Goal: Task Accomplishment & Management: Manage account settings

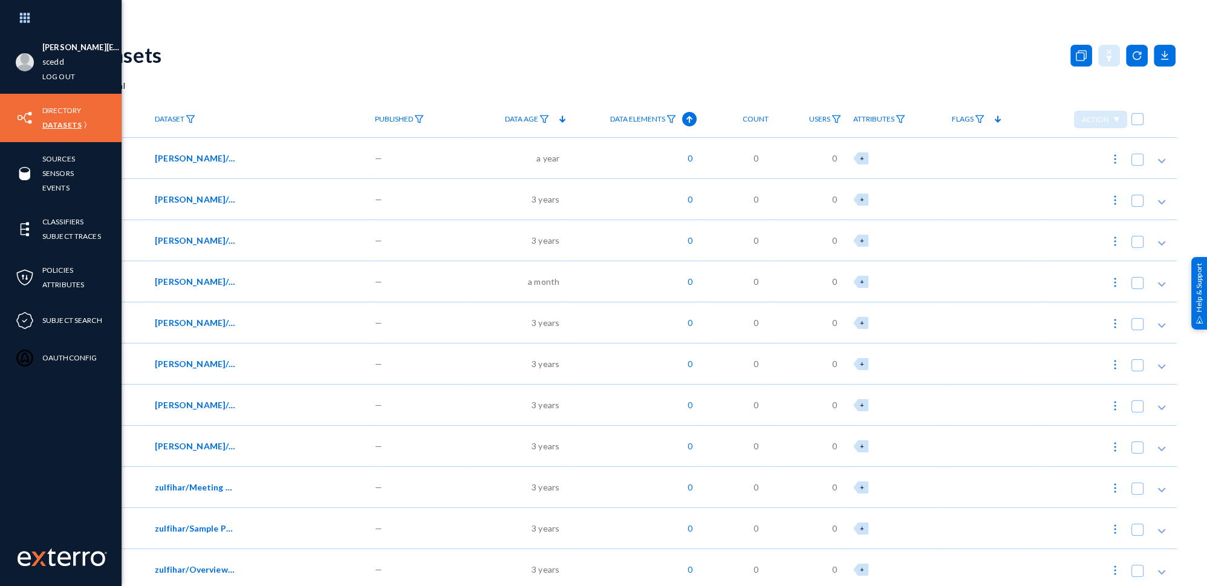
click at [53, 129] on link "Datasets" at bounding box center [61, 125] width 39 height 14
click at [51, 127] on link "Datasets" at bounding box center [61, 125] width 39 height 14
click at [59, 124] on link "Datasets" at bounding box center [61, 125] width 39 height 14
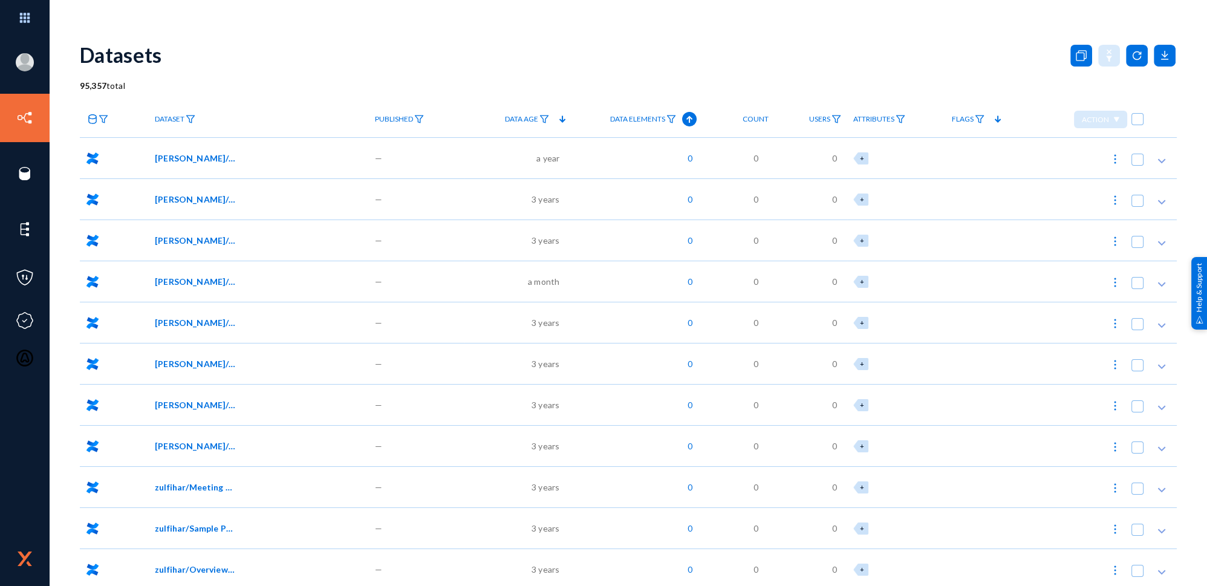
click at [541, 51] on div "Datasets" at bounding box center [628, 54] width 1097 height 49
click at [82, 117] on link at bounding box center [97, 119] width 34 height 21
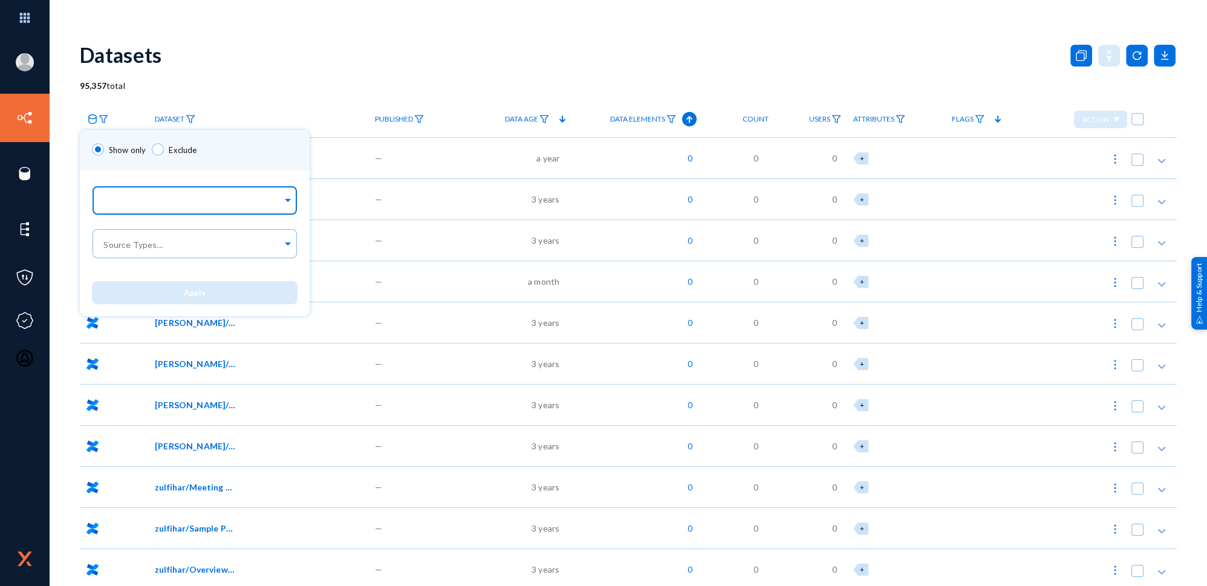
click at [141, 210] on div at bounding box center [192, 201] width 181 height 21
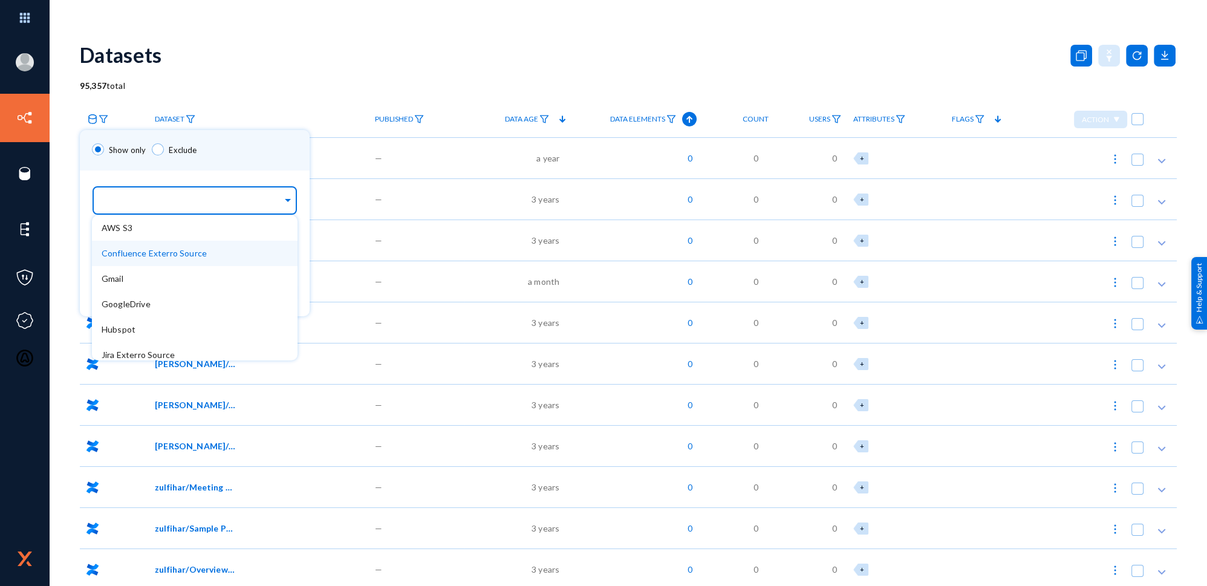
click at [178, 257] on span "Confluence Exterro Source" at bounding box center [154, 253] width 105 height 10
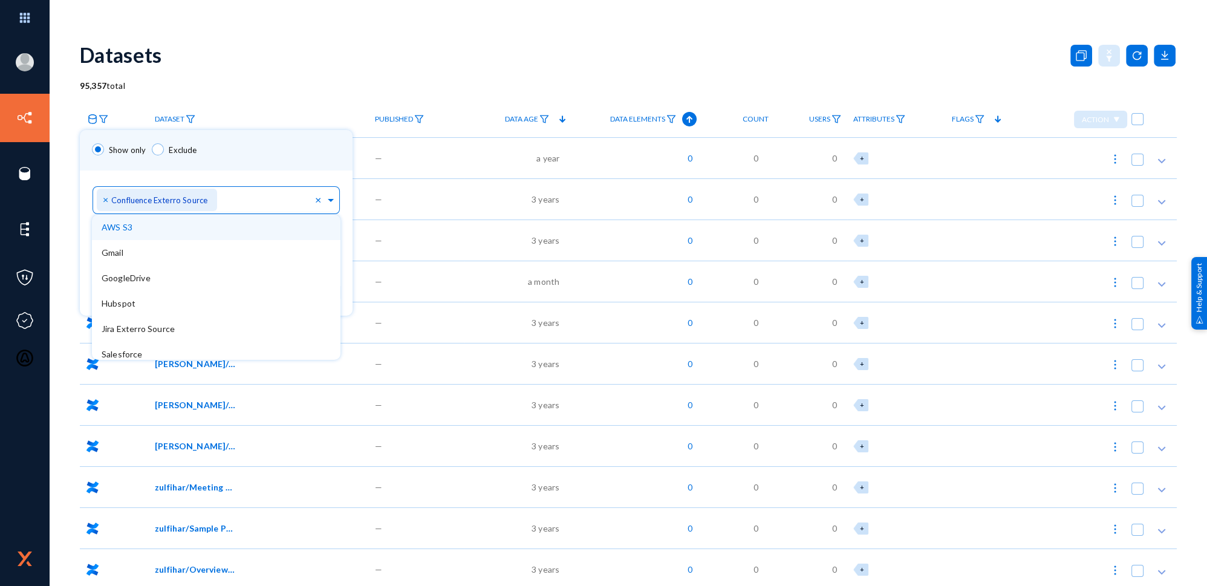
click at [285, 161] on div "Show only Exclude" at bounding box center [216, 150] width 273 height 41
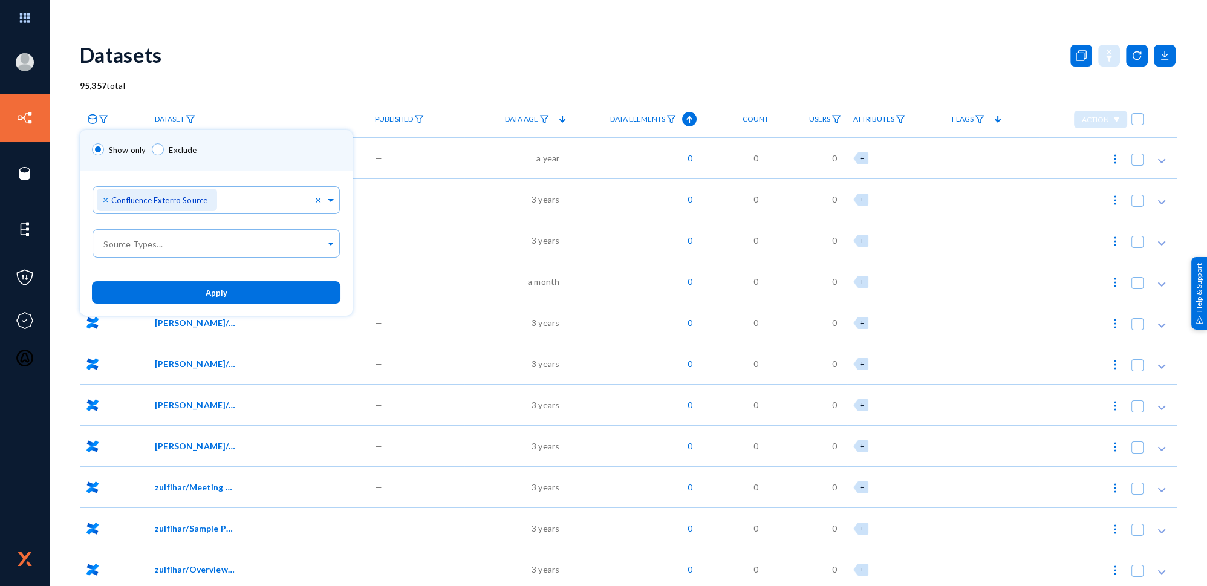
click at [215, 297] on span "Apply" at bounding box center [217, 293] width 22 height 10
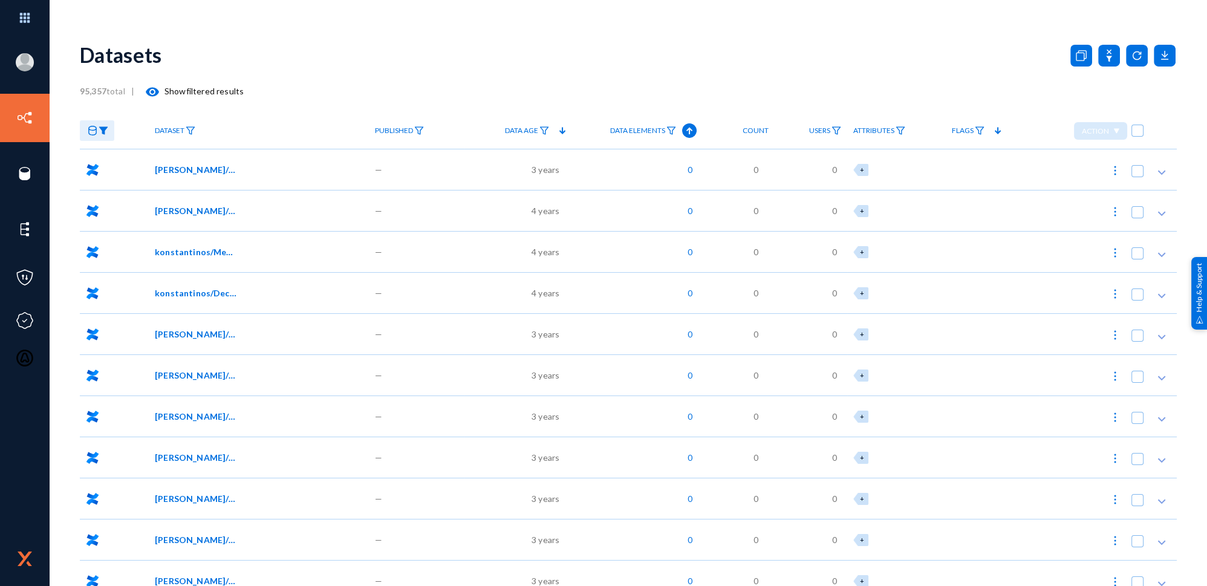
click at [102, 128] on img at bounding box center [104, 130] width 10 height 8
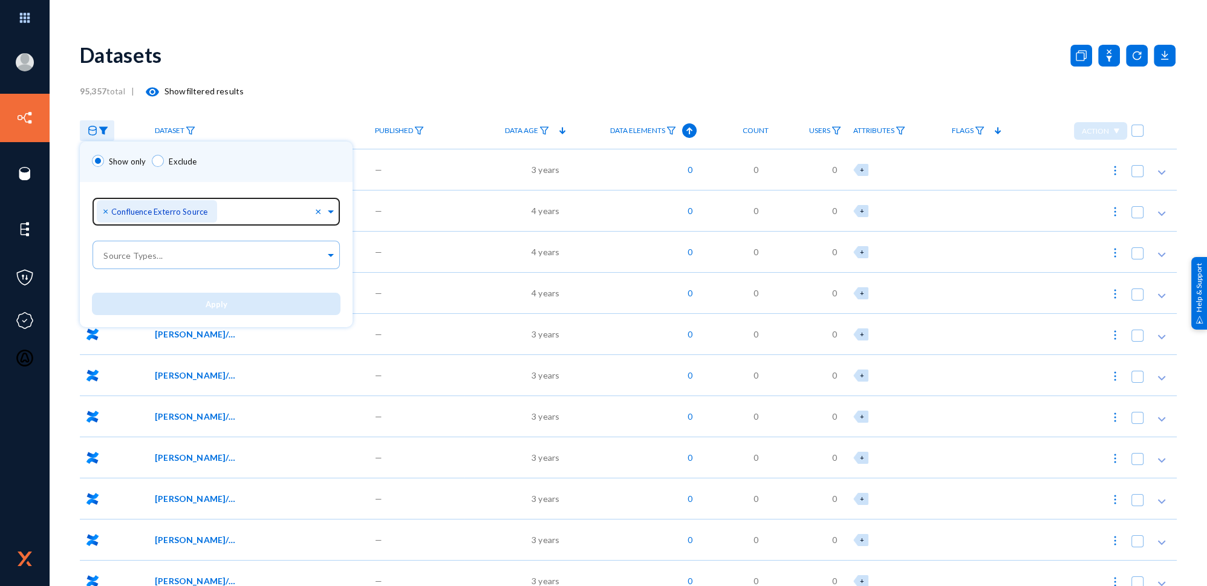
click at [108, 212] on span "×" at bounding box center [107, 210] width 8 height 11
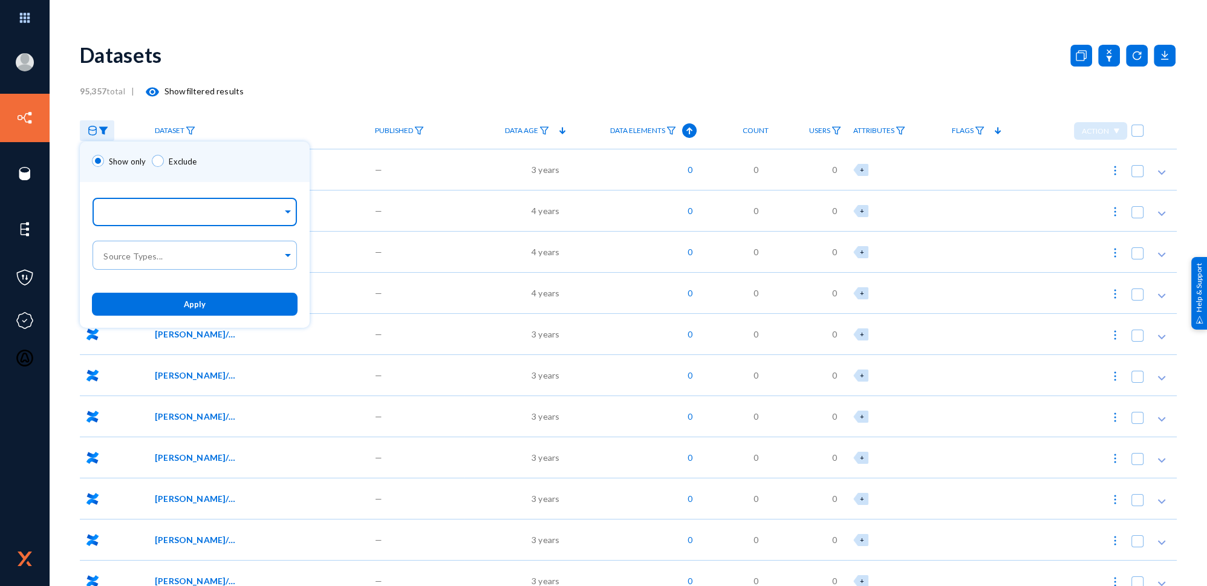
click at [288, 211] on span at bounding box center [287, 210] width 11 height 13
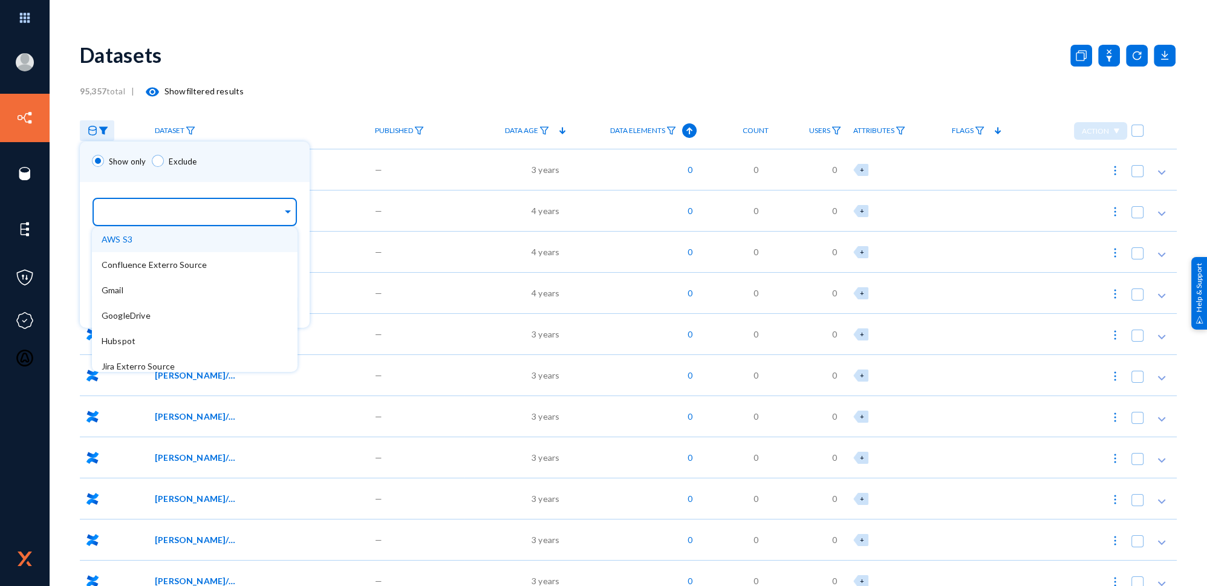
click at [212, 245] on div "AWS S3" at bounding box center [195, 239] width 206 height 25
click at [244, 174] on div "Show only Exclude" at bounding box center [195, 161] width 230 height 41
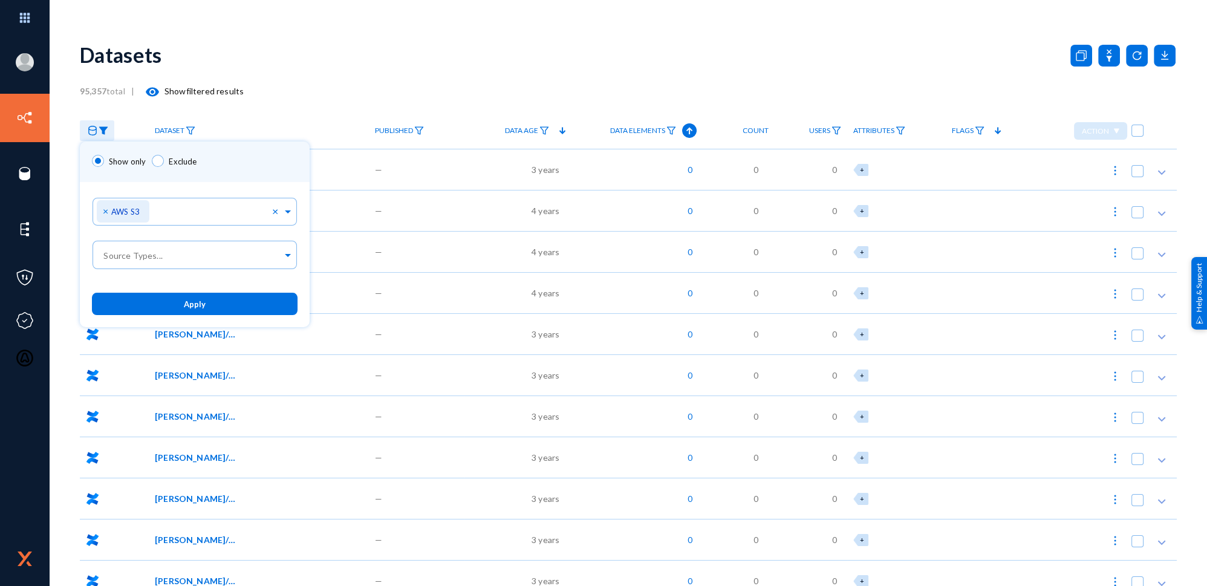
click at [238, 302] on button "Apply" at bounding box center [195, 304] width 206 height 22
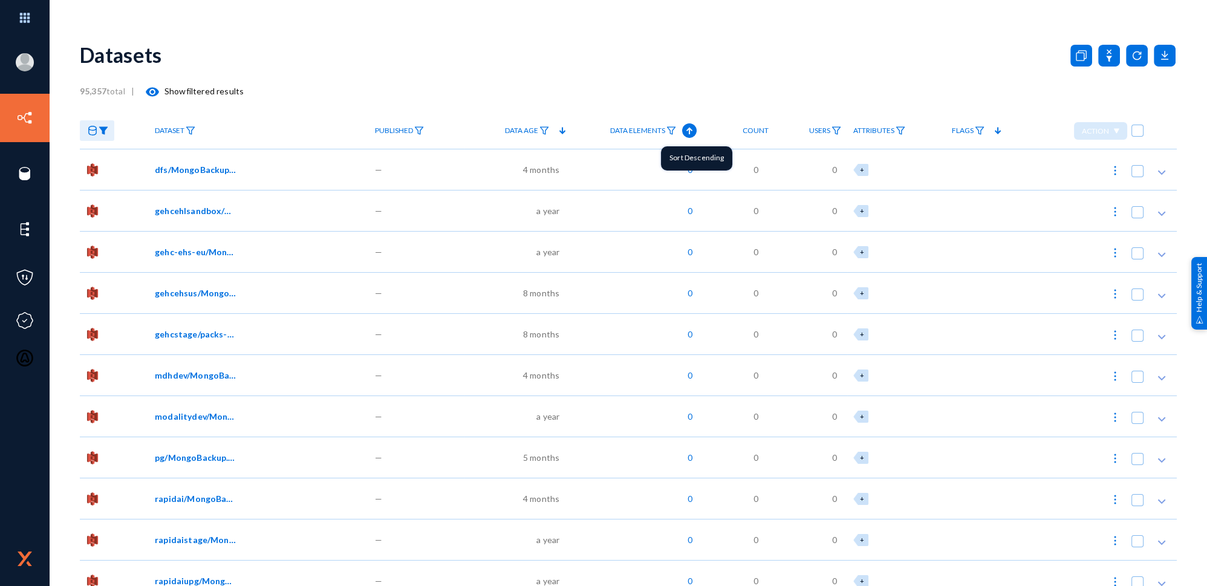
click at [689, 131] on icon at bounding box center [689, 130] width 15 height 15
click at [196, 171] on span "gehc-ehs-eu/deployer-config.zip" at bounding box center [196, 169] width 82 height 13
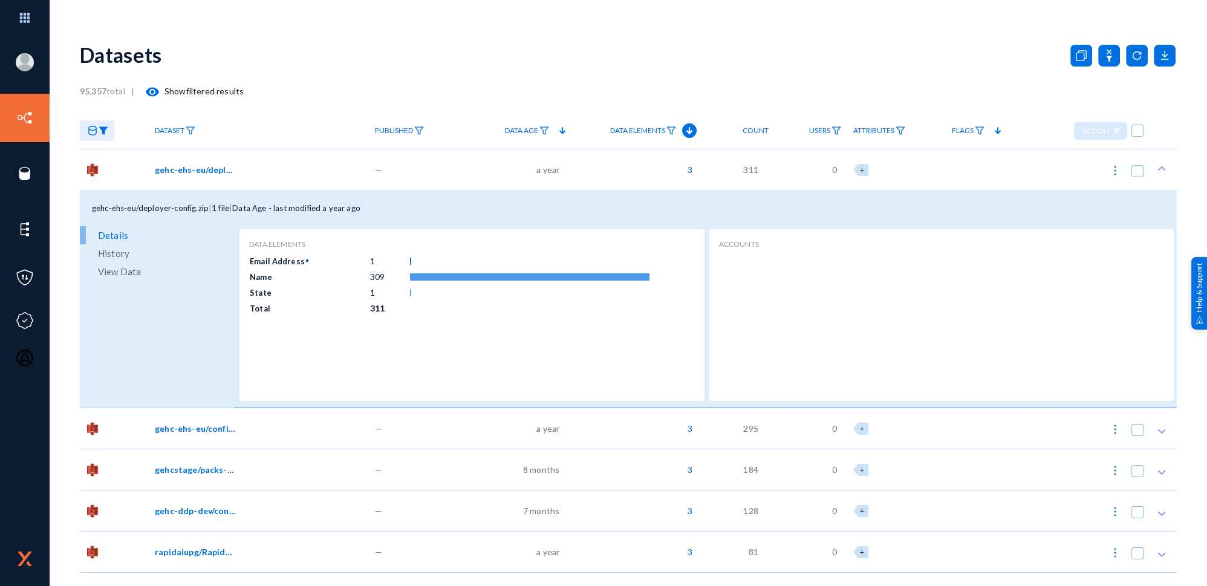
click at [112, 274] on span "View Data" at bounding box center [119, 271] width 43 height 18
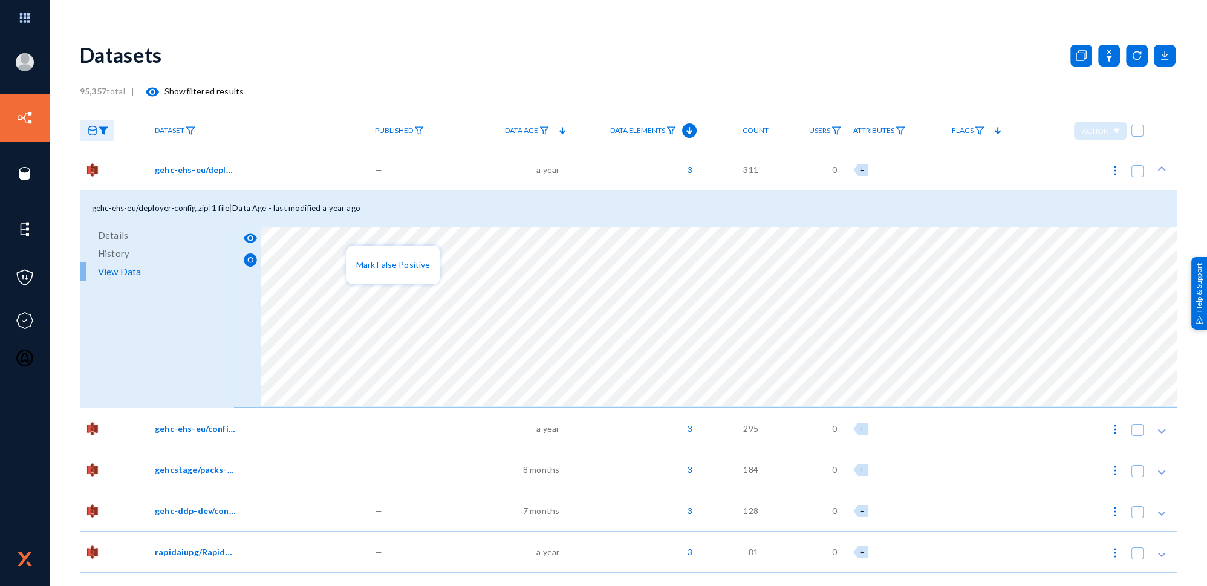
click at [248, 237] on div at bounding box center [603, 293] width 1207 height 586
click at [206, 240] on div "Show unmasked data" at bounding box center [186, 242] width 87 height 24
click at [249, 236] on mat-icon "visibility" at bounding box center [250, 238] width 15 height 15
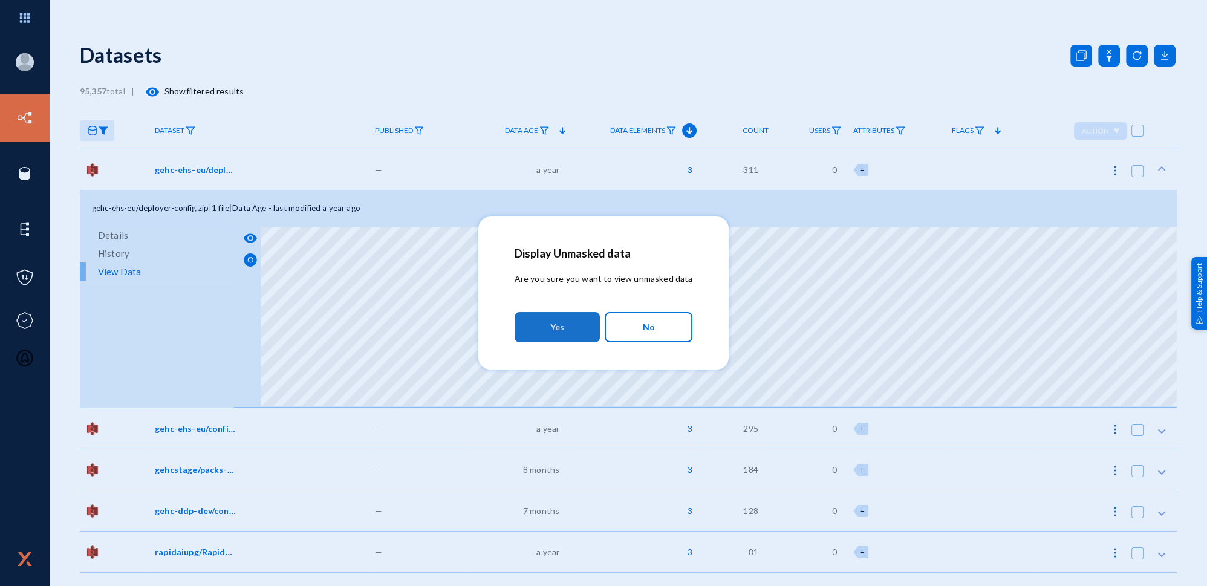
click at [561, 327] on span "Yes" at bounding box center [557, 327] width 14 height 22
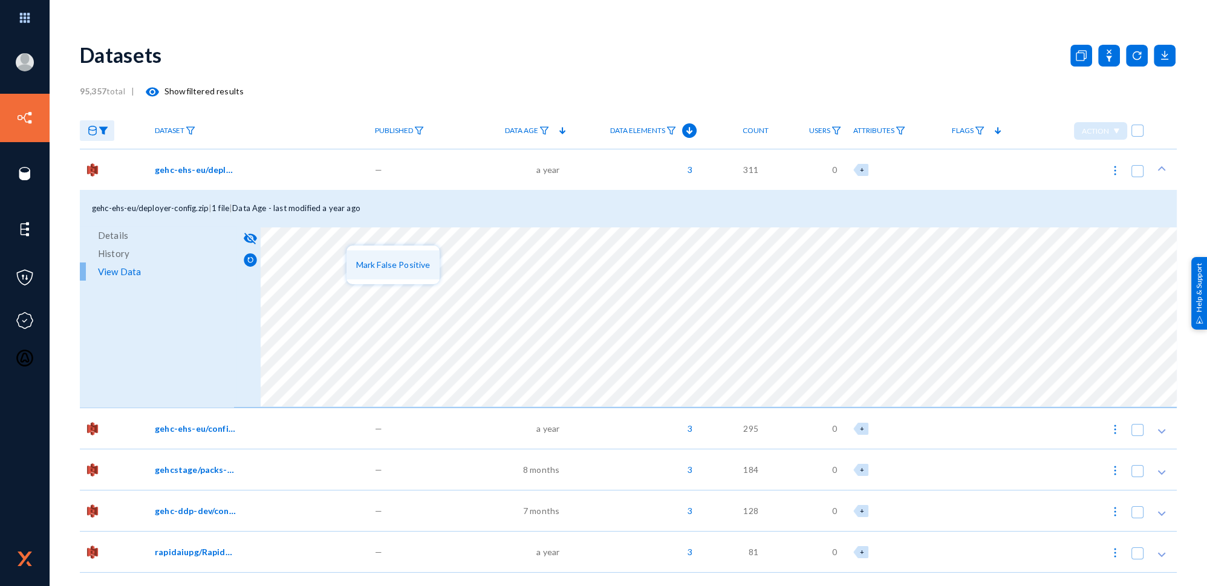
click at [381, 269] on span "Mark False Positive" at bounding box center [393, 264] width 74 height 10
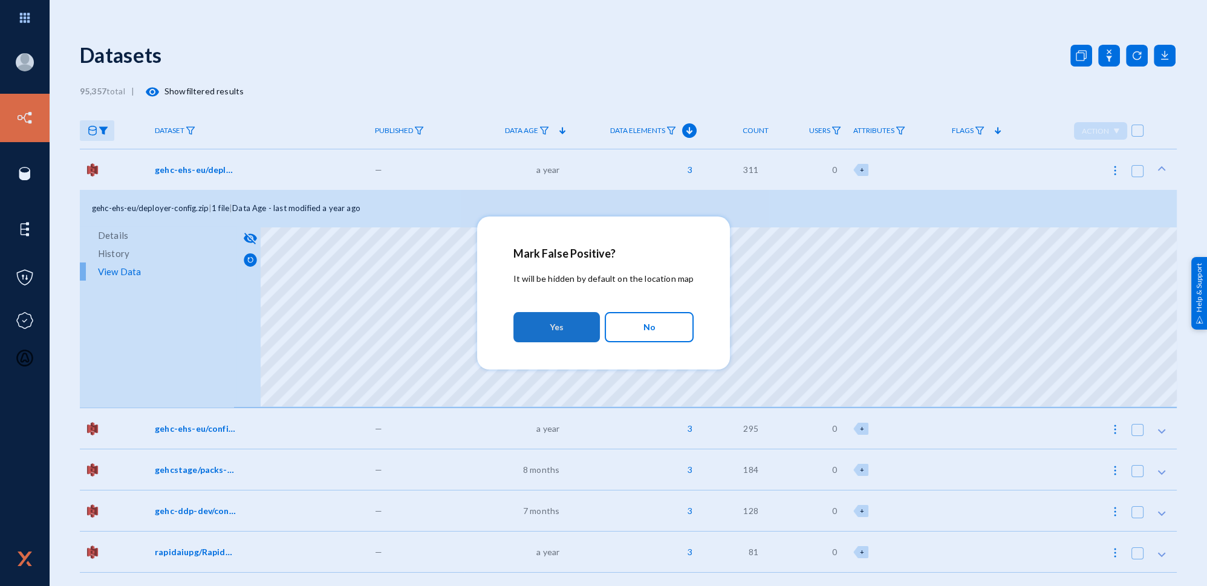
drag, startPoint x: 554, startPoint y: 313, endPoint x: 547, endPoint y: 312, distance: 7.3
click at [551, 313] on button "Yes" at bounding box center [556, 327] width 86 height 30
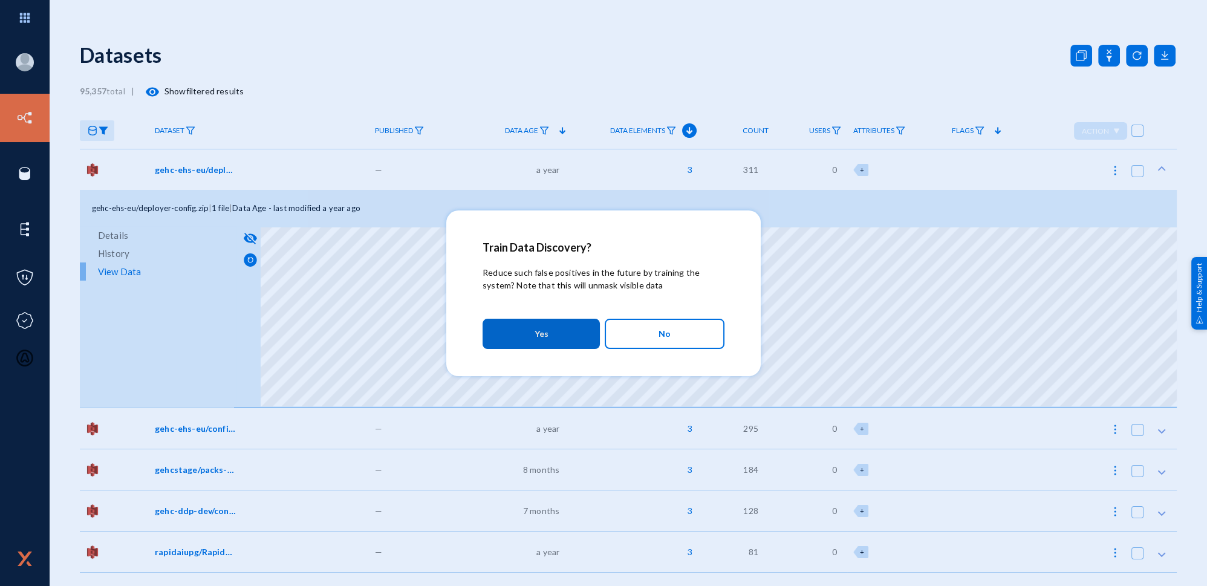
click at [547, 337] on button "Yes" at bounding box center [541, 334] width 117 height 30
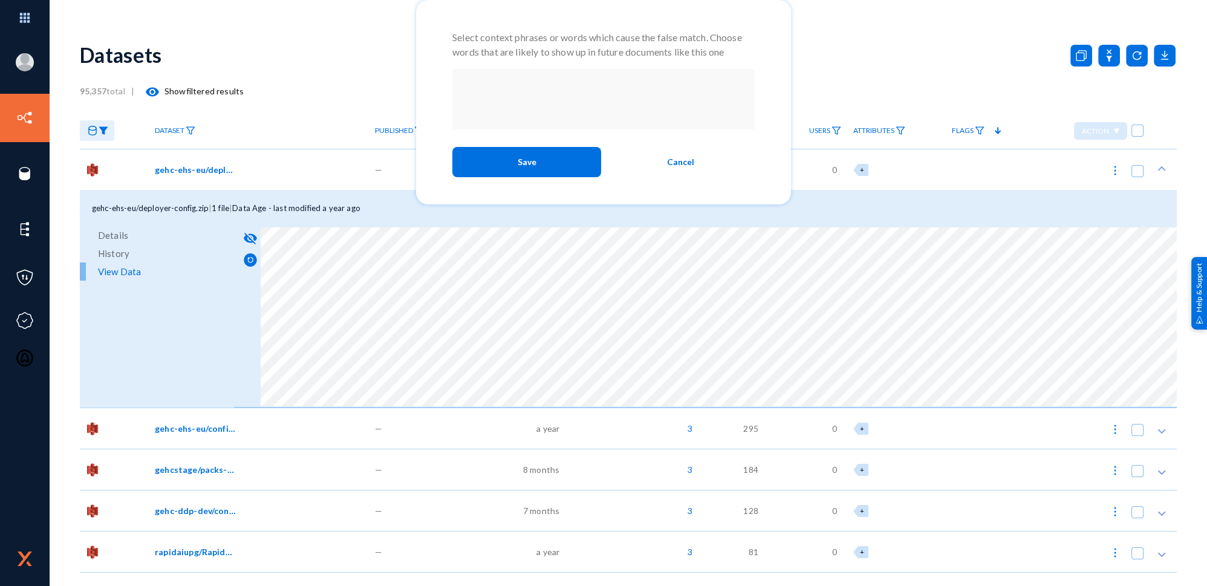
click at [530, 110] on div at bounding box center [603, 99] width 302 height 60
click at [534, 160] on span "Save" at bounding box center [527, 162] width 19 height 22
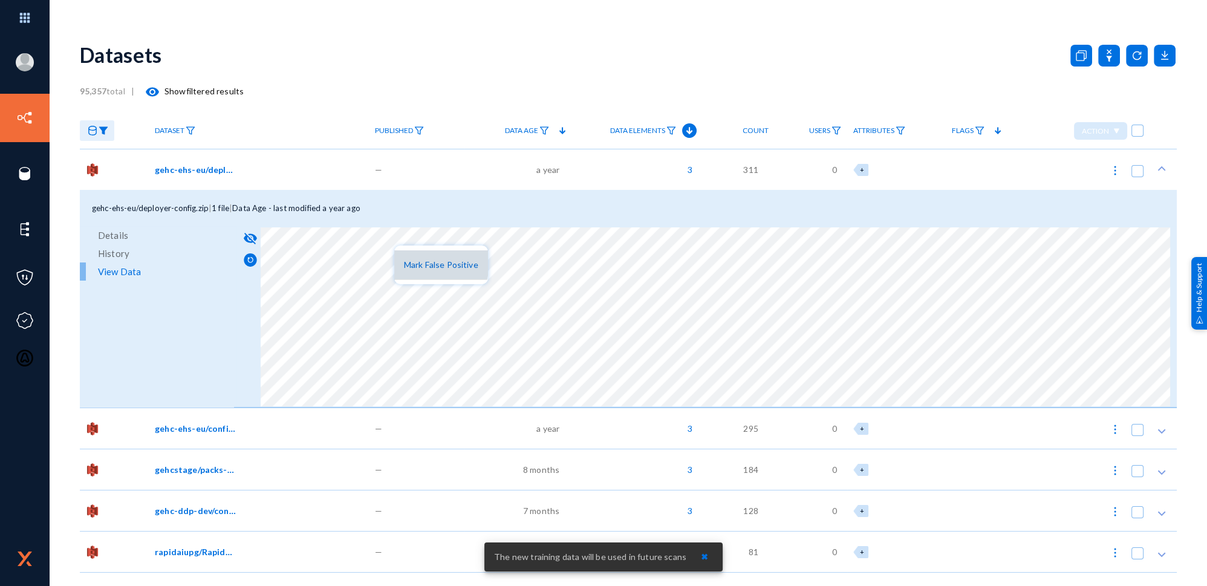
click at [421, 263] on span "Mark False Positive" at bounding box center [441, 264] width 74 height 10
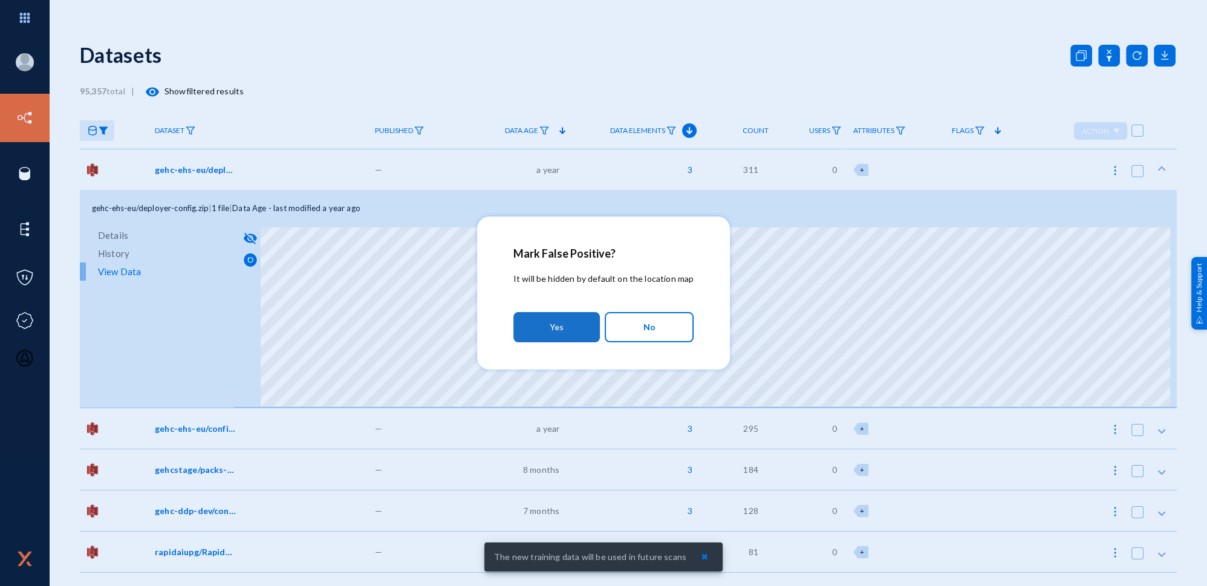
click at [562, 313] on button "Yes" at bounding box center [556, 327] width 86 height 30
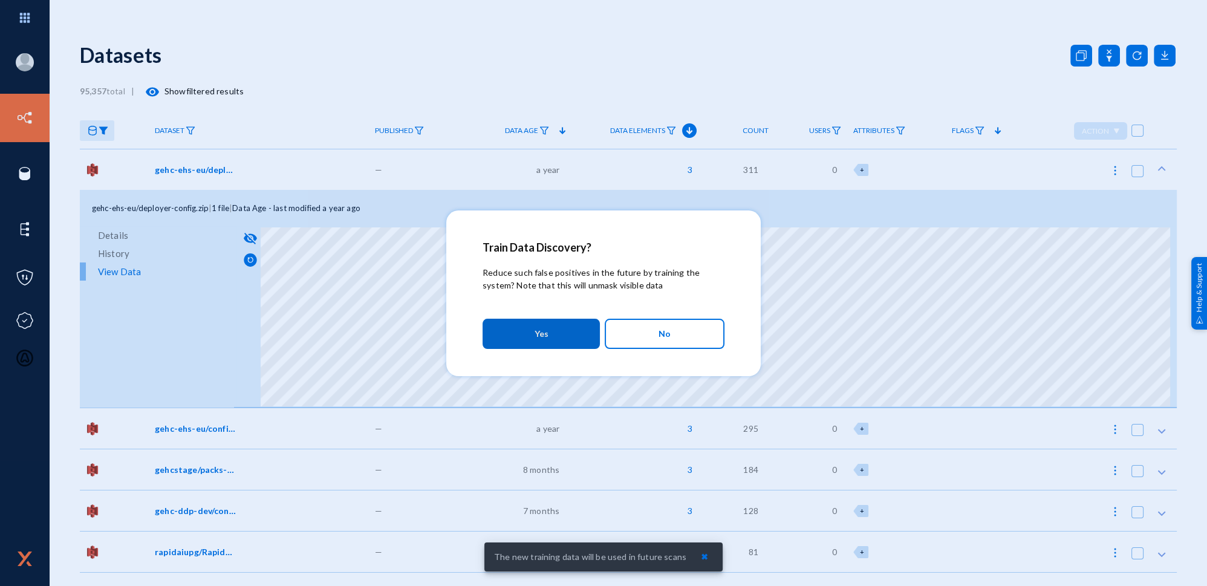
click at [657, 328] on button "No" at bounding box center [665, 334] width 120 height 30
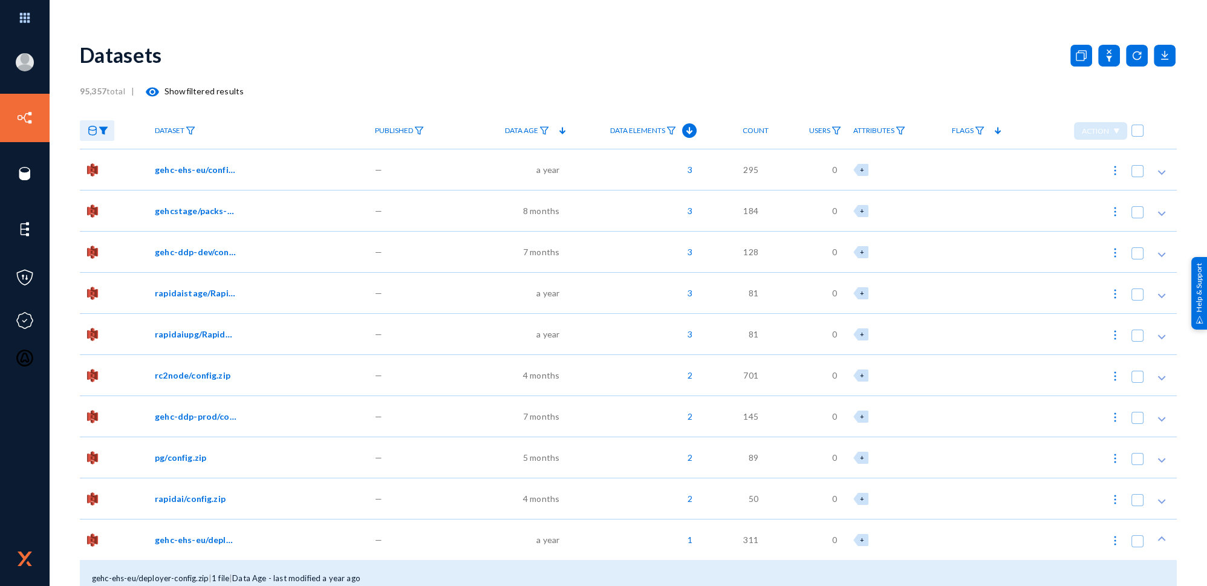
click at [670, 168] on div "3" at bounding box center [636, 169] width 133 height 41
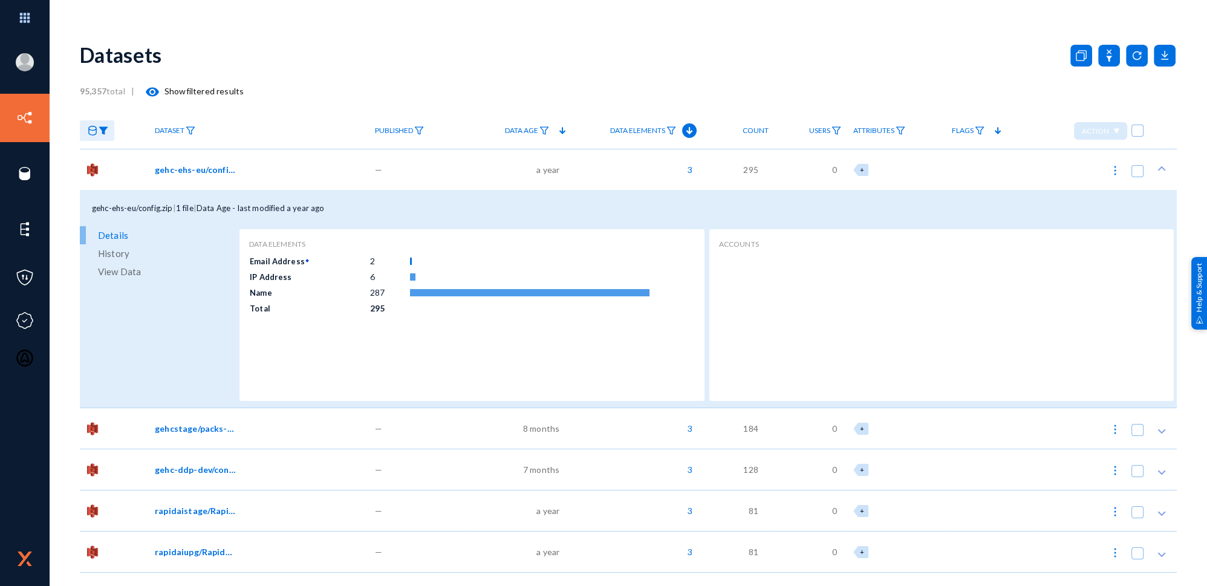
click at [125, 265] on span "View Data" at bounding box center [119, 271] width 43 height 18
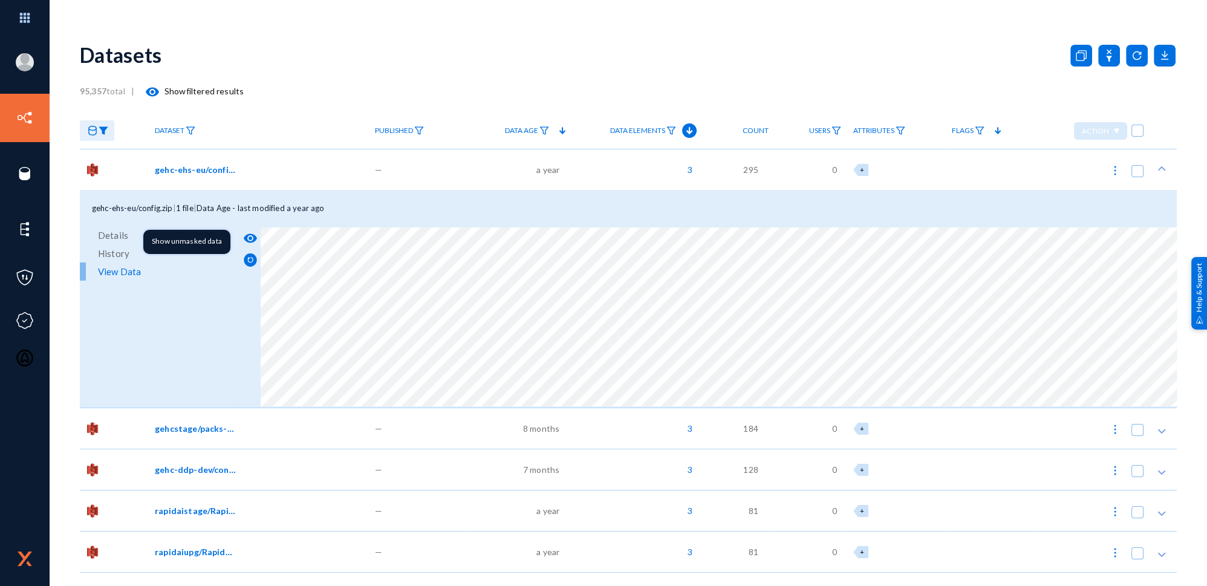
click at [249, 230] on button "visibility" at bounding box center [249, 237] width 21 height 21
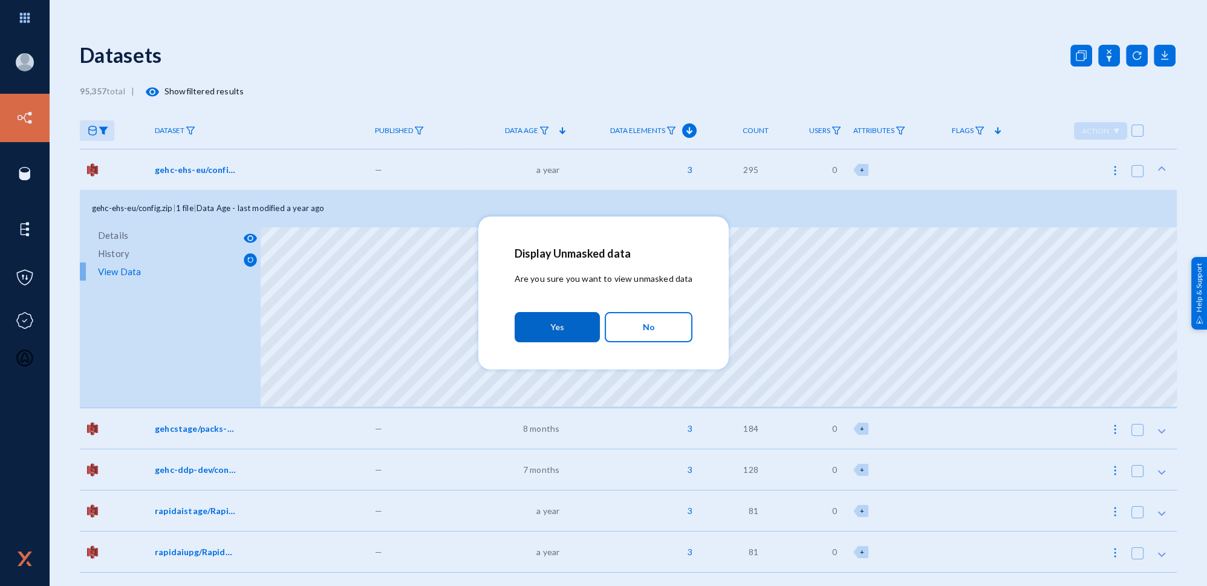
click at [528, 306] on anms-confirmation-dialog "Display Unmasked data Are you sure you want to view unmasked data Yes No" at bounding box center [604, 297] width 178 height 101
click at [538, 316] on button "Yes" at bounding box center [557, 327] width 85 height 30
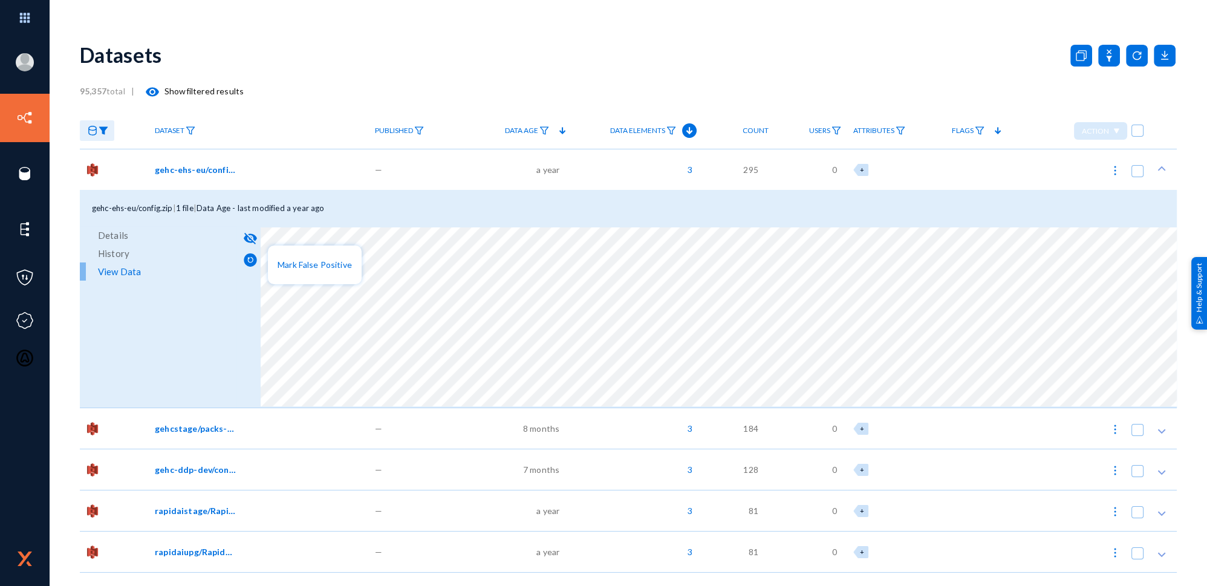
click at [334, 244] on div at bounding box center [603, 293] width 1207 height 586
click at [521, 247] on div at bounding box center [603, 293] width 1207 height 586
click at [459, 266] on span "Mark False Positive" at bounding box center [458, 264] width 74 height 10
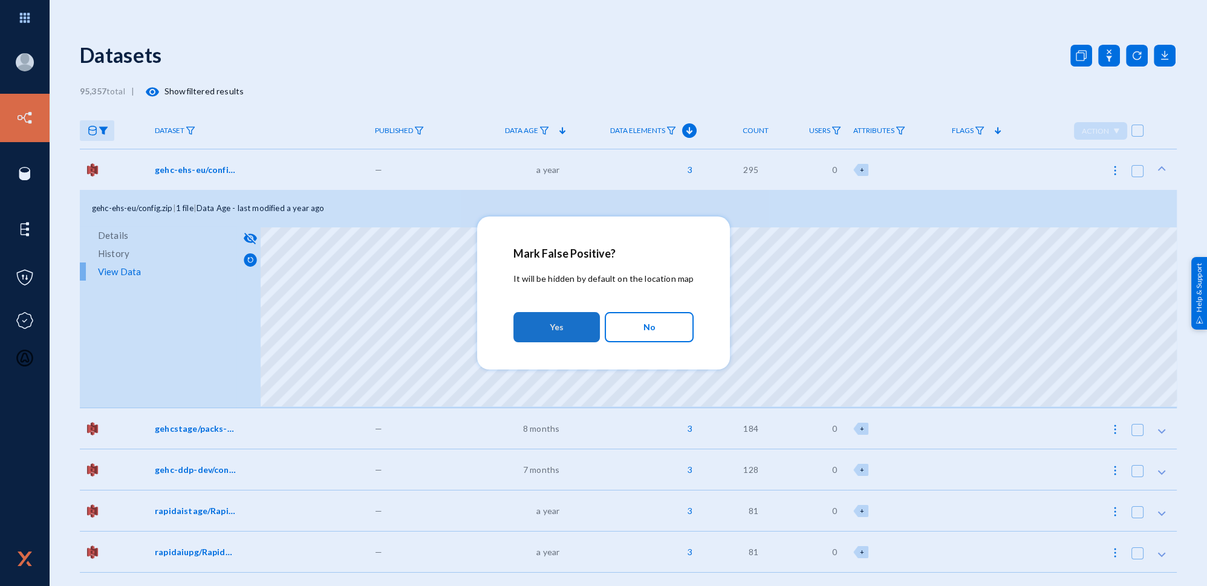
click at [561, 322] on span "Yes" at bounding box center [557, 327] width 14 height 22
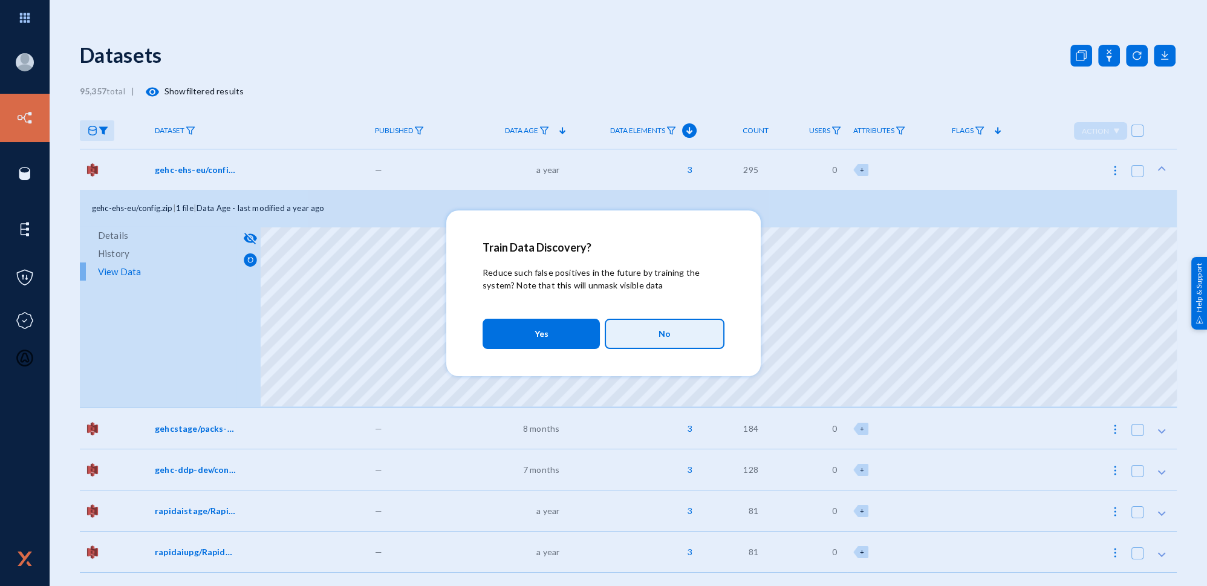
click at [637, 335] on button "No" at bounding box center [665, 334] width 120 height 30
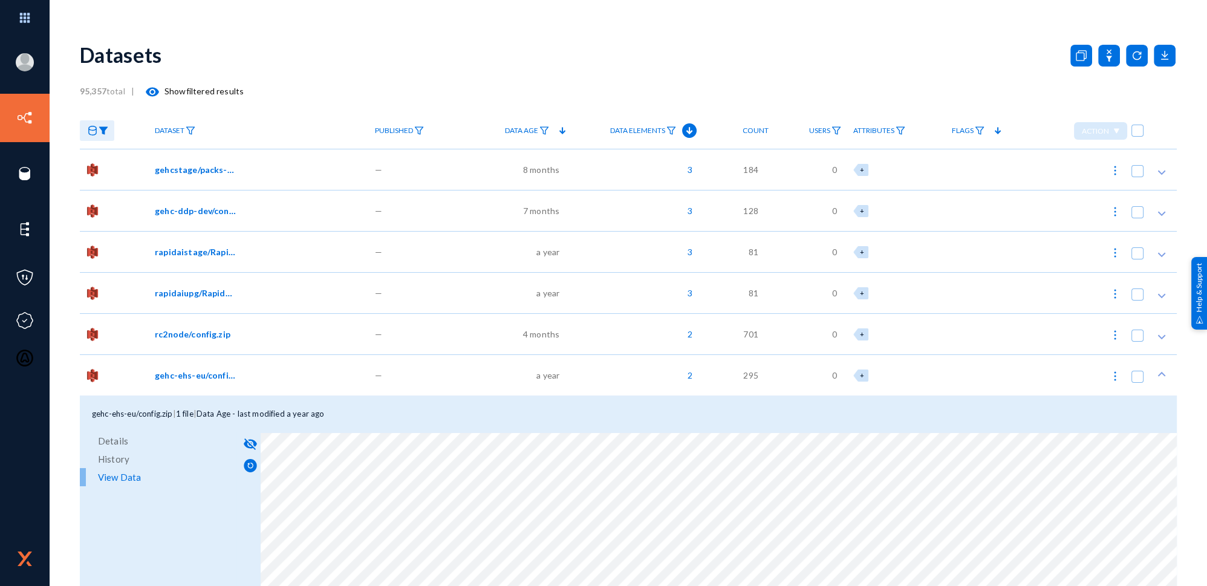
click at [541, 418] on div "gehc-ehs-eu/config.zip | 1 file | Data Age - last modified a year ago" at bounding box center [628, 413] width 1097 height 36
click at [253, 169] on div "gehcstage/packs-addon.zip" at bounding box center [257, 169] width 204 height 13
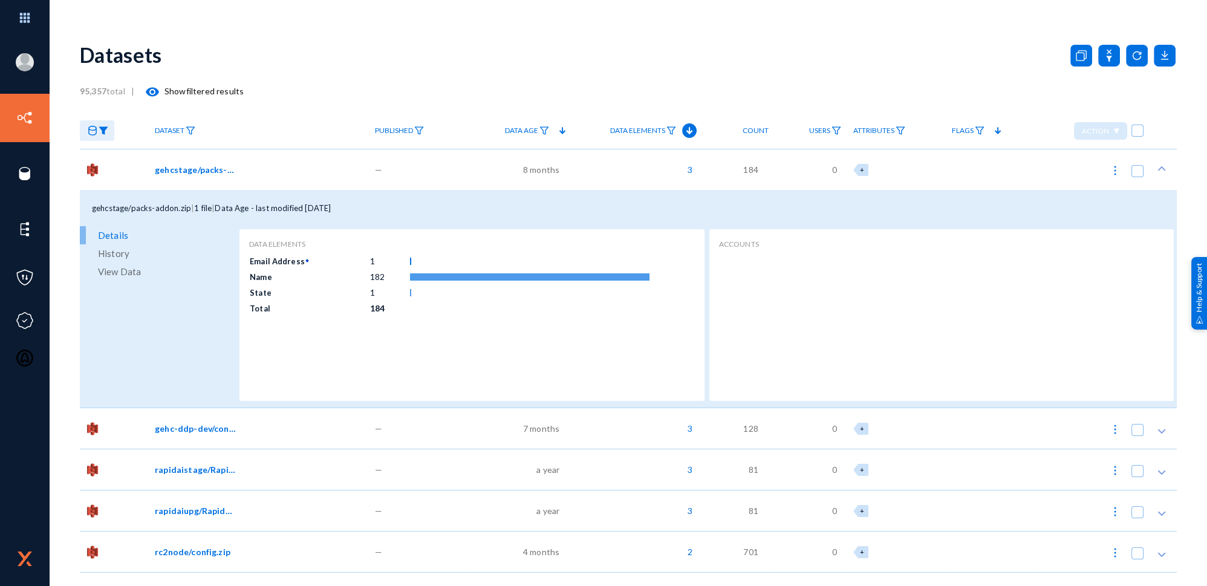
click at [115, 273] on span "View Data" at bounding box center [119, 271] width 43 height 18
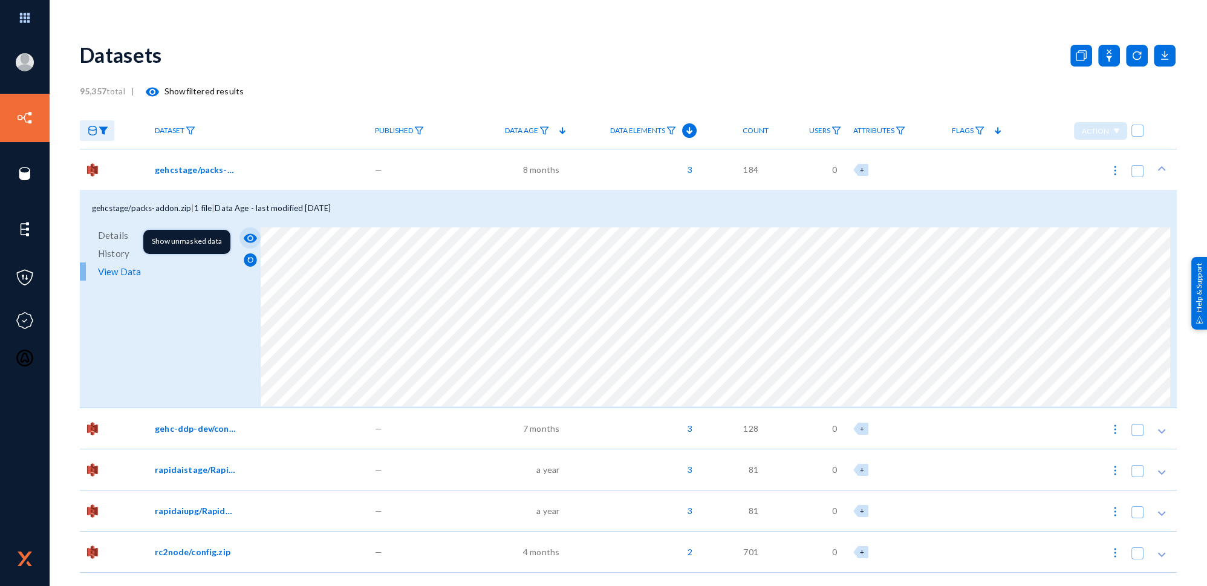
click at [251, 238] on mat-icon "visibility" at bounding box center [250, 238] width 15 height 15
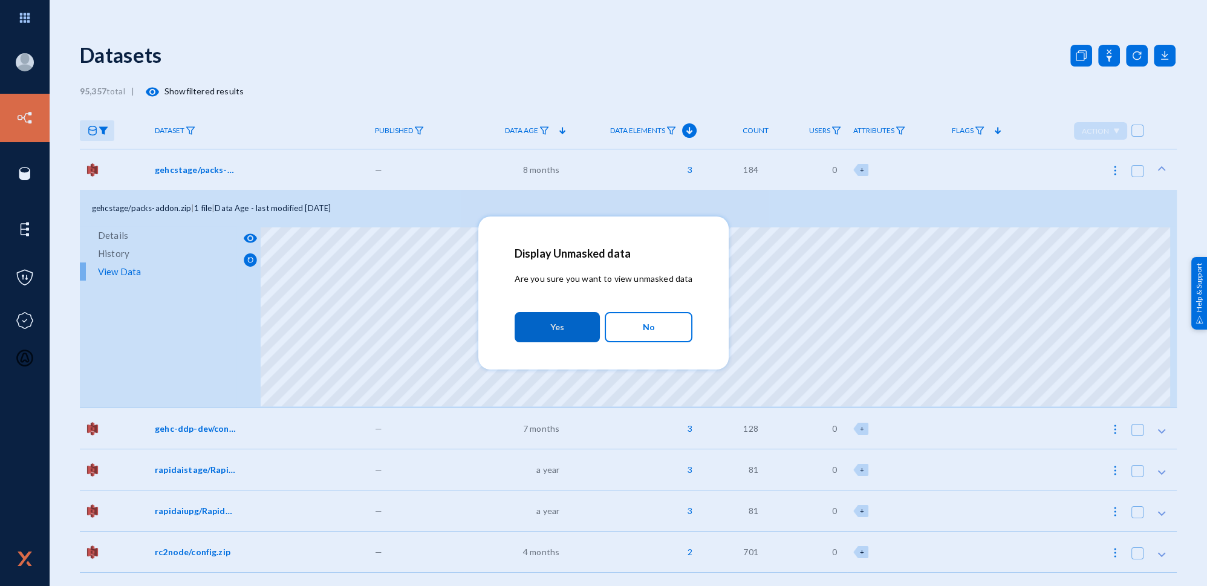
click at [570, 332] on button "Yes" at bounding box center [557, 327] width 85 height 30
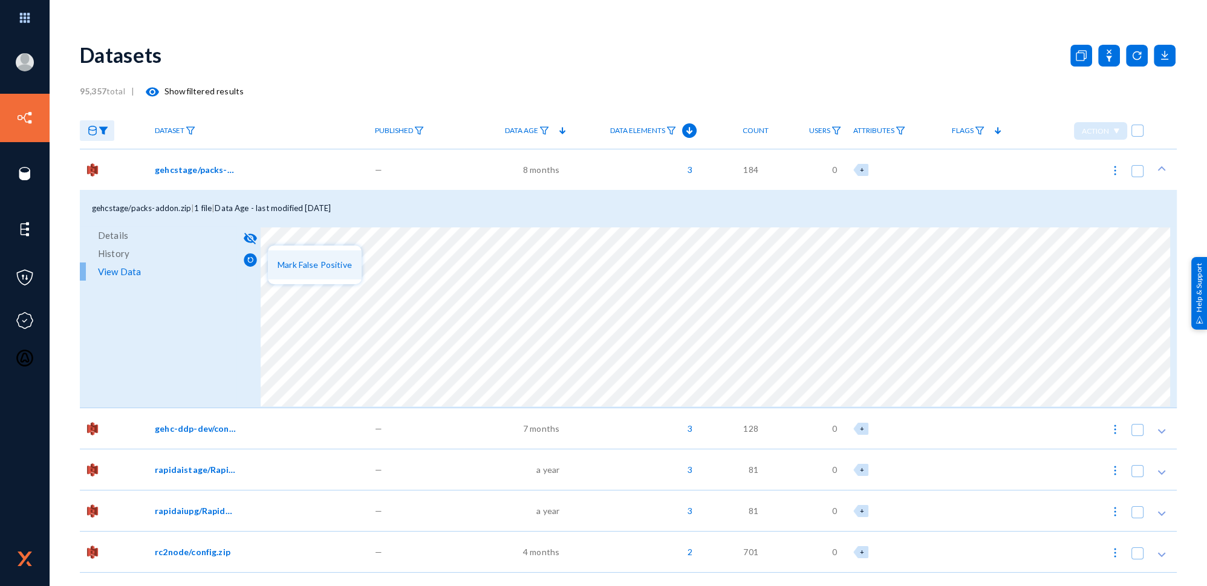
click at [308, 261] on span "Mark False Positive" at bounding box center [315, 264] width 74 height 10
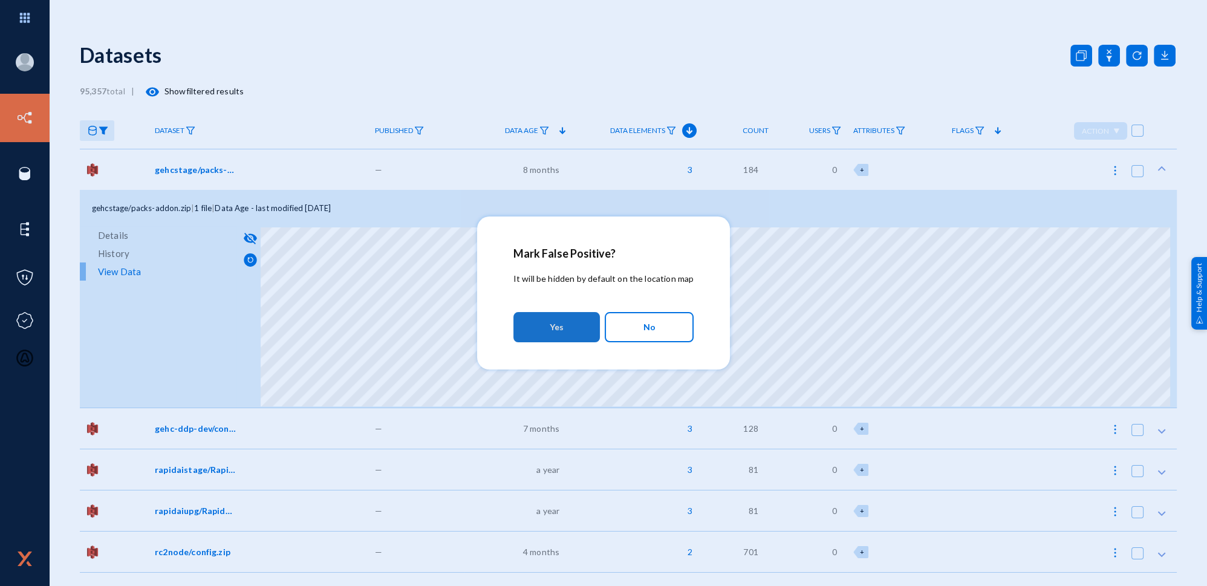
click at [573, 335] on button "Yes" at bounding box center [556, 327] width 86 height 30
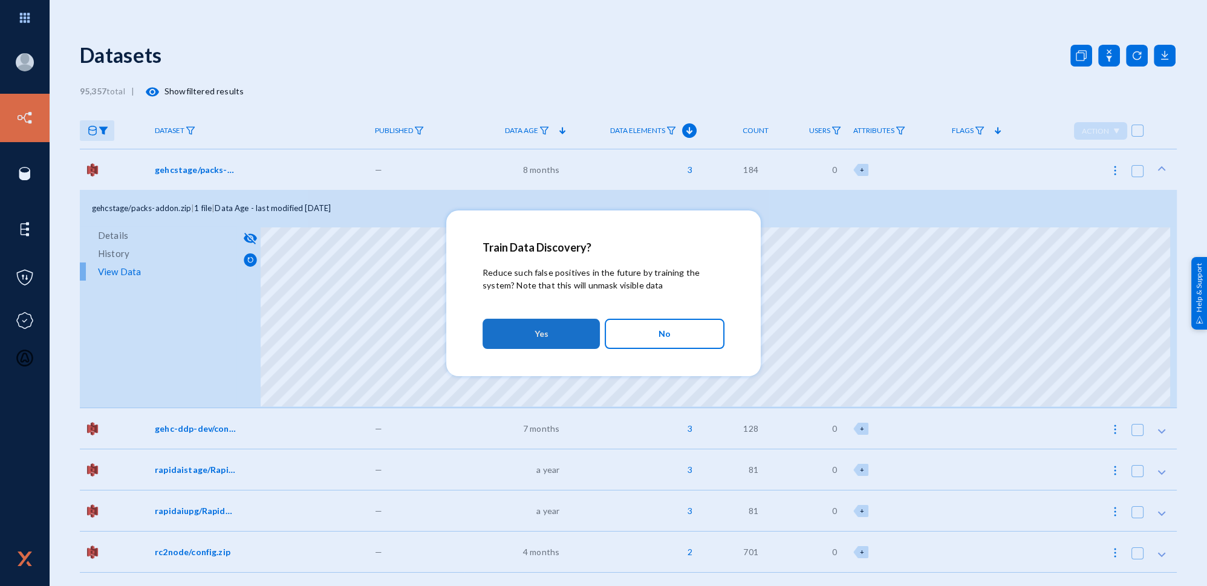
click at [529, 334] on button "Yes" at bounding box center [541, 334] width 117 height 30
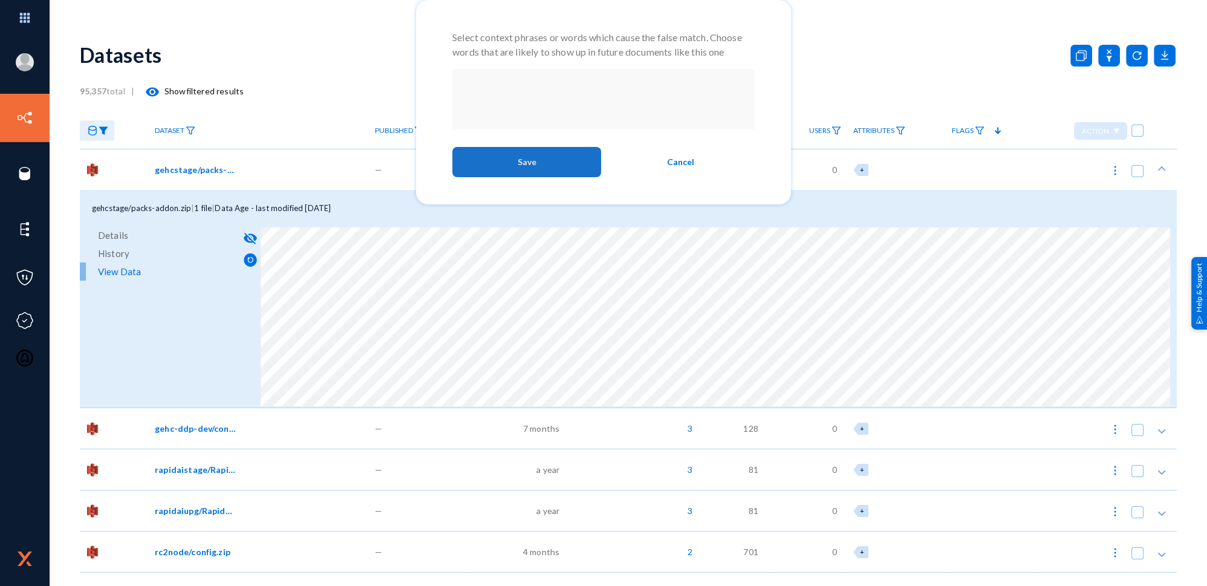
click at [547, 168] on button "Save" at bounding box center [526, 162] width 149 height 30
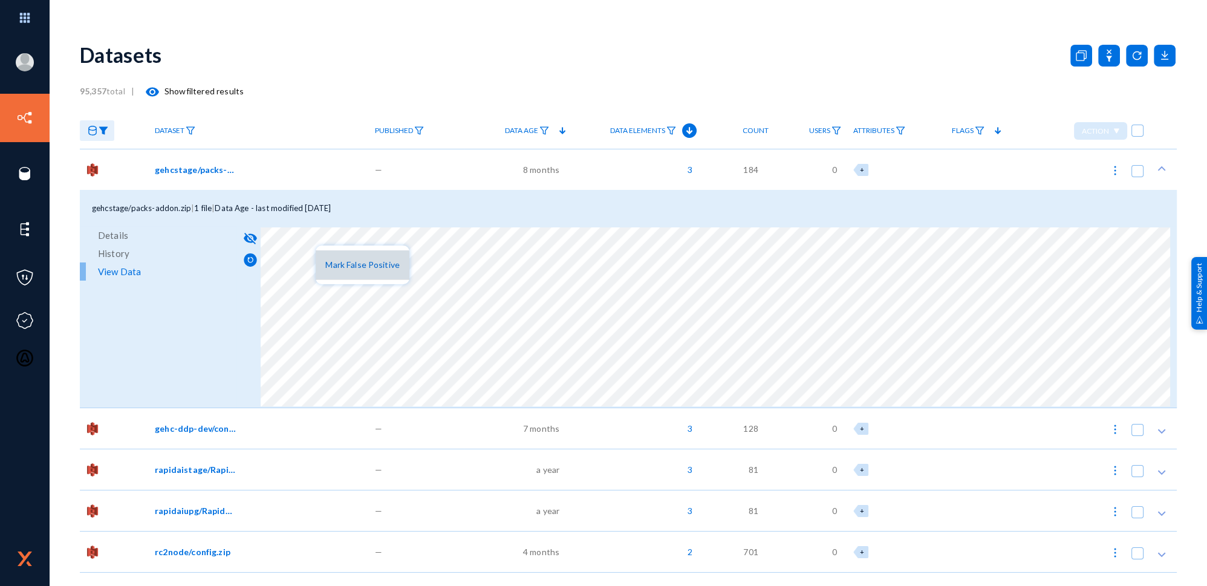
click at [360, 272] on button "Mark False Positive" at bounding box center [363, 264] width 94 height 29
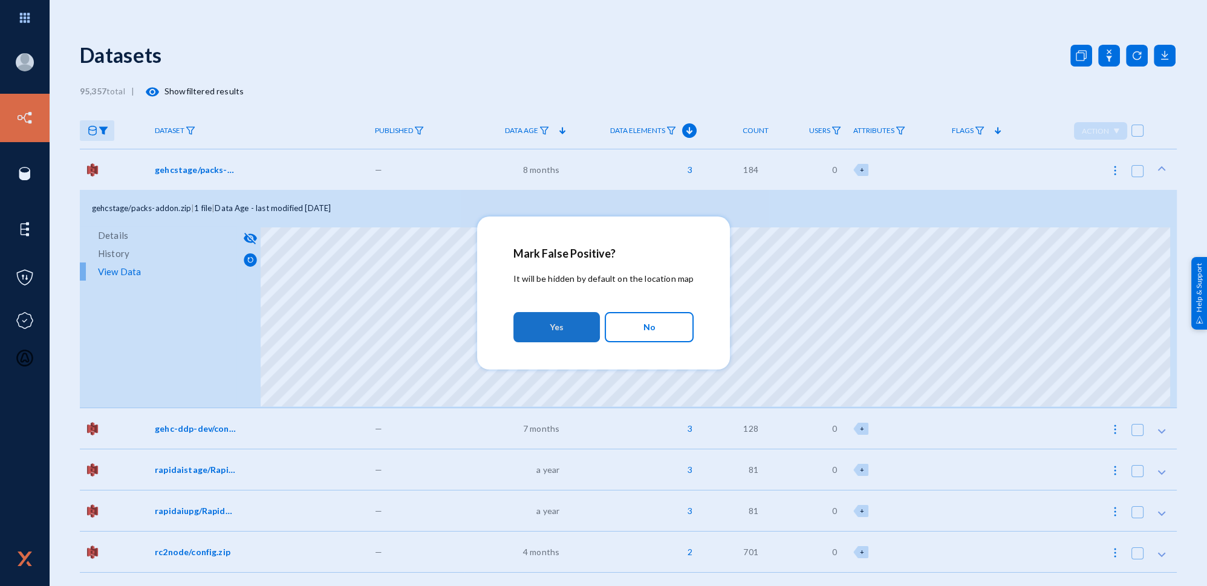
click at [551, 325] on span "Yes" at bounding box center [557, 327] width 14 height 22
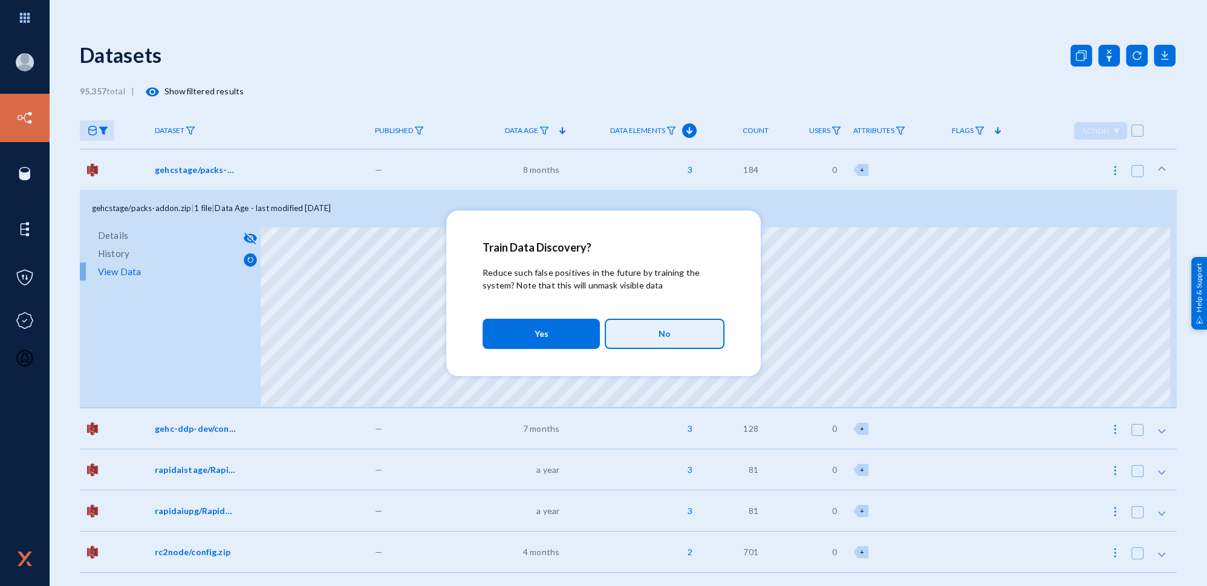
click at [652, 330] on button "No" at bounding box center [665, 334] width 120 height 30
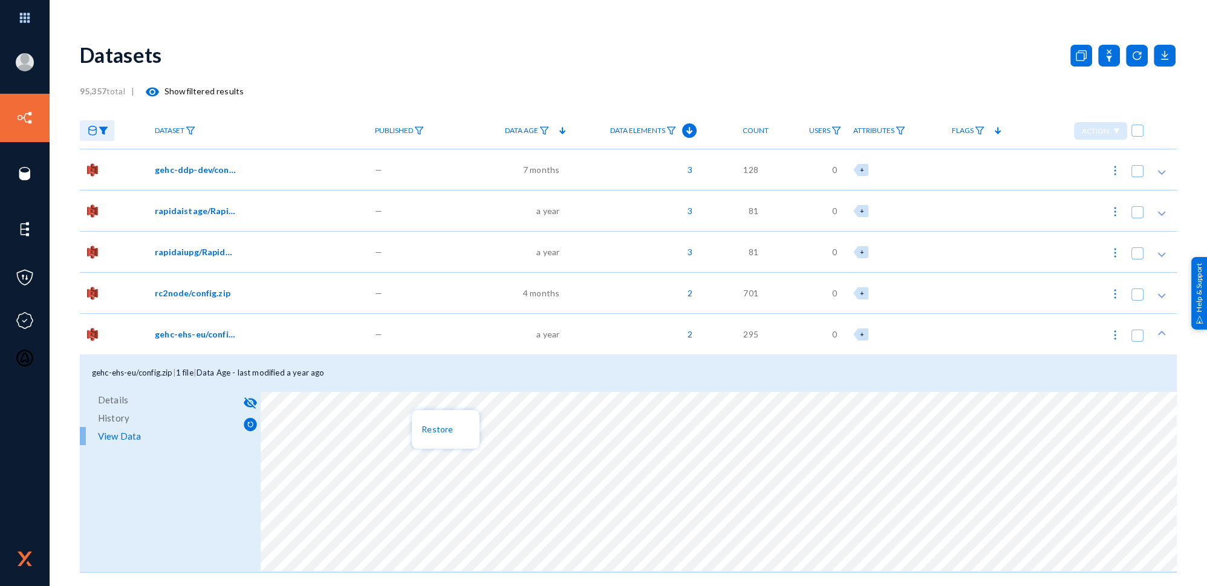
click at [425, 400] on div at bounding box center [603, 293] width 1207 height 586
click at [614, 379] on div at bounding box center [603, 293] width 1207 height 586
click at [197, 160] on div "gehc-ddp-dev/config.zip" at bounding box center [259, 169] width 220 height 41
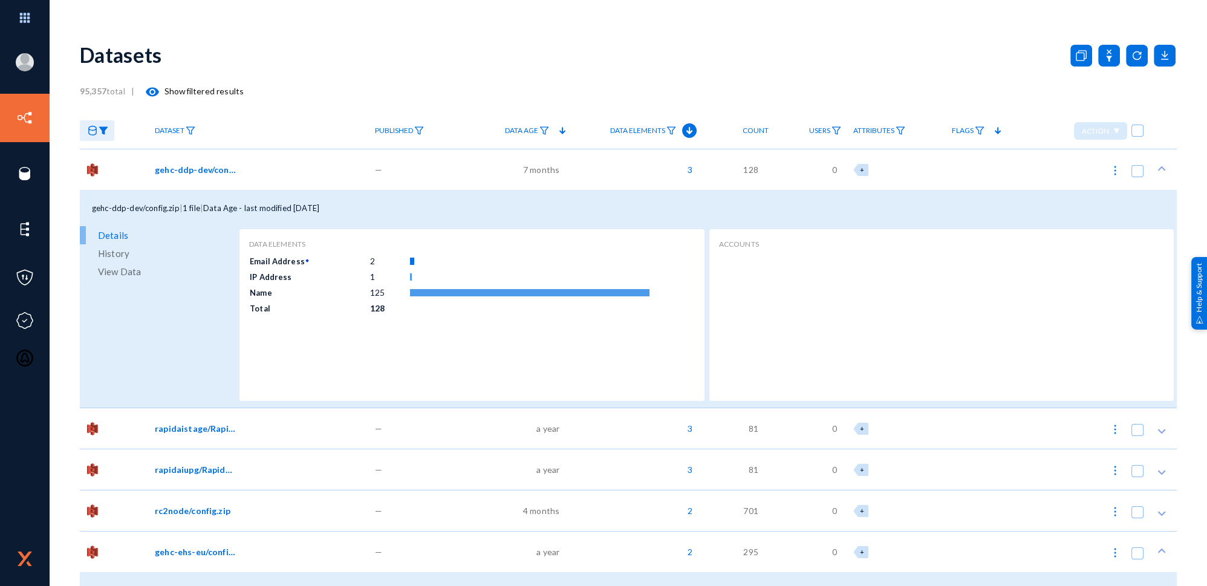
click at [122, 270] on span "View Data" at bounding box center [119, 271] width 43 height 18
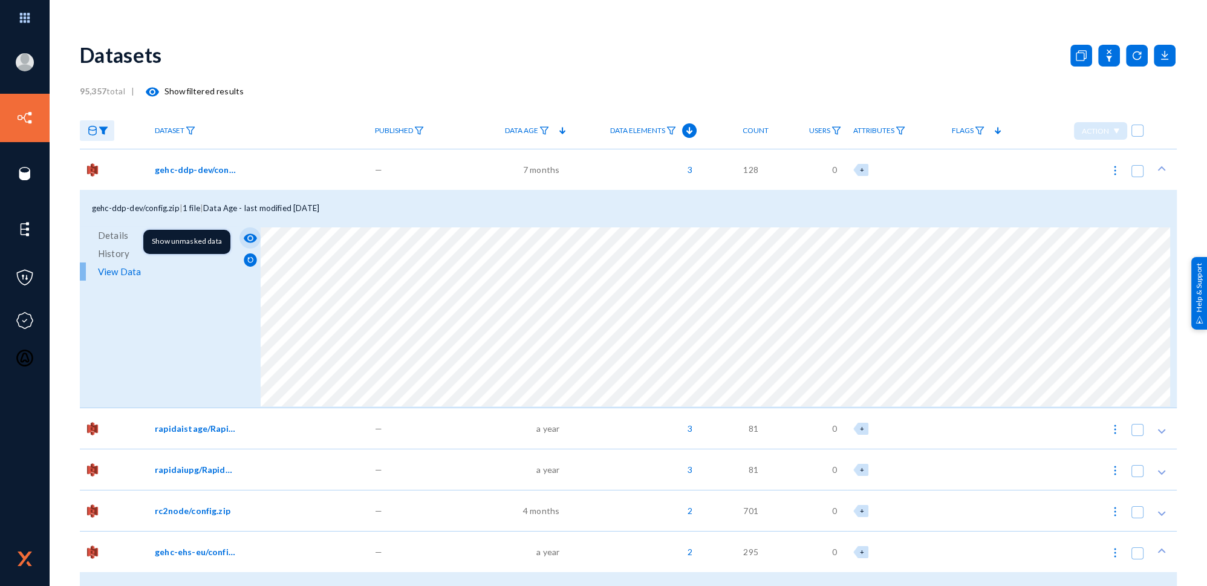
click at [252, 235] on mat-icon "visibility" at bounding box center [250, 238] width 15 height 15
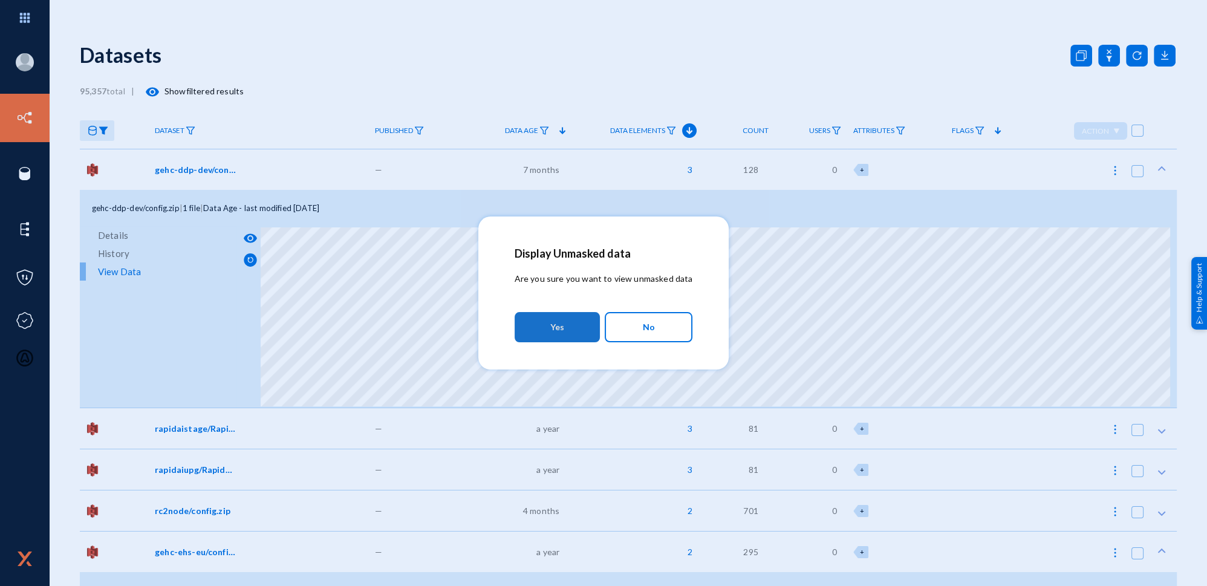
click at [580, 331] on button "Yes" at bounding box center [557, 327] width 85 height 30
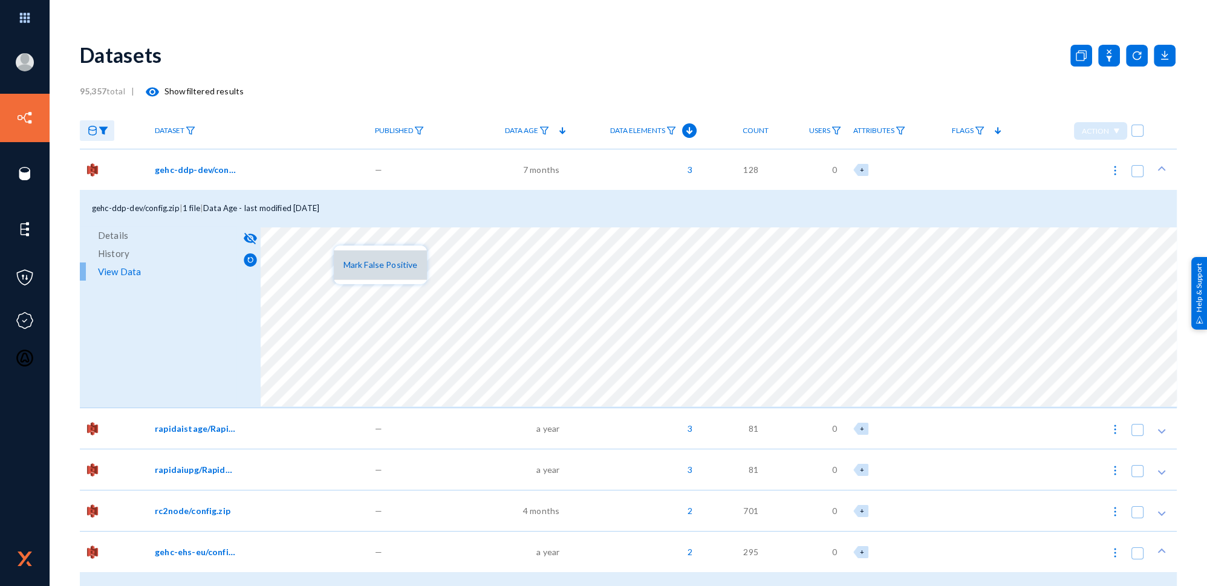
click at [359, 267] on span "Mark False Positive" at bounding box center [380, 264] width 74 height 10
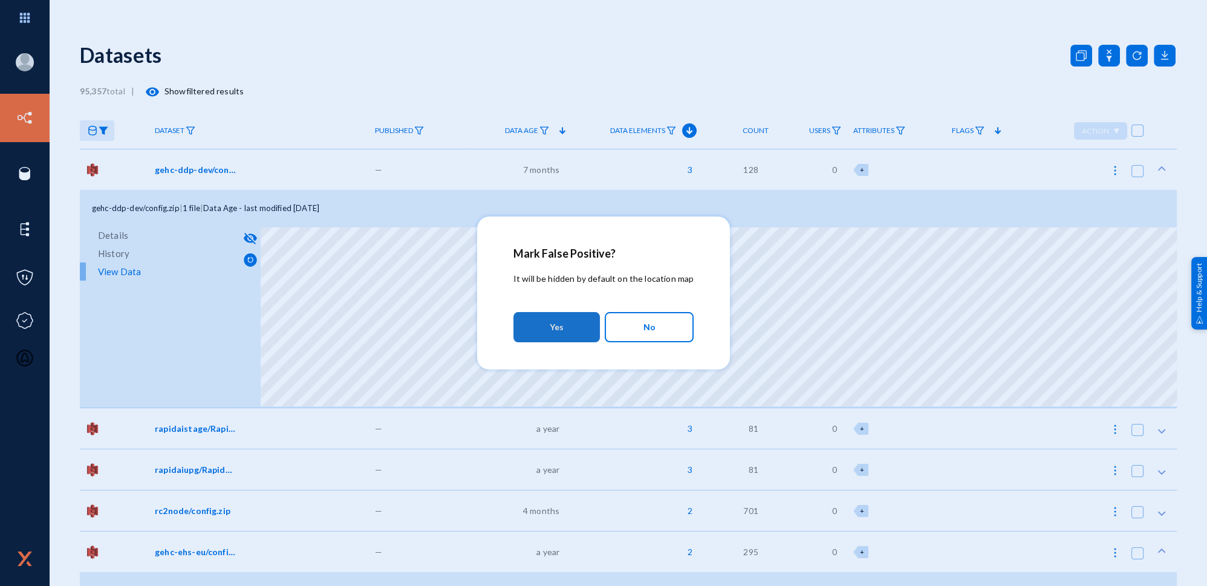
click at [570, 331] on button "Yes" at bounding box center [556, 327] width 86 height 30
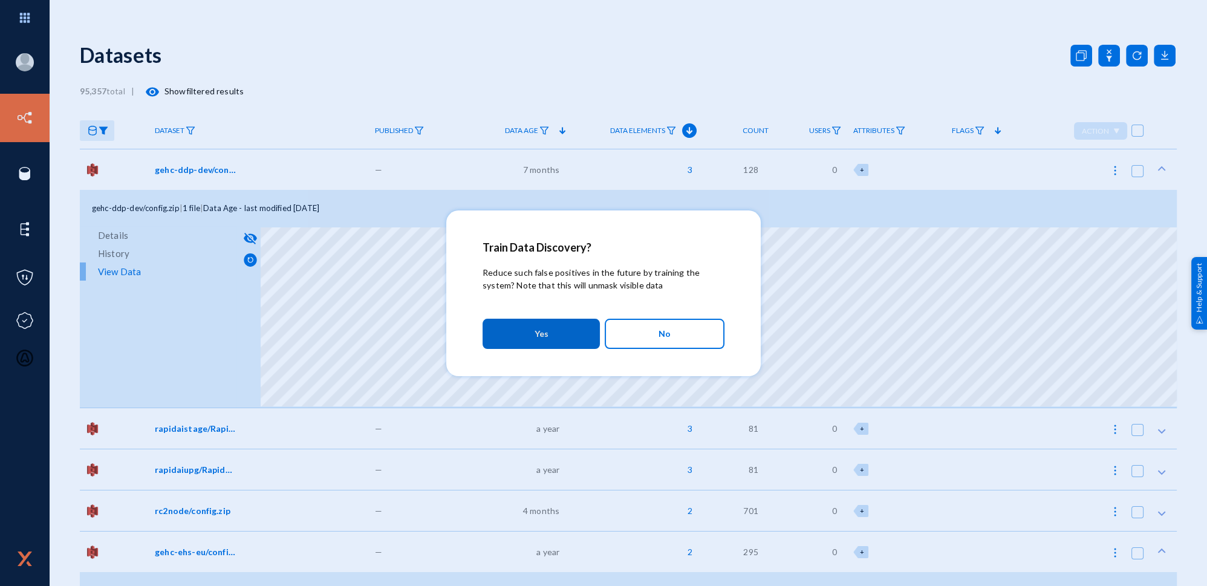
click at [570, 331] on button "Yes" at bounding box center [541, 334] width 117 height 30
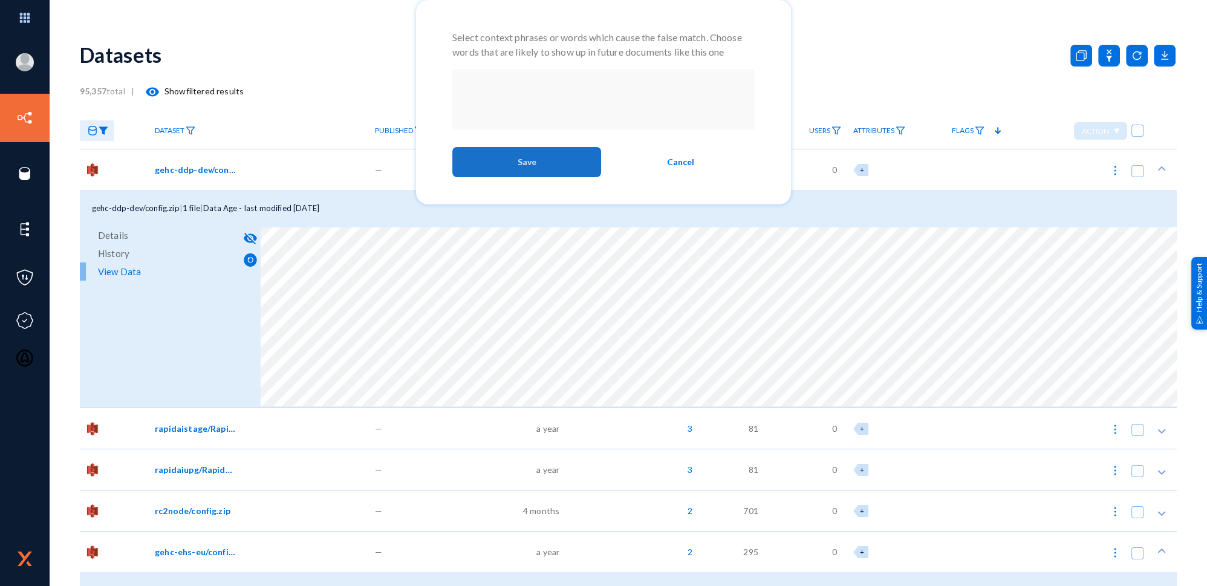
click at [522, 169] on span "Save" at bounding box center [527, 162] width 19 height 22
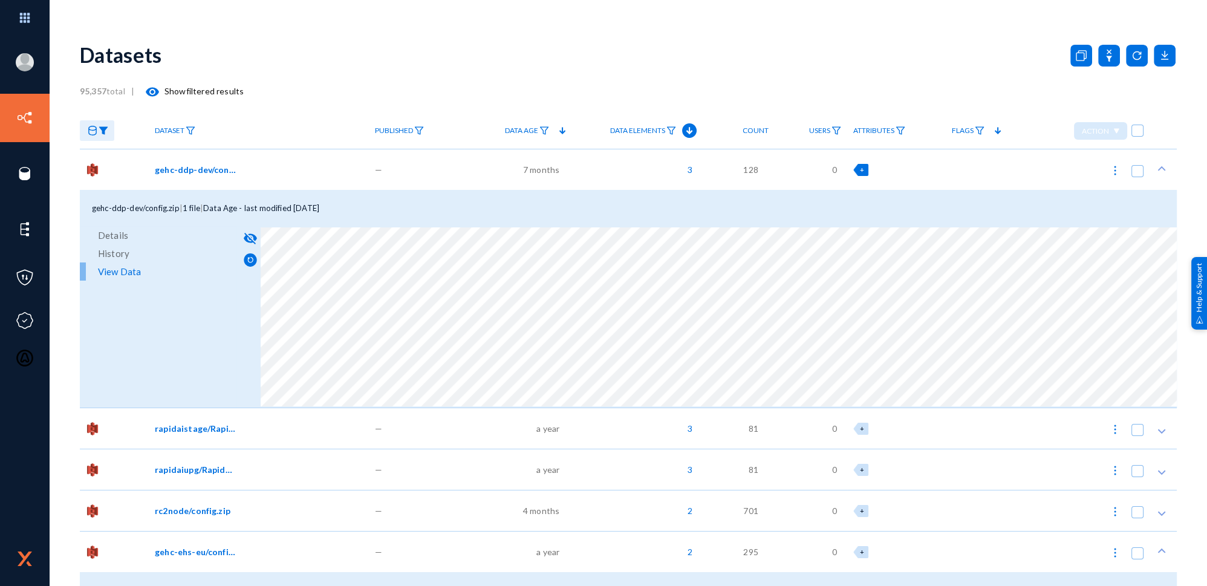
click at [855, 169] on div "+" at bounding box center [860, 170] width 15 height 12
checkbox input "true"
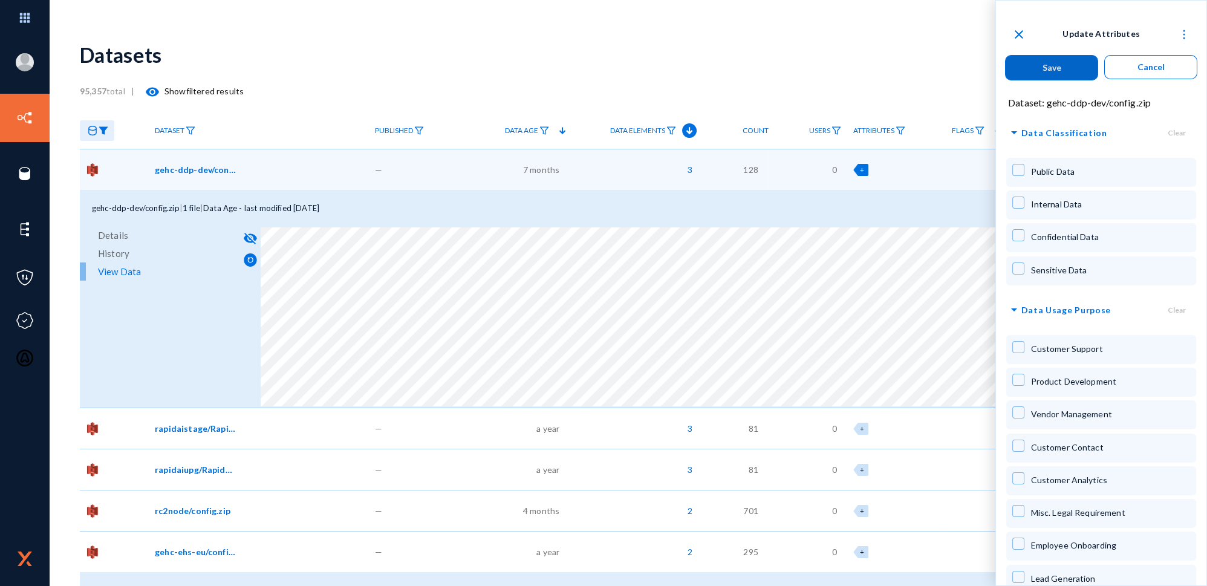
click at [1018, 240] on span at bounding box center [1018, 235] width 12 height 12
click at [1018, 231] on span at bounding box center [1018, 235] width 12 height 12
checkbox input "false"
click at [1017, 206] on span at bounding box center [1018, 203] width 12 height 12
checkbox input "true"
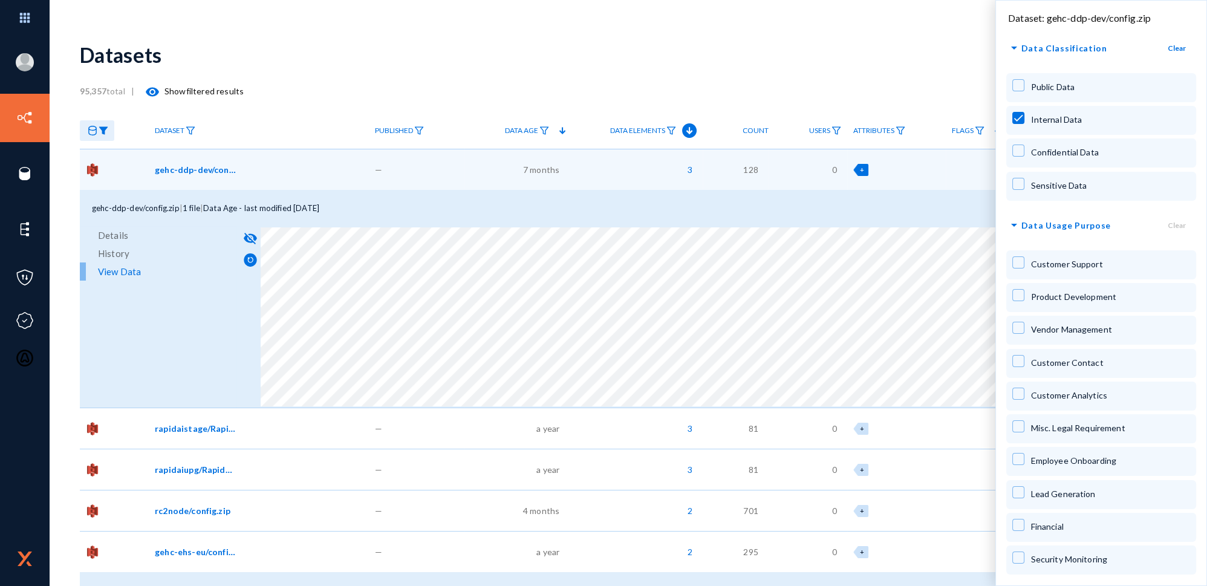
scroll to position [109, 0]
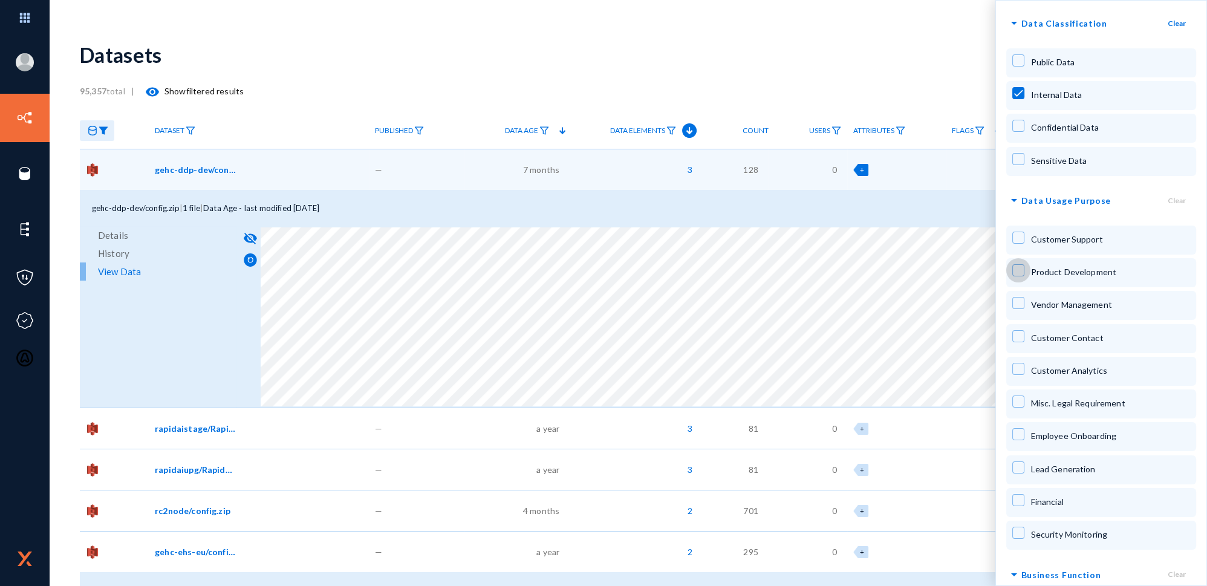
click at [1016, 273] on span at bounding box center [1018, 270] width 12 height 12
checkbox input "true"
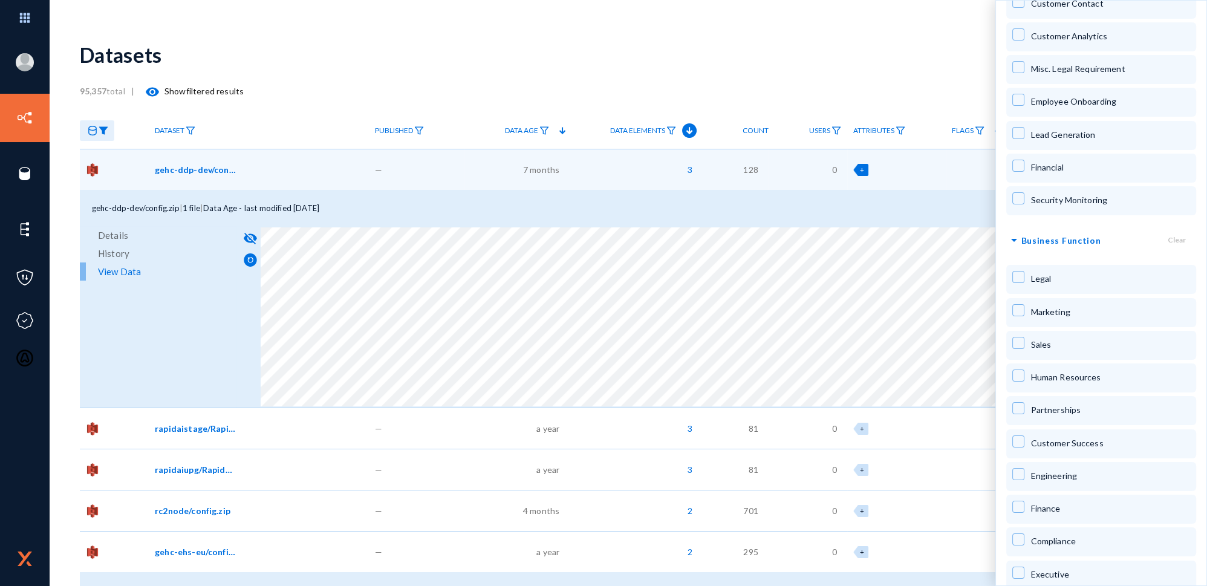
scroll to position [495, 0]
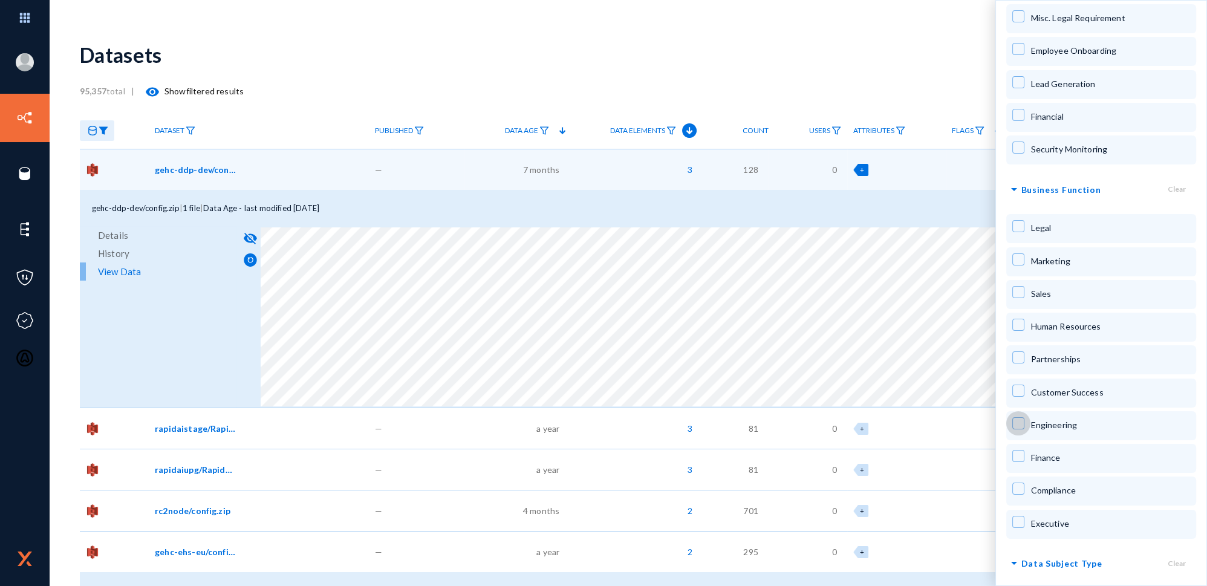
click at [1018, 424] on span at bounding box center [1018, 423] width 12 height 12
checkbox input "true"
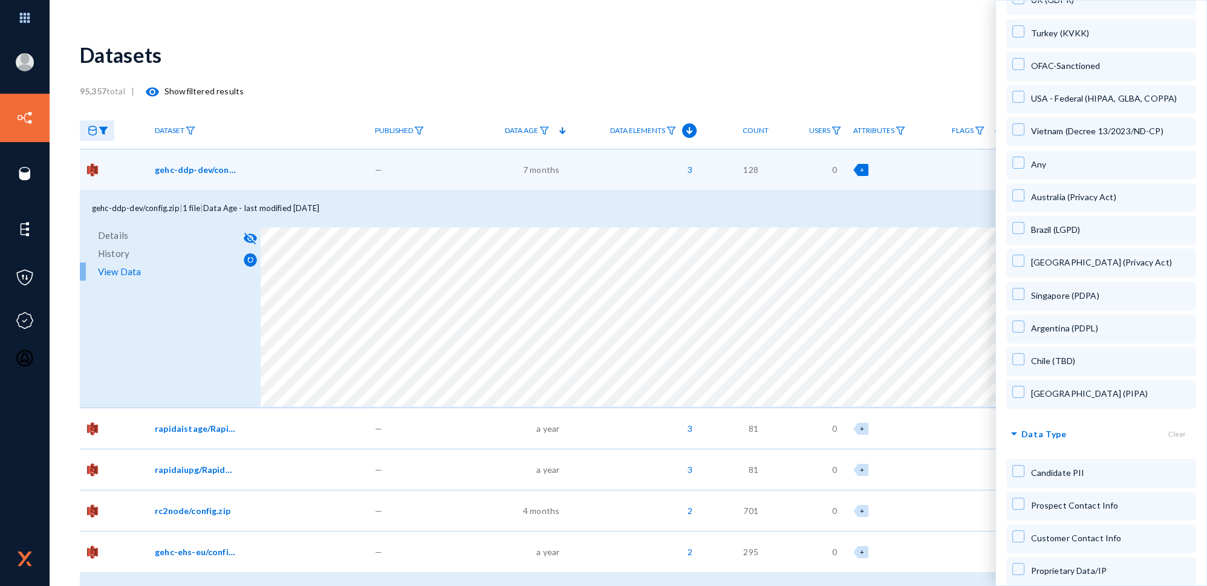
scroll to position [1814, 0]
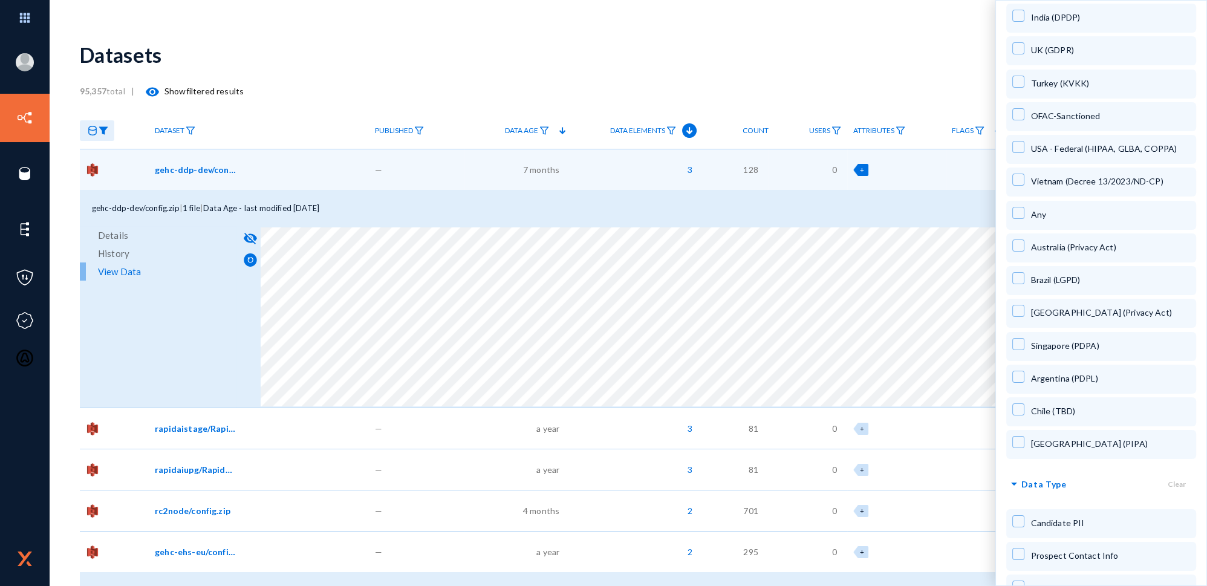
click at [1018, 193] on div "[GEOGRAPHIC_DATA] (PDPA) [GEOGRAPHIC_DATA] (Law 1581) [GEOGRAPHIC_DATA] (APPI) …" at bounding box center [1100, 19] width 189 height 886
click at [1019, 216] on mat-checkbox at bounding box center [1018, 215] width 12 height 17
checkbox input "true"
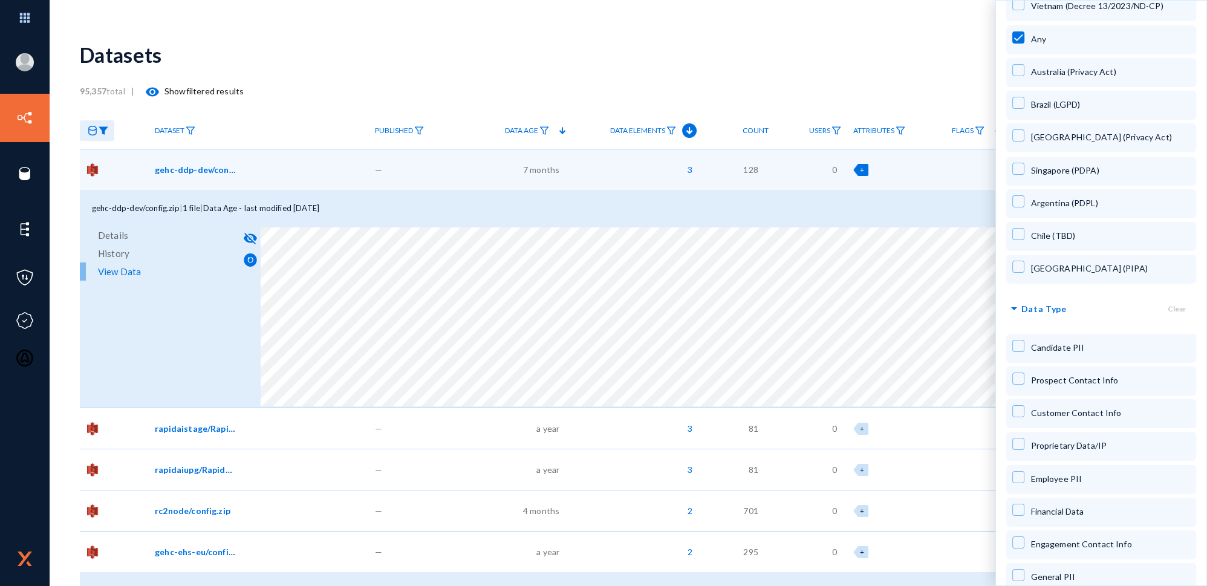
scroll to position [1994, 0]
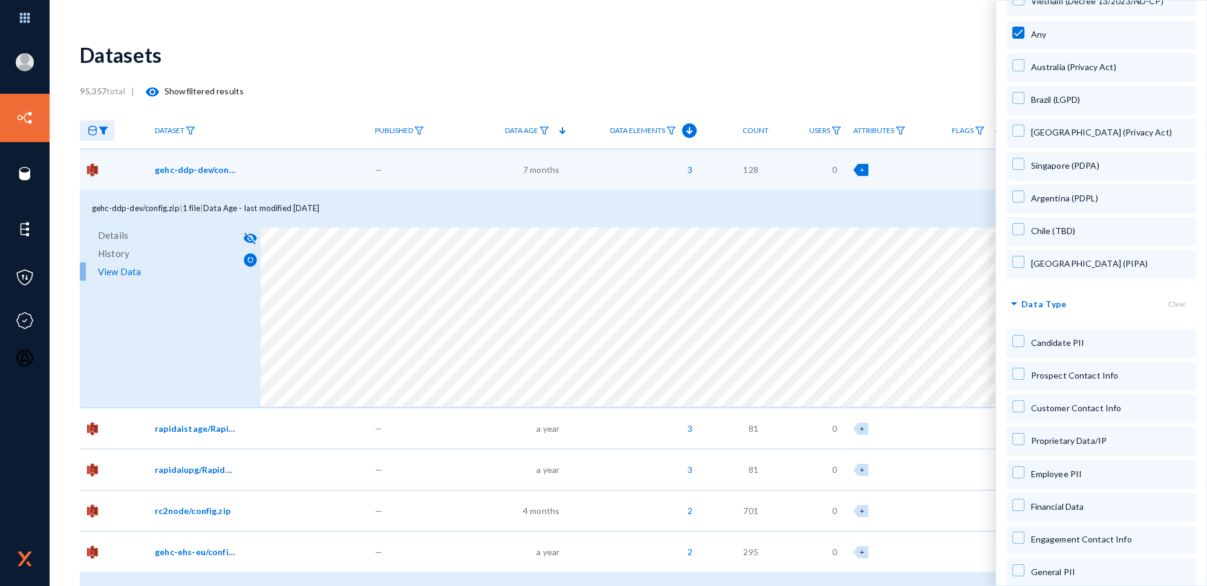
click at [1061, 568] on span "General PII" at bounding box center [1052, 572] width 45 height 10
checkbox input "true"
checkbox input "false"
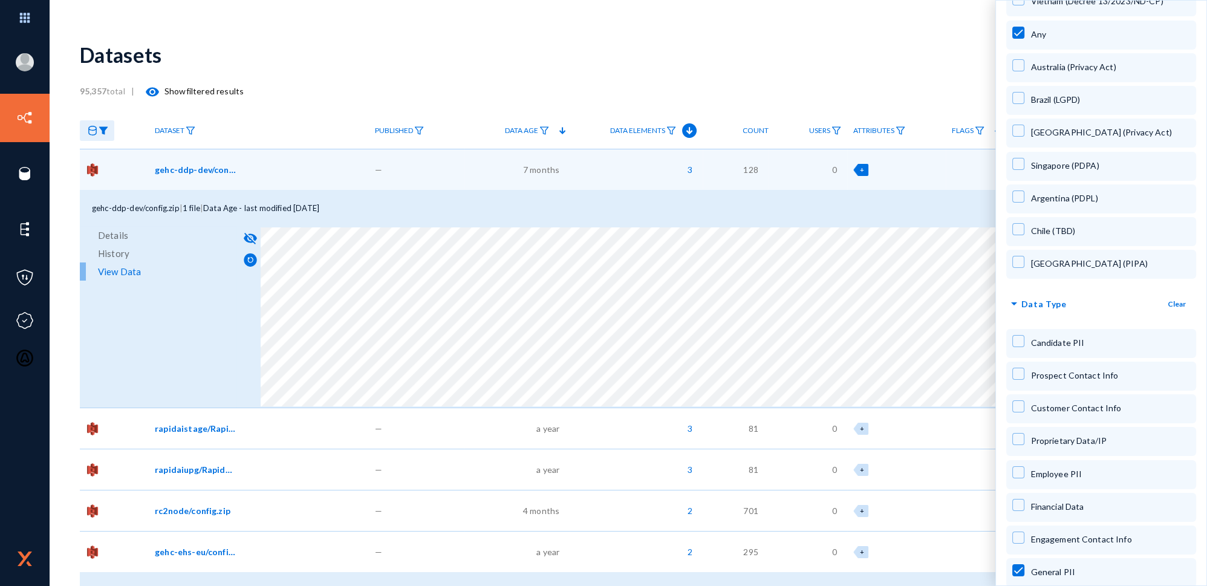
checkbox input "false"
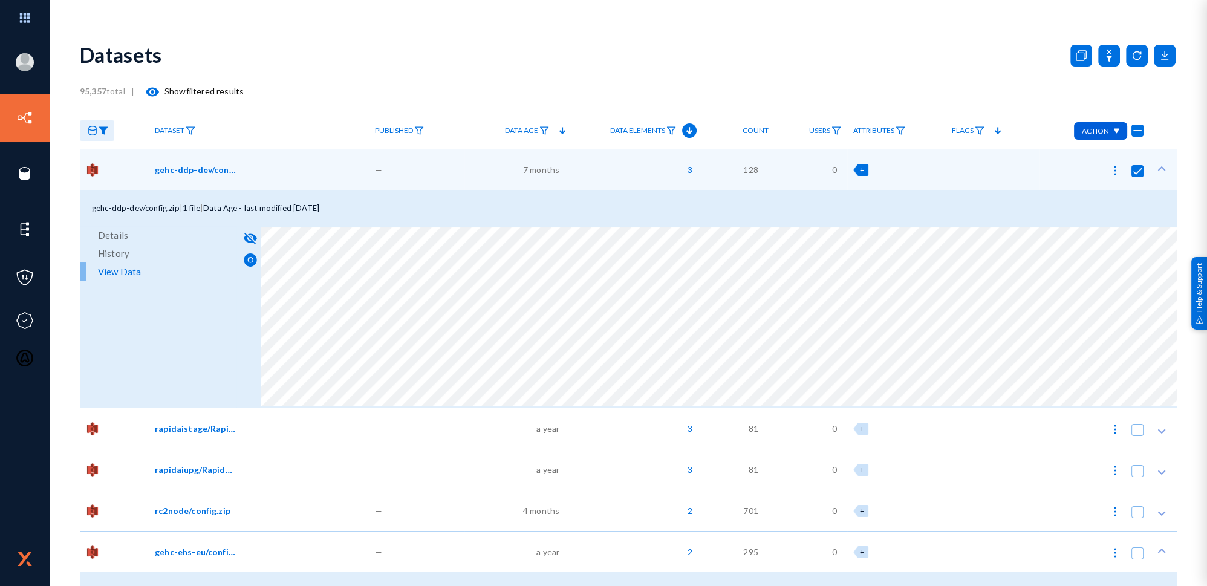
click at [906, 33] on div "Datasets" at bounding box center [628, 54] width 1097 height 49
click at [860, 175] on div "+" at bounding box center [860, 170] width 15 height 12
checkbox input "true"
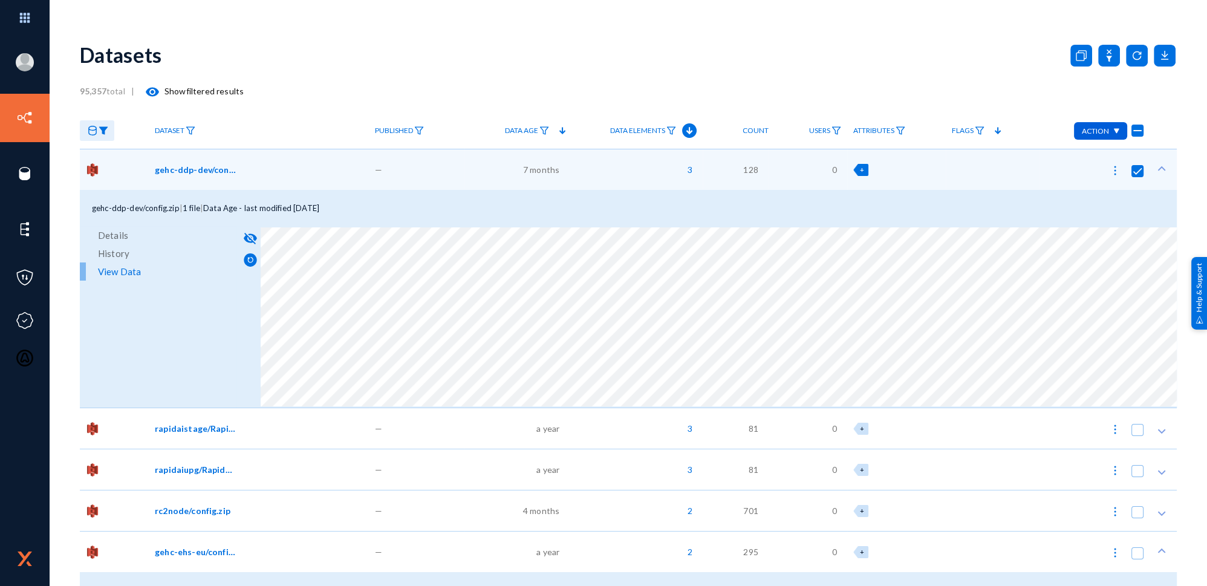
checkbox input "true"
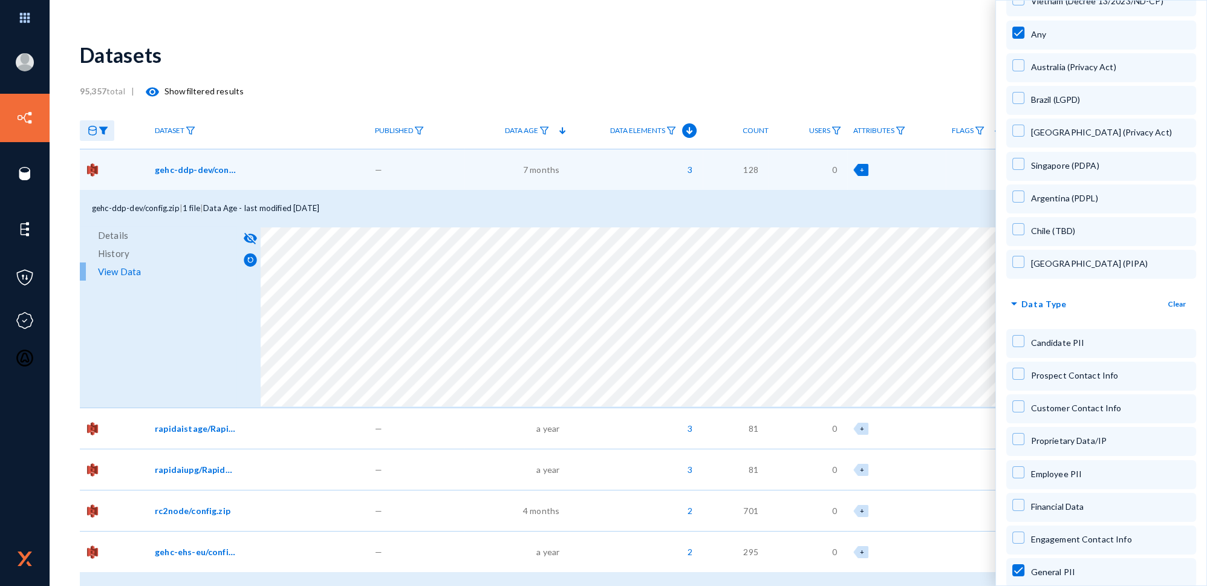
scroll to position [0, 0]
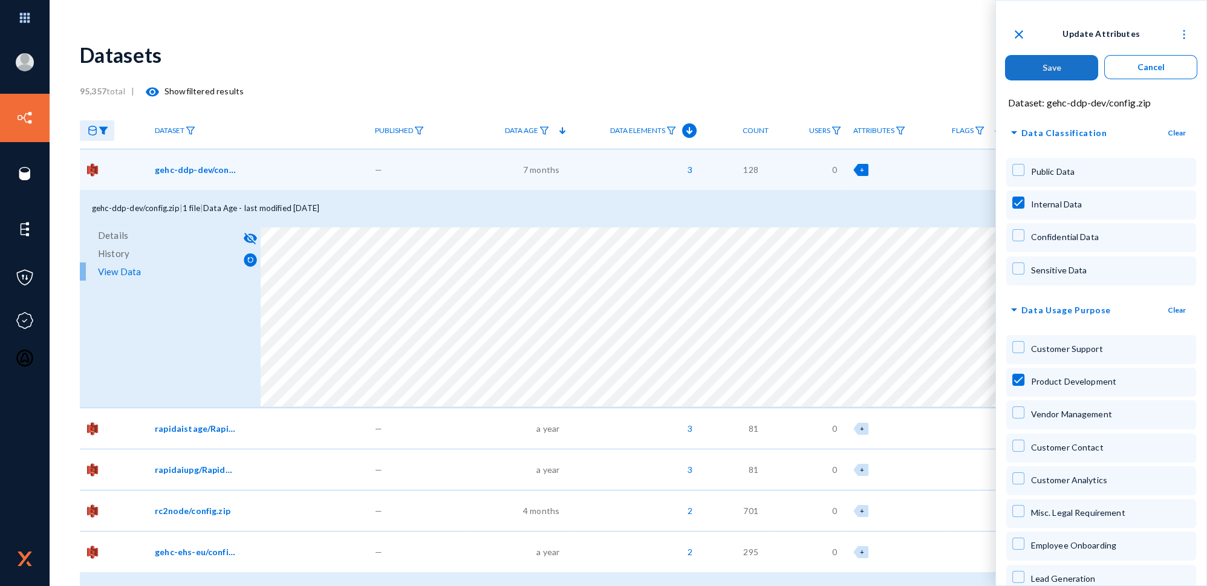
click at [1068, 73] on button "Save" at bounding box center [1051, 67] width 93 height 25
checkbox input "false"
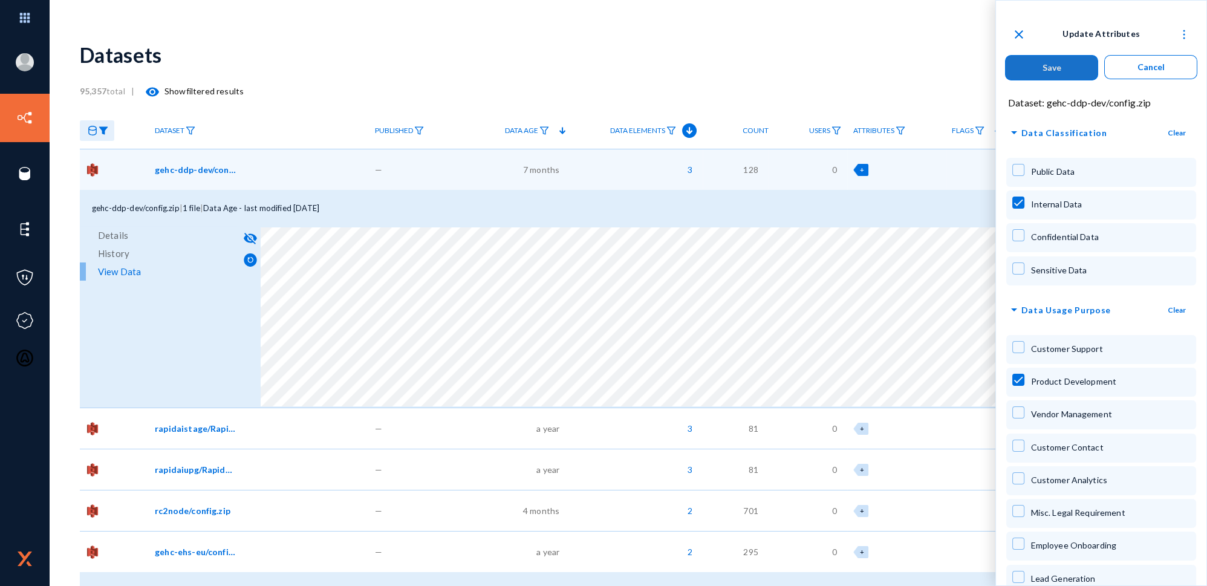
checkbox input "false"
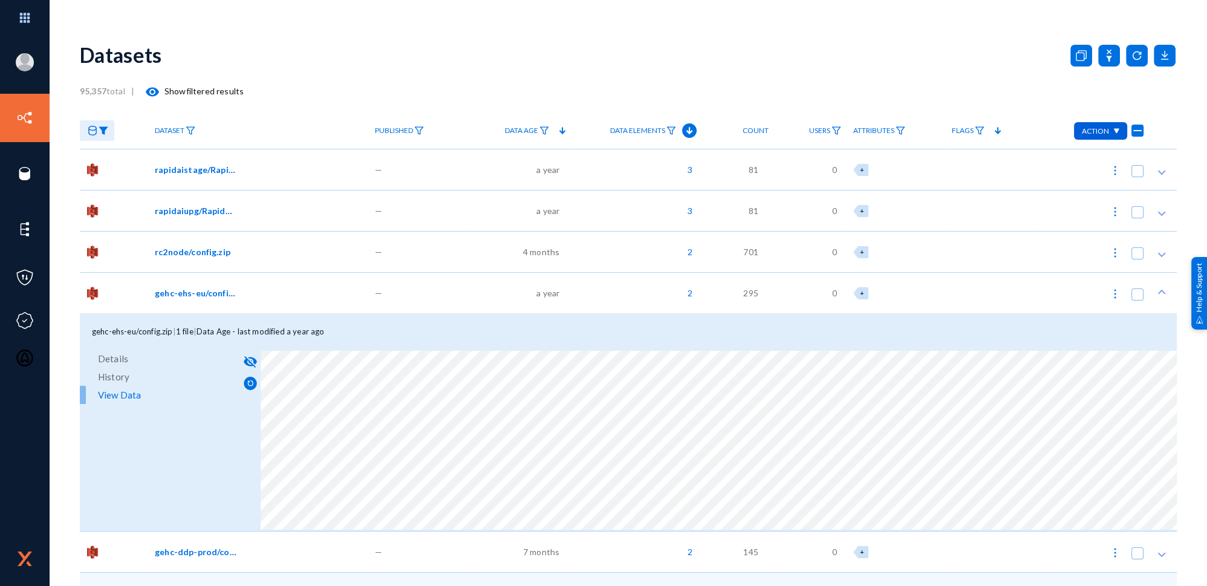
click at [623, 164] on div "3" at bounding box center [636, 169] width 133 height 41
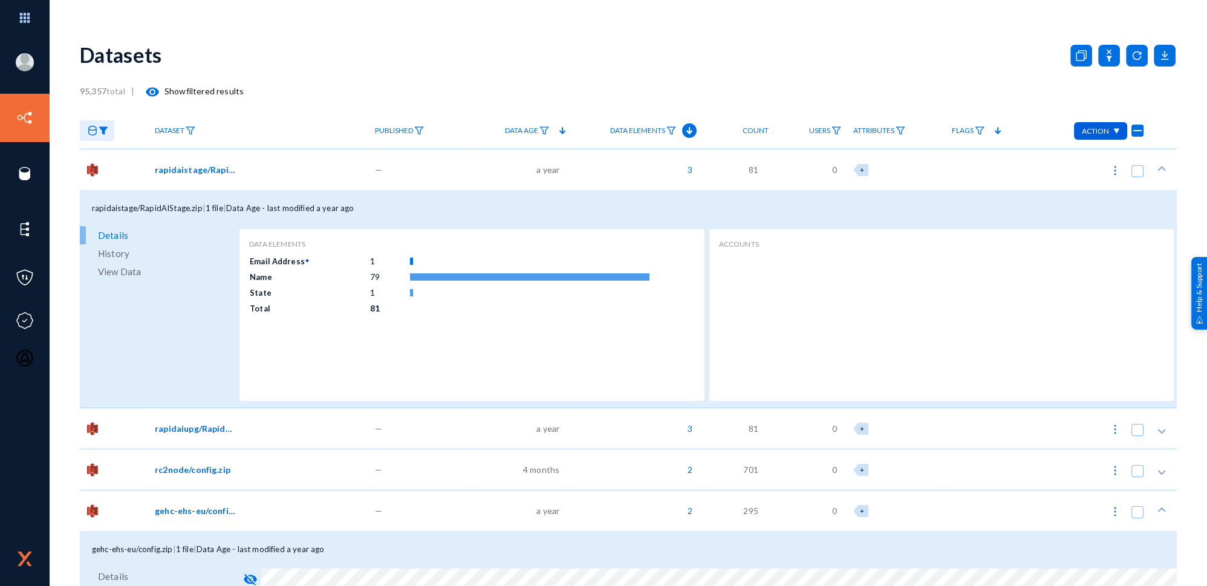
click at [118, 252] on span "History" at bounding box center [113, 253] width 31 height 18
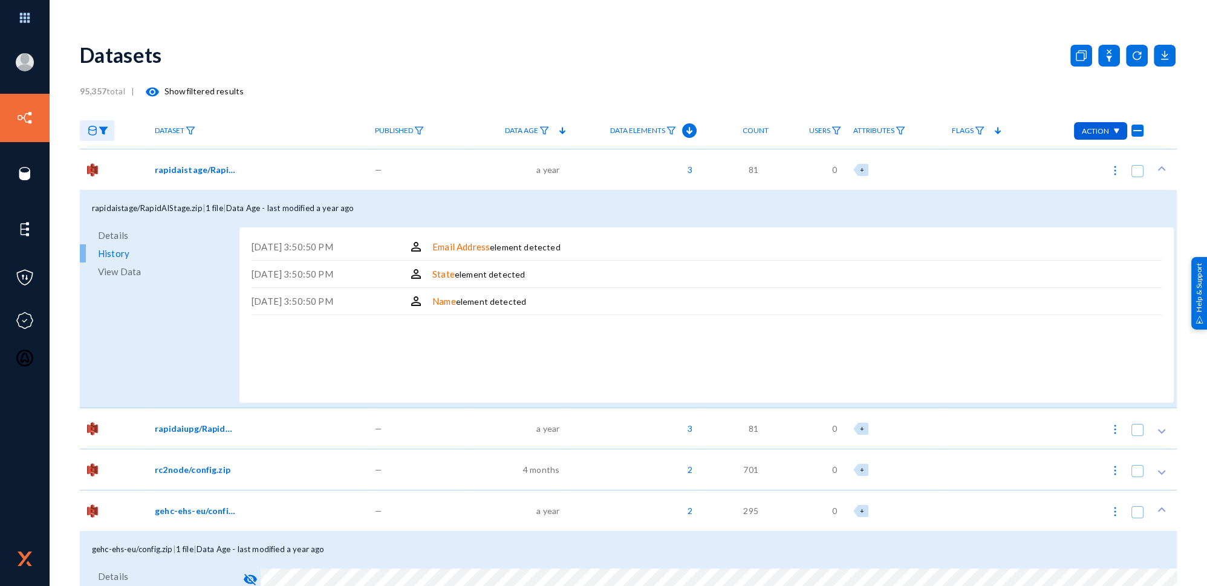
click at [125, 273] on span "View Data" at bounding box center [119, 271] width 43 height 18
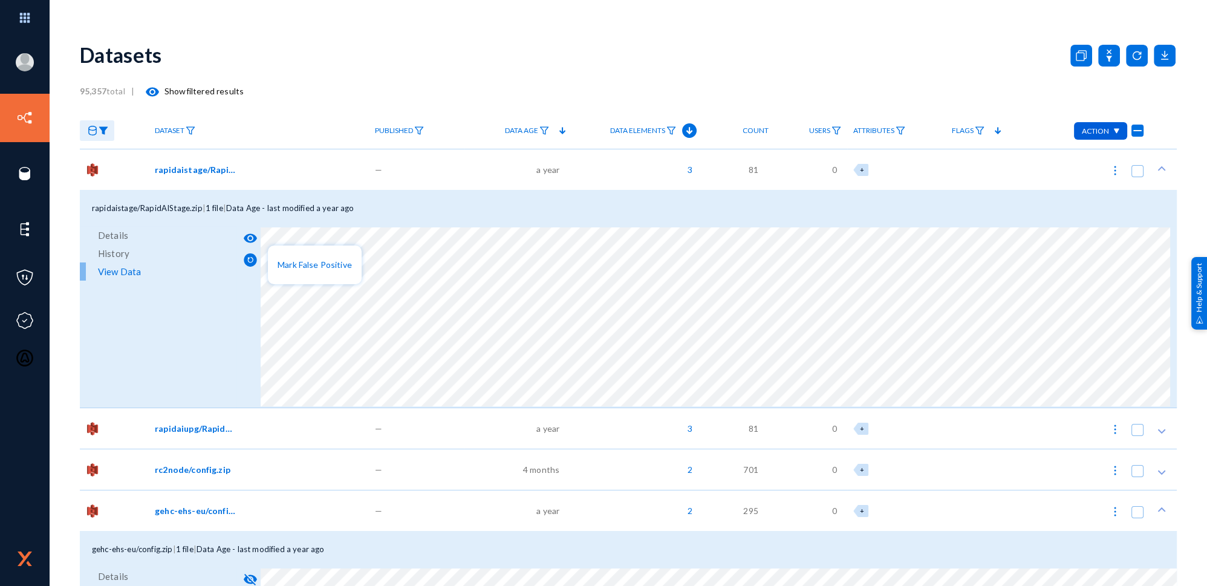
click at [255, 236] on div at bounding box center [603, 293] width 1207 height 586
click at [252, 239] on mat-icon "visibility" at bounding box center [250, 238] width 15 height 15
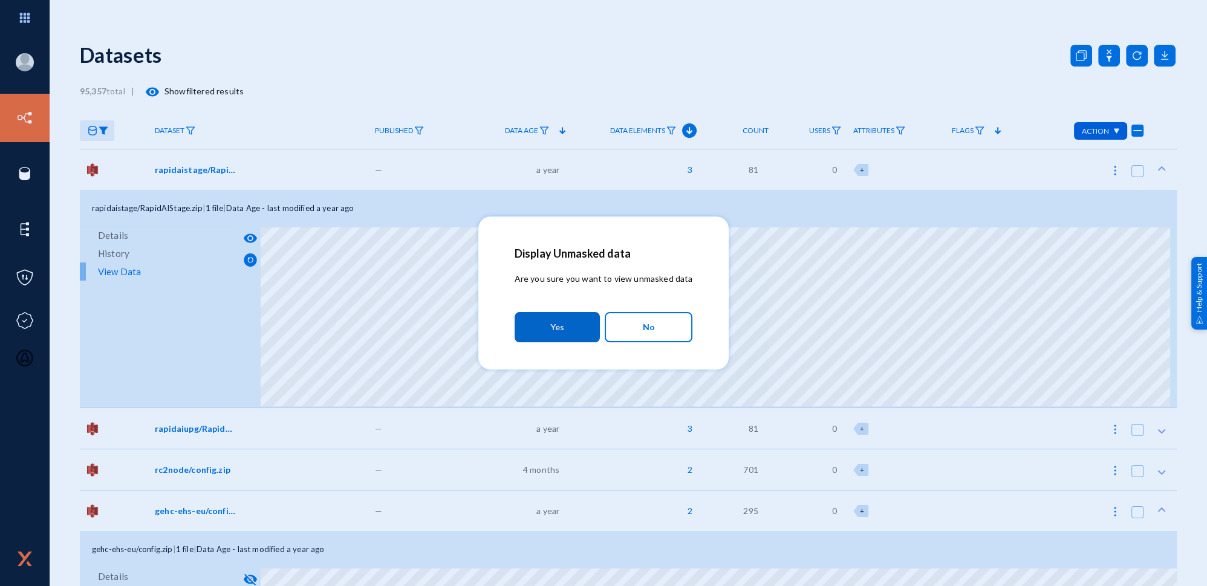
click at [554, 320] on span "Yes" at bounding box center [557, 327] width 14 height 22
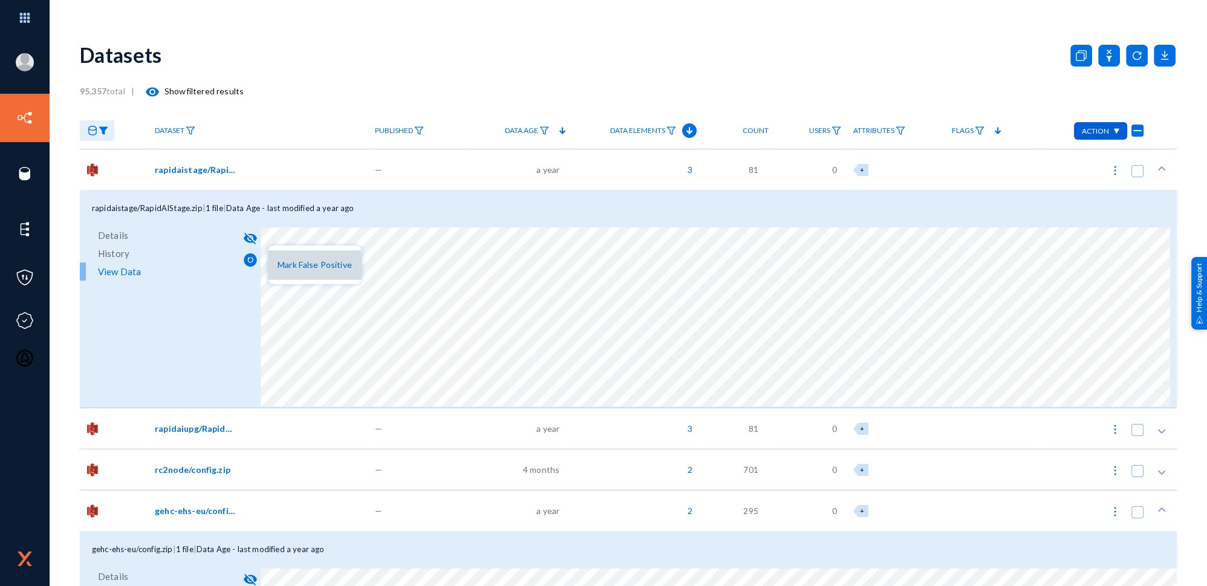
click at [302, 266] on span "Mark False Positive" at bounding box center [315, 264] width 74 height 10
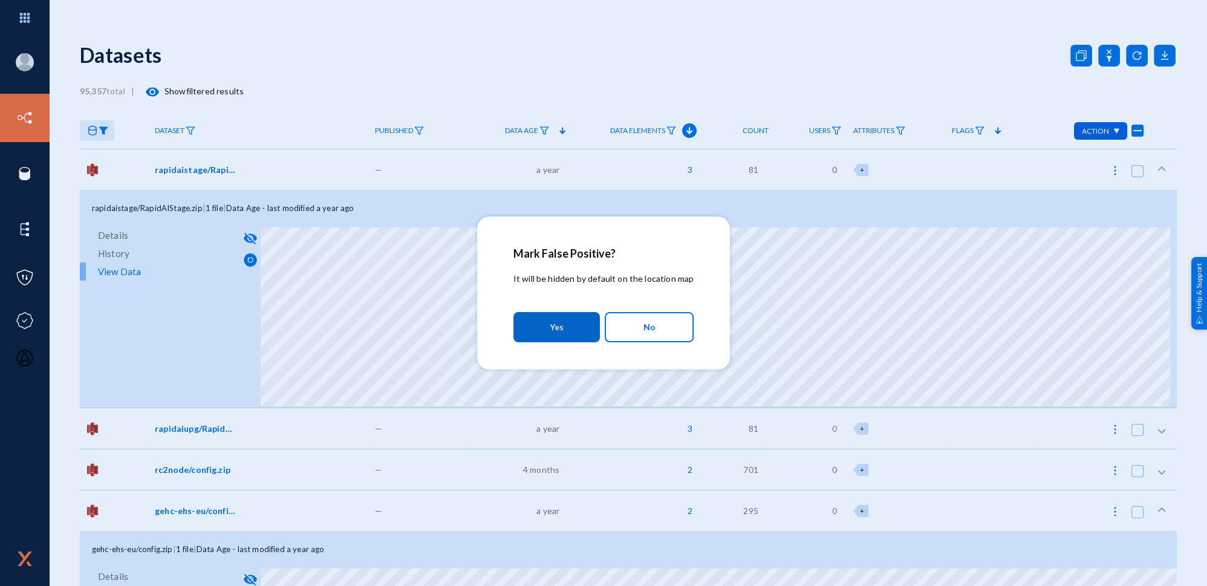
click at [568, 322] on button "Yes" at bounding box center [556, 327] width 86 height 30
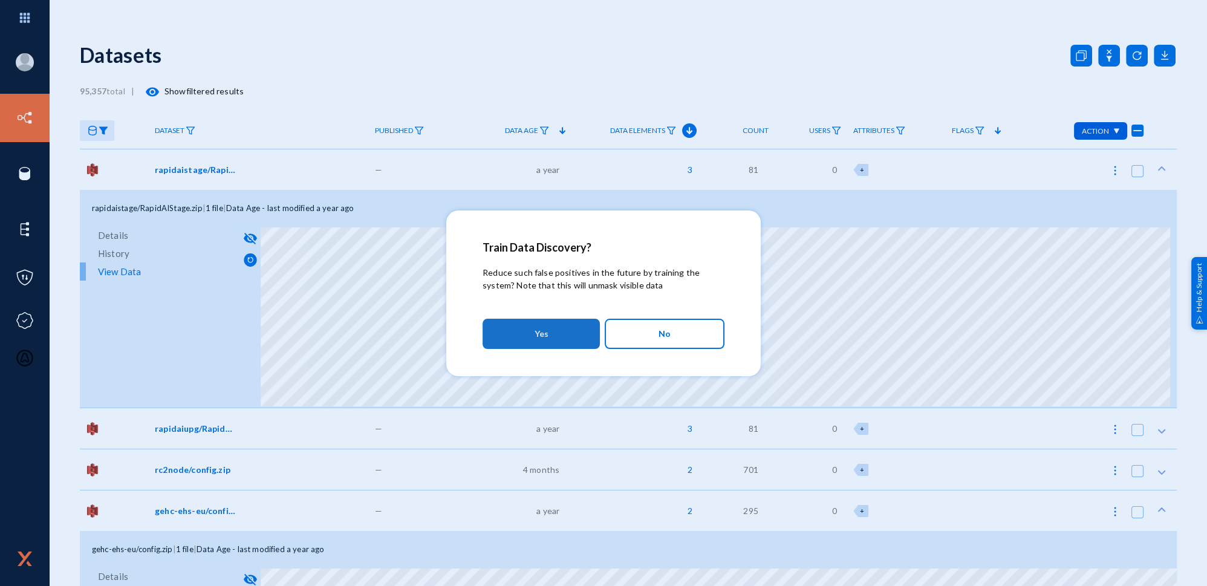
click at [564, 333] on button "Yes" at bounding box center [541, 334] width 117 height 30
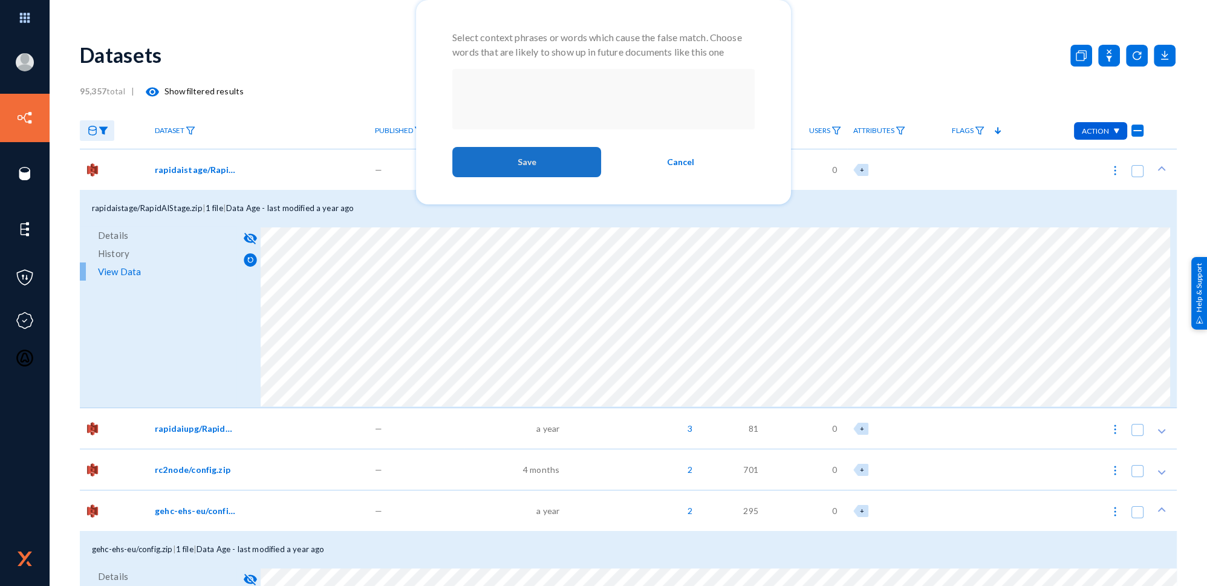
click at [559, 161] on button "Save" at bounding box center [526, 162] width 149 height 30
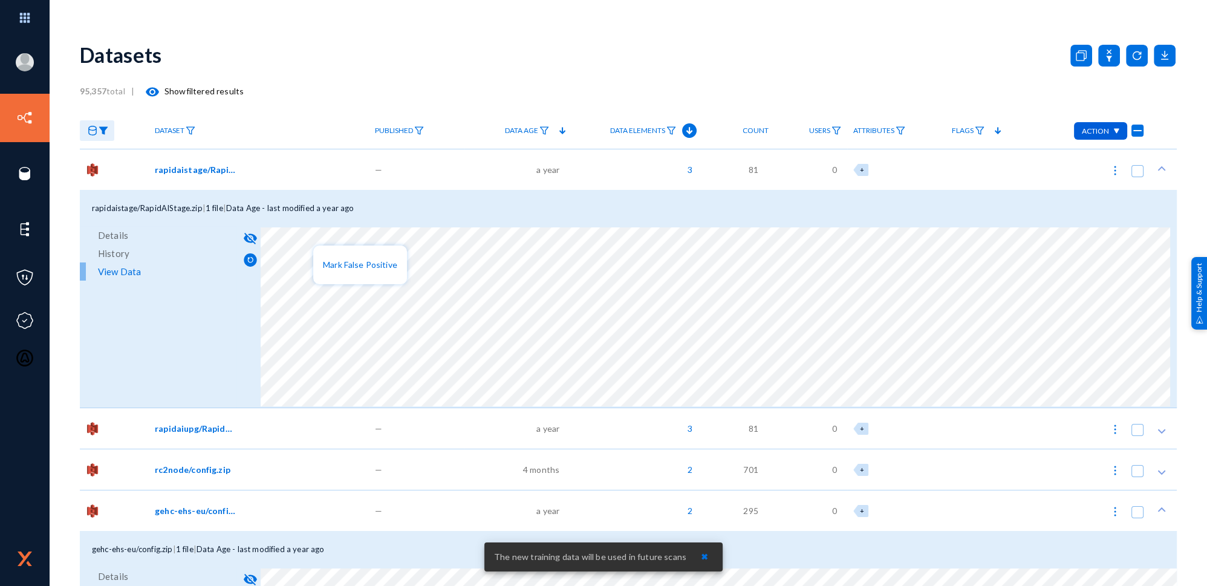
click at [525, 242] on div at bounding box center [603, 293] width 1207 height 586
click at [345, 275] on button "Mark False Positive" at bounding box center [360, 264] width 94 height 29
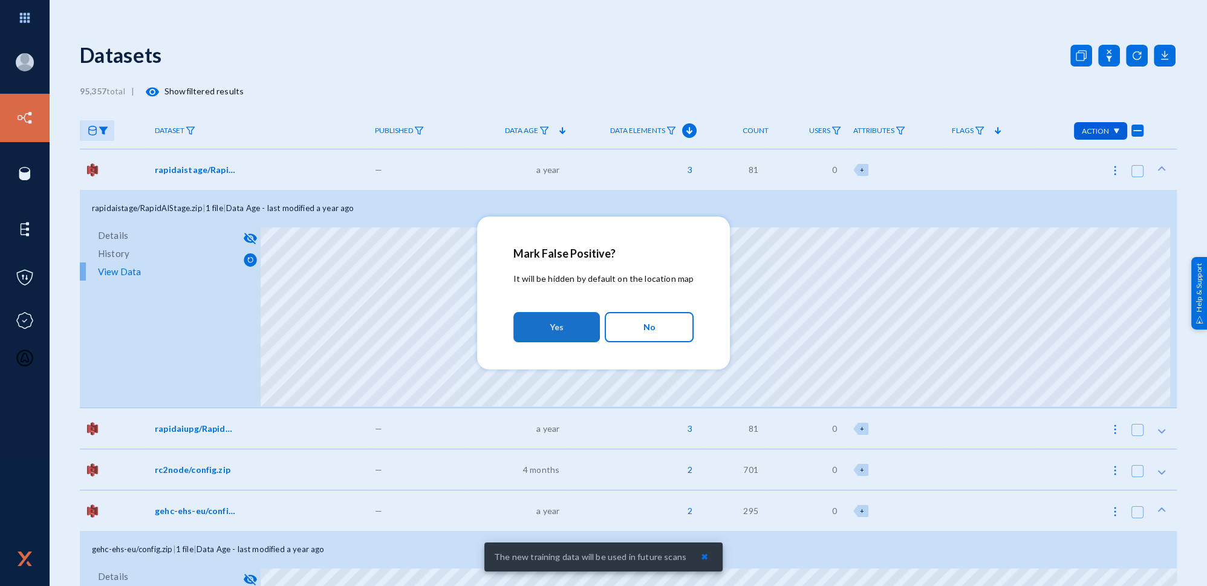
click at [543, 322] on button "Yes" at bounding box center [556, 327] width 86 height 30
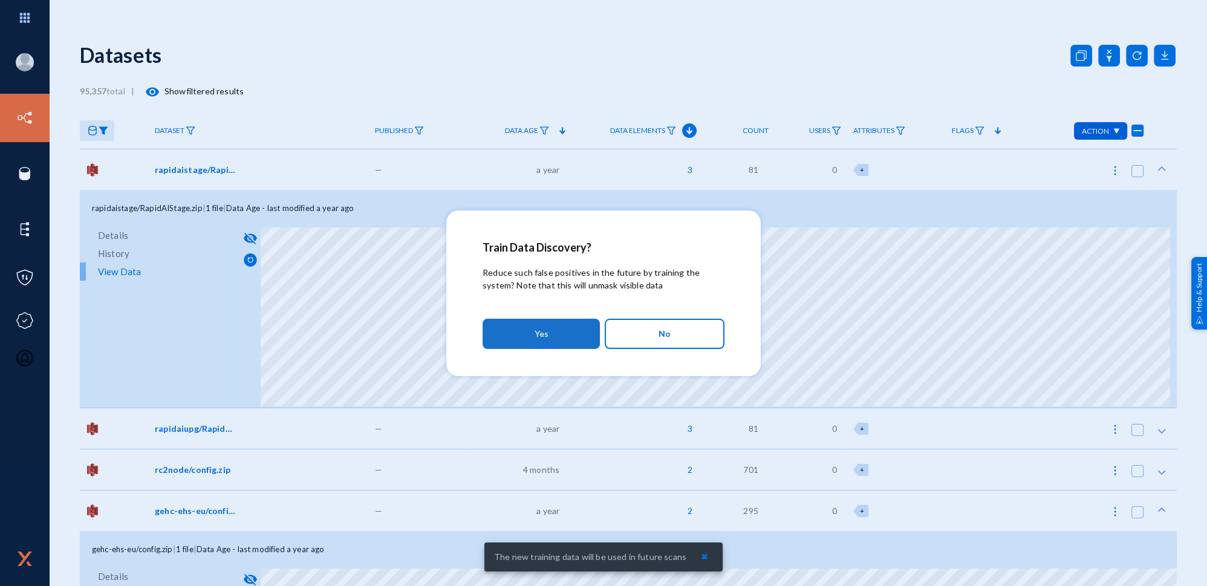
click at [568, 340] on button "Yes" at bounding box center [541, 334] width 117 height 30
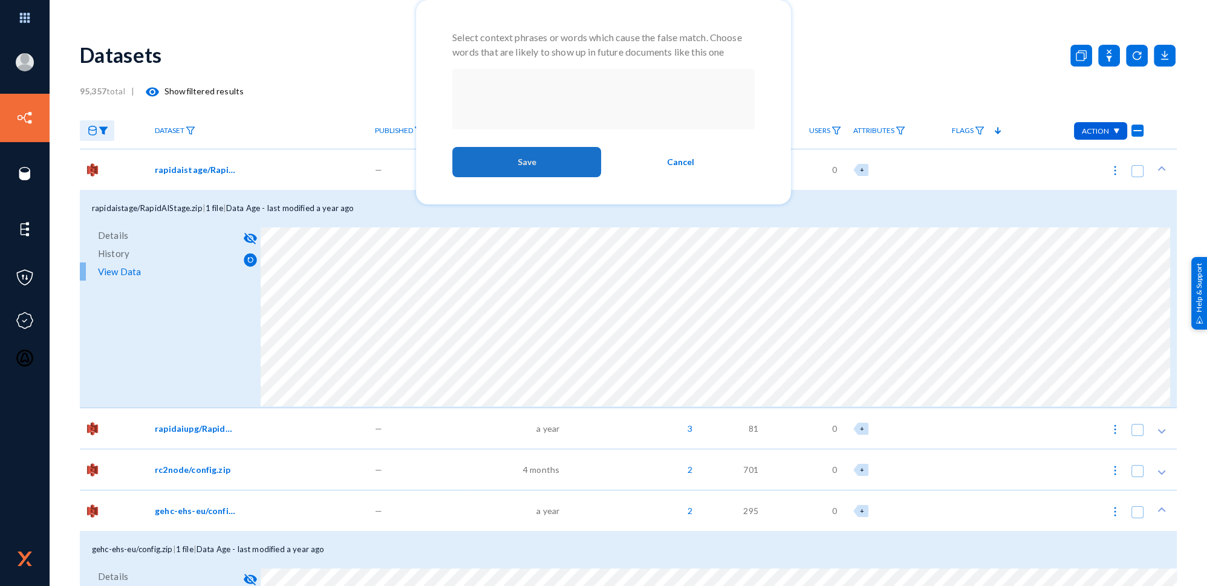
click at [566, 172] on button "Save" at bounding box center [526, 162] width 149 height 30
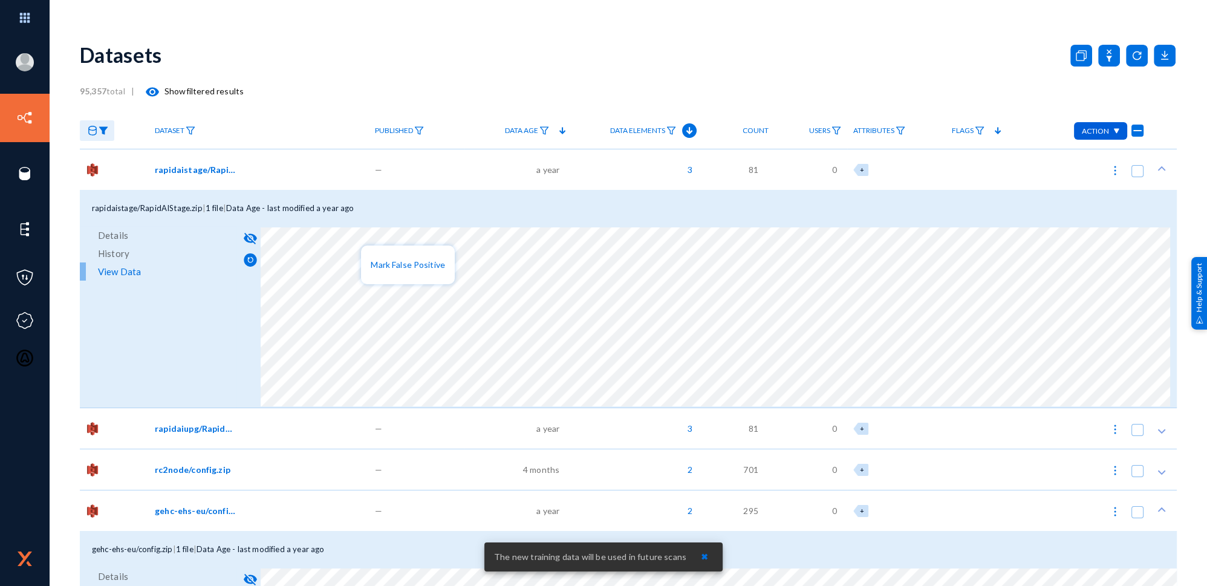
click at [249, 260] on div at bounding box center [603, 293] width 1207 height 586
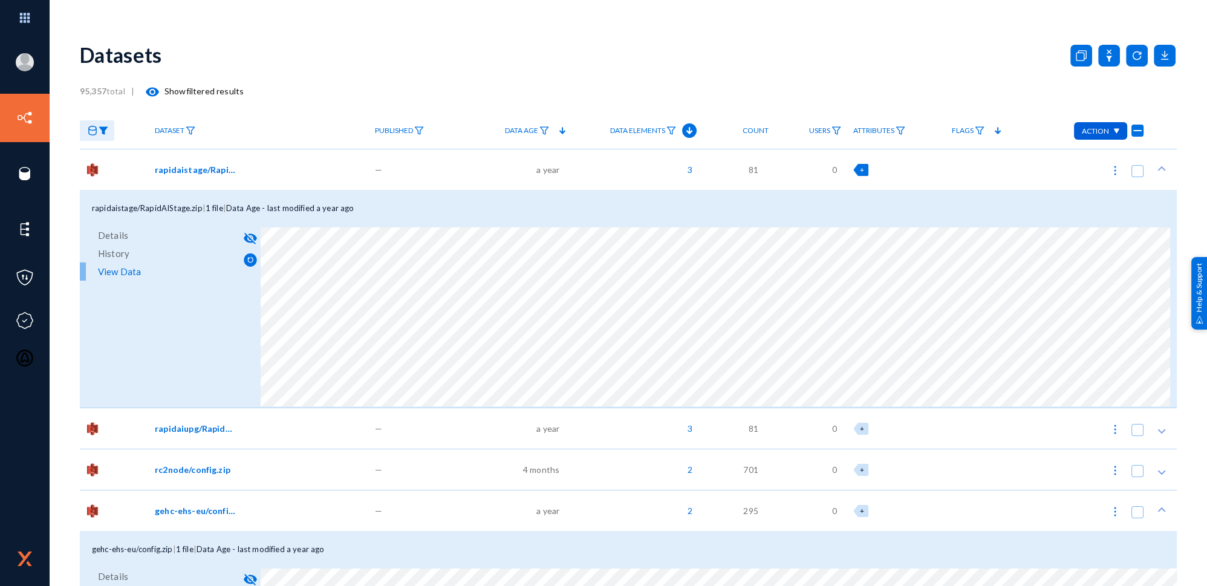
click at [862, 172] on div "+" at bounding box center [860, 170] width 15 height 12
checkbox input "false"
checkbox input "true"
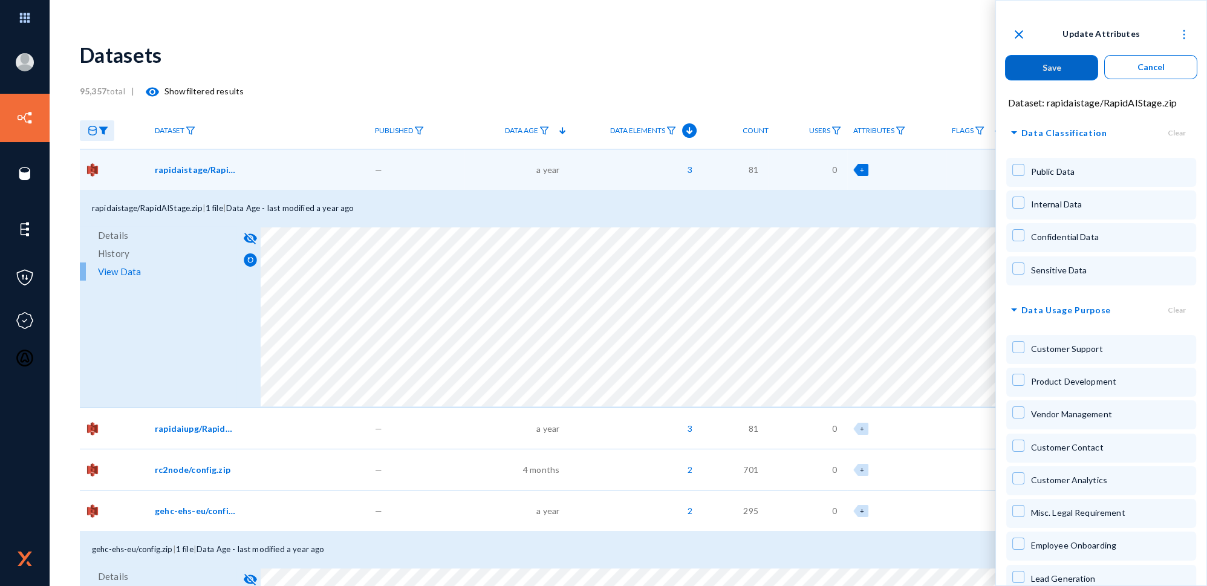
click at [1088, 206] on div "Internal Data" at bounding box center [1100, 204] width 189 height 29
checkbox input "true"
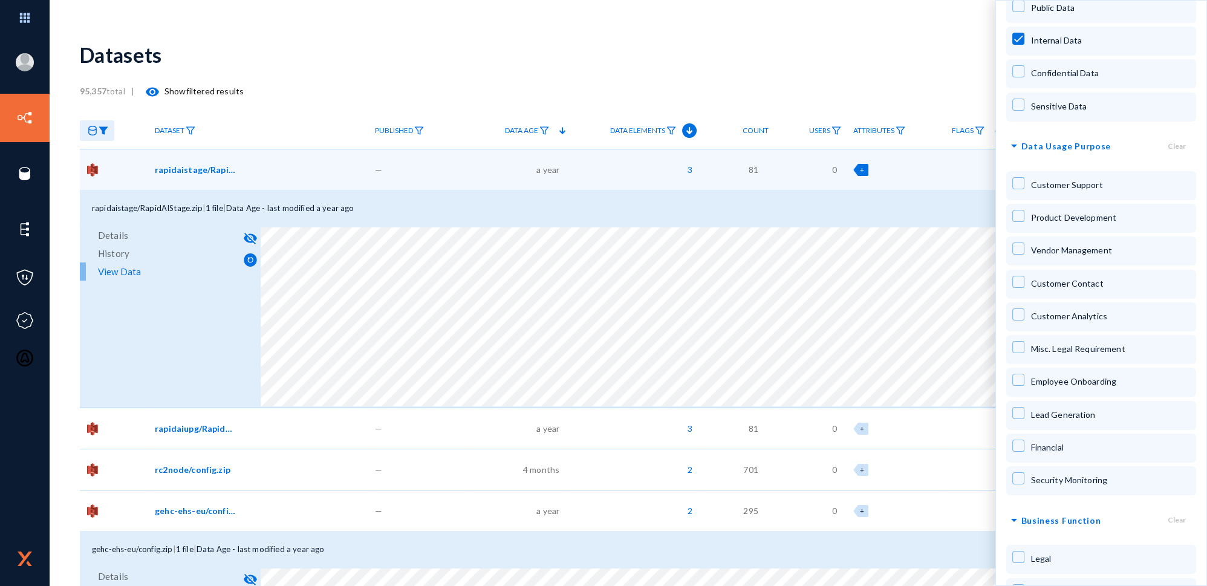
scroll to position [164, 0]
click at [1075, 222] on div "Product Development" at bounding box center [1100, 217] width 189 height 29
checkbox input "true"
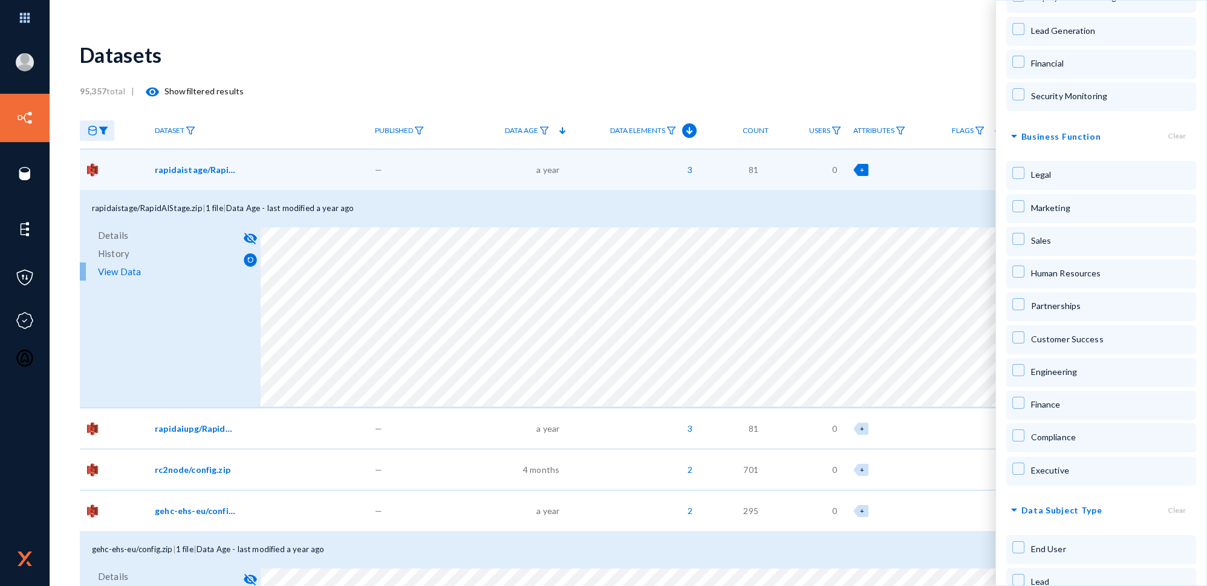
scroll to position [550, 0]
click at [1032, 368] on span "Engineering" at bounding box center [1053, 369] width 47 height 10
checkbox input "true"
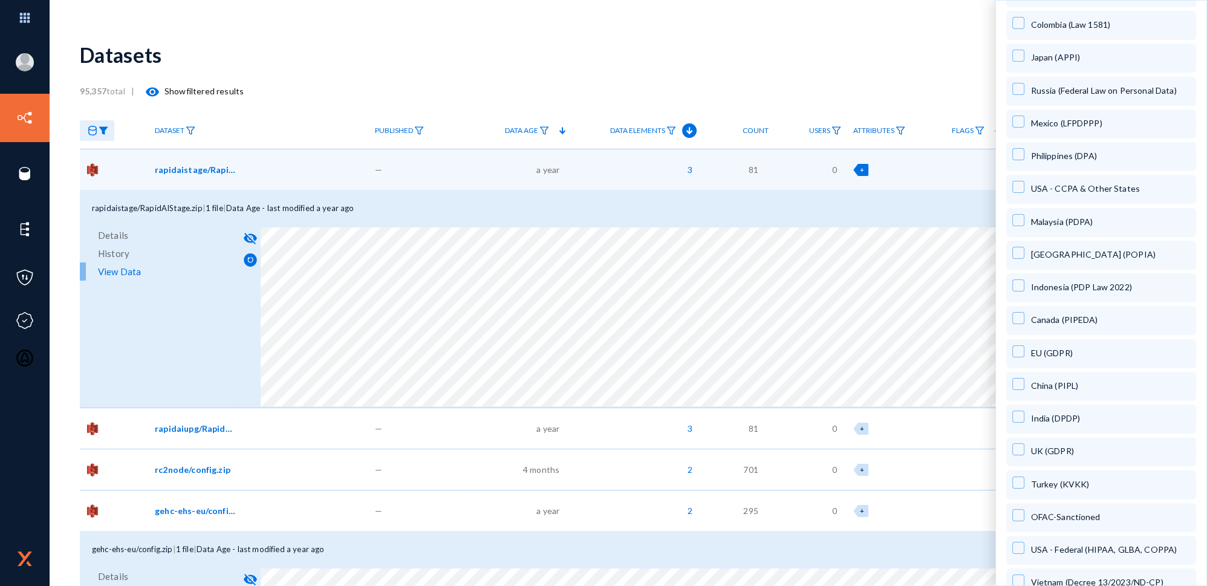
scroll to position [1539, 0]
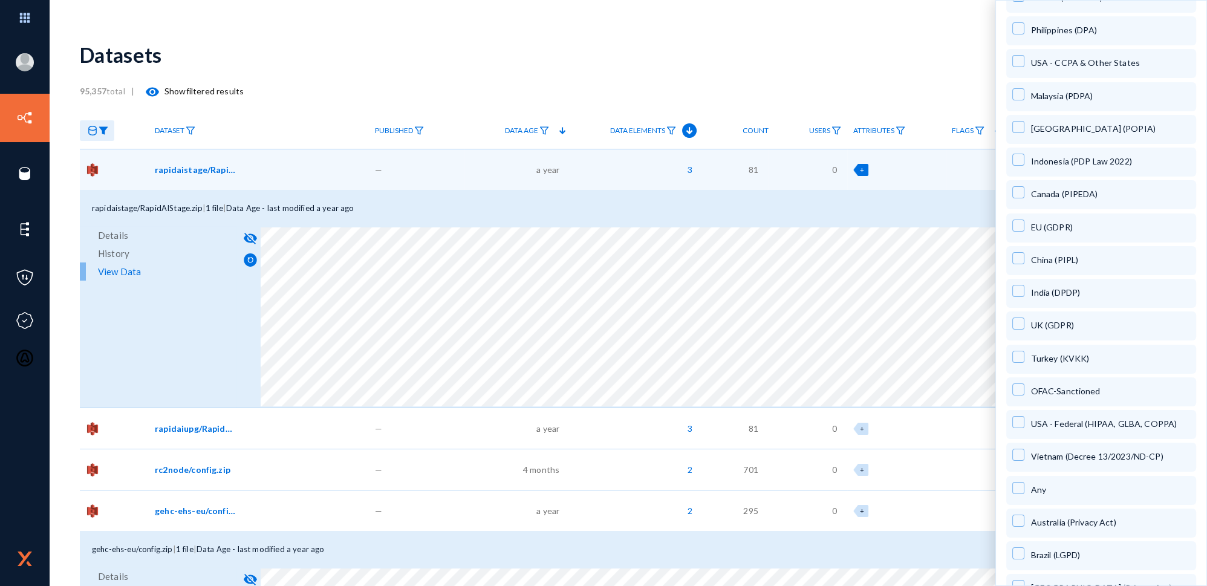
click at [1041, 484] on span "Any" at bounding box center [1037, 489] width 15 height 10
checkbox input "true"
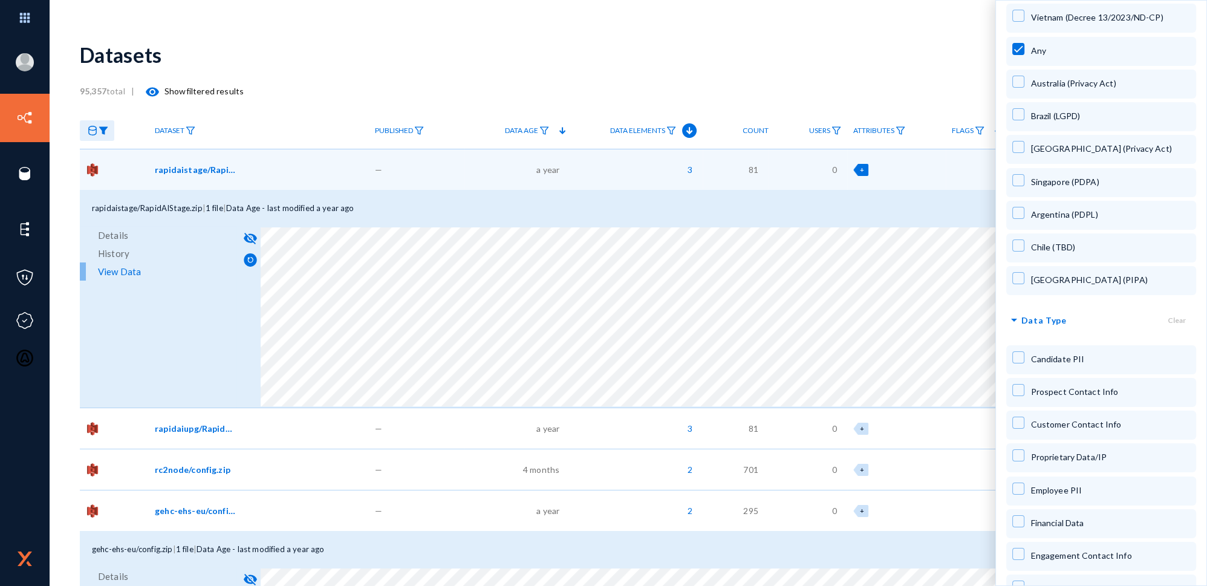
scroll to position [1994, 0]
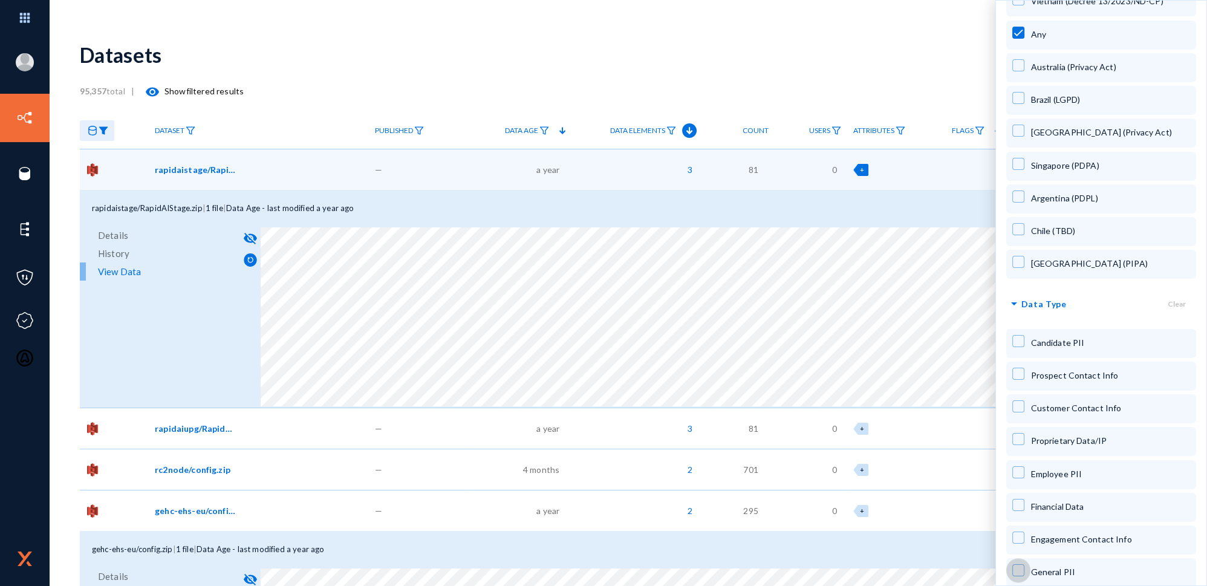
click at [1021, 564] on span at bounding box center [1018, 570] width 12 height 12
checkbox input "true"
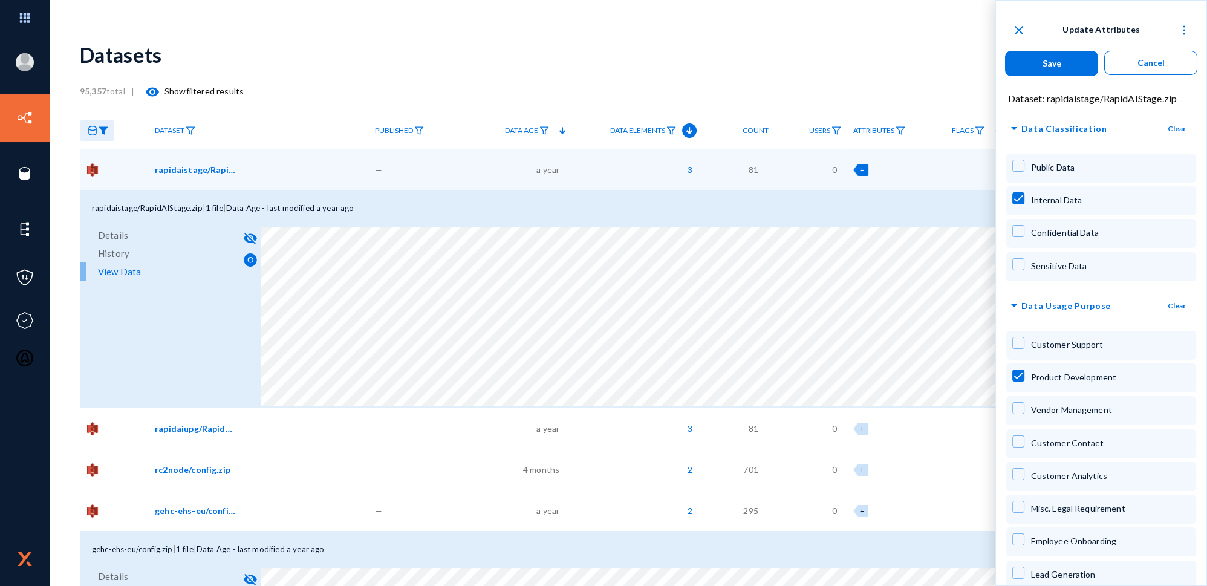
scroll to position [0, 0]
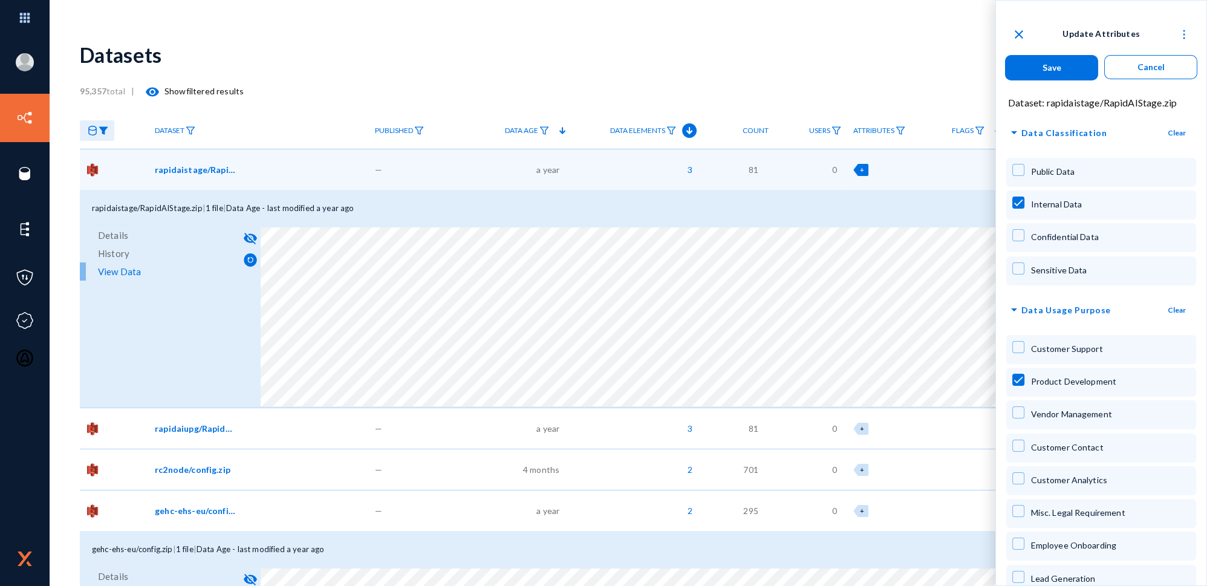
click at [1022, 66] on button "Save" at bounding box center [1051, 67] width 93 height 25
checkbox input "false"
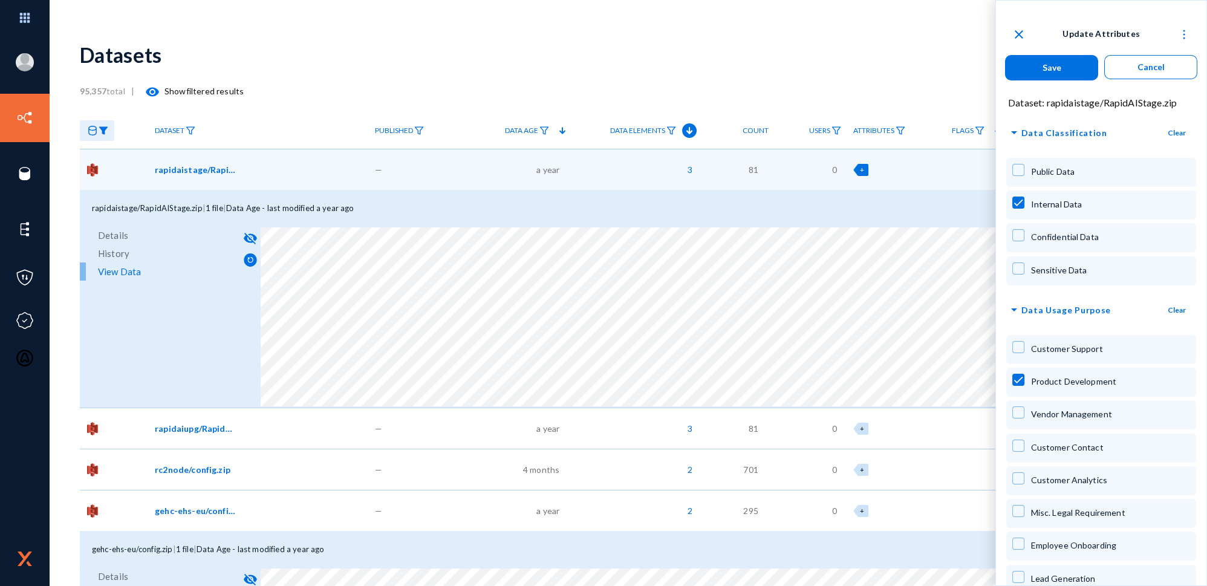
checkbox input "false"
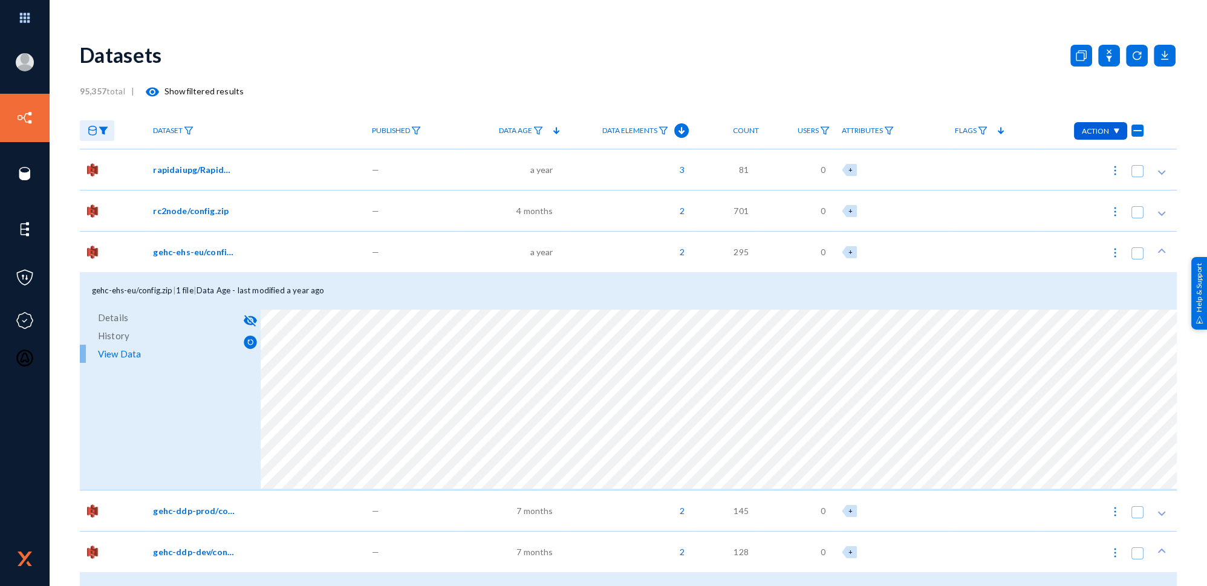
click at [452, 173] on div "—" at bounding box center [413, 169] width 94 height 41
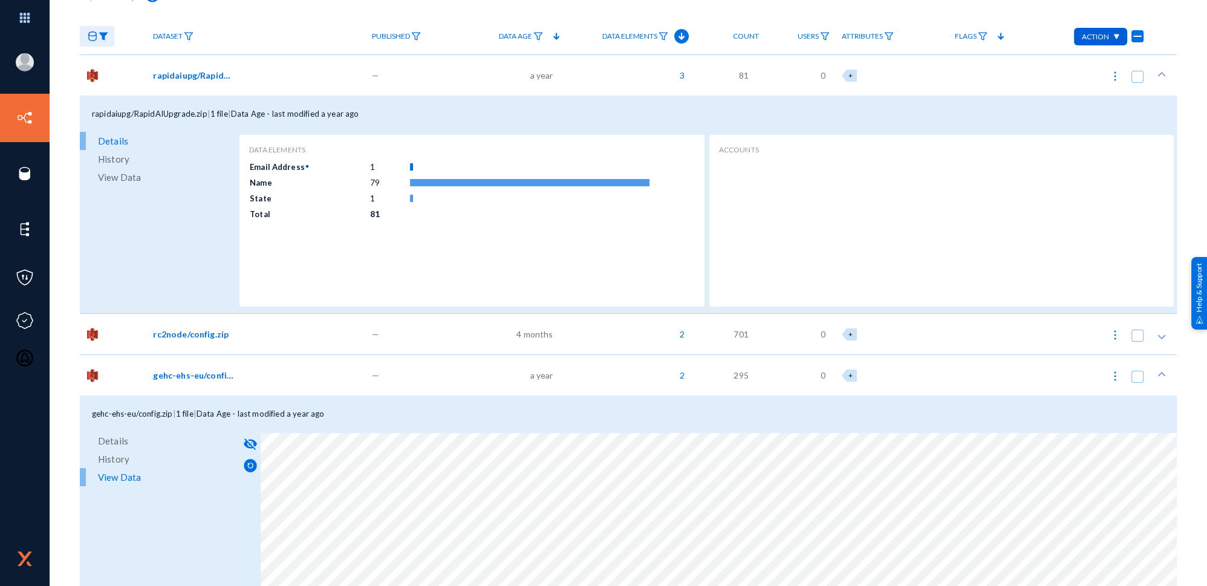
scroll to position [109, 0]
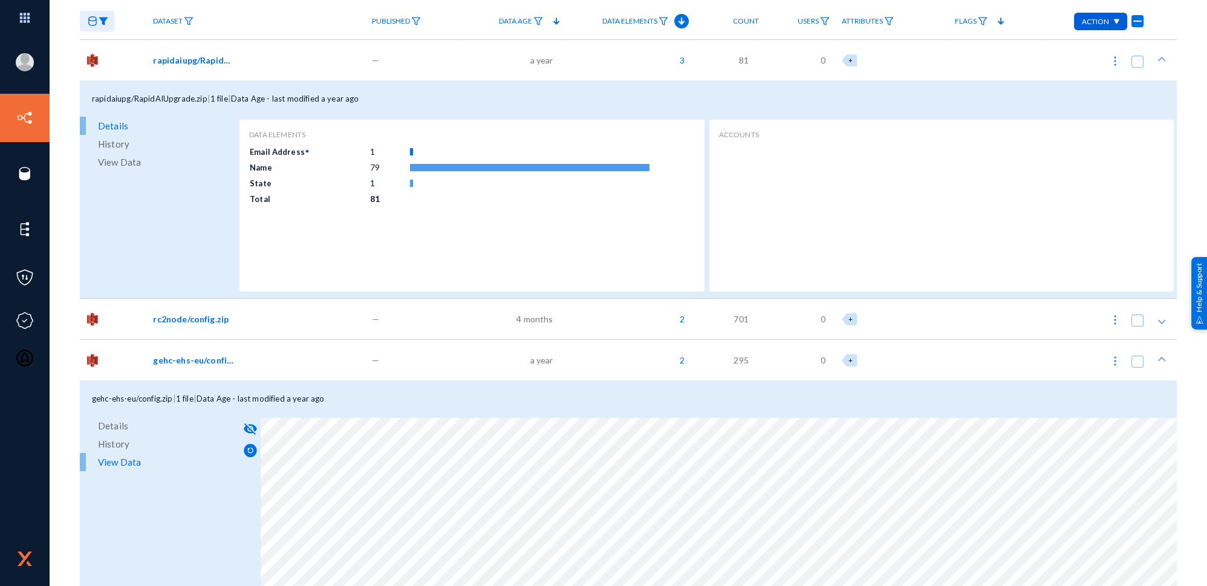
click at [431, 395] on div "gehc-ehs-eu/config.zip | 1 file | Data Age - last modified a year ago" at bounding box center [628, 398] width 1097 height 36
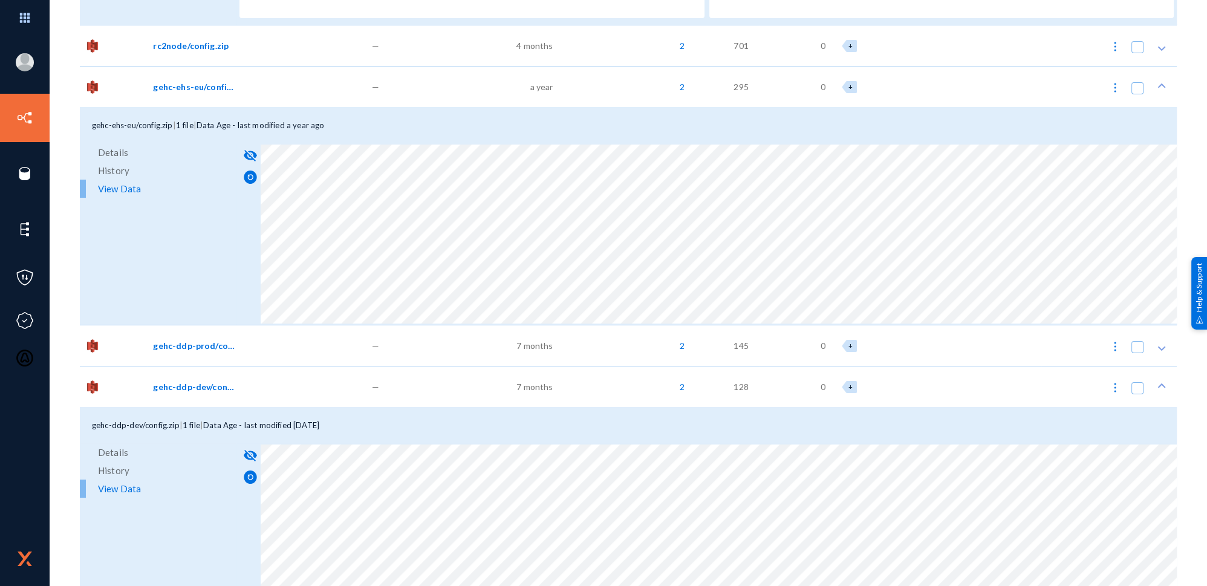
scroll to position [440, 0]
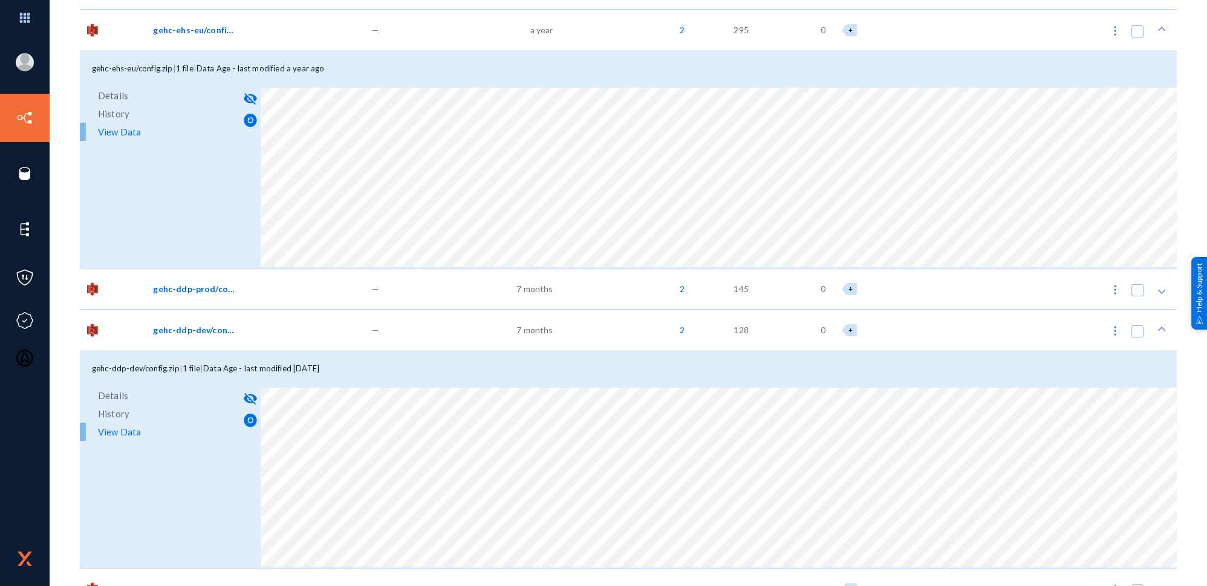
click at [1156, 374] on div "gehc-ddp-dev/config.zip | 1 file | Data Age - last modified [DATE]" at bounding box center [628, 368] width 1097 height 36
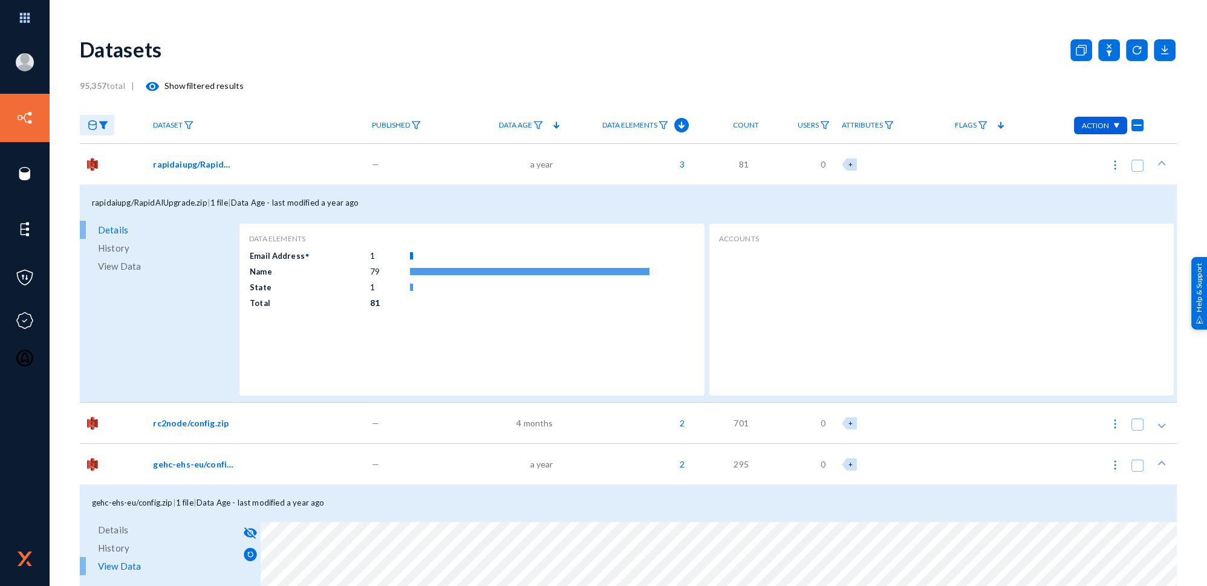
scroll to position [0, 0]
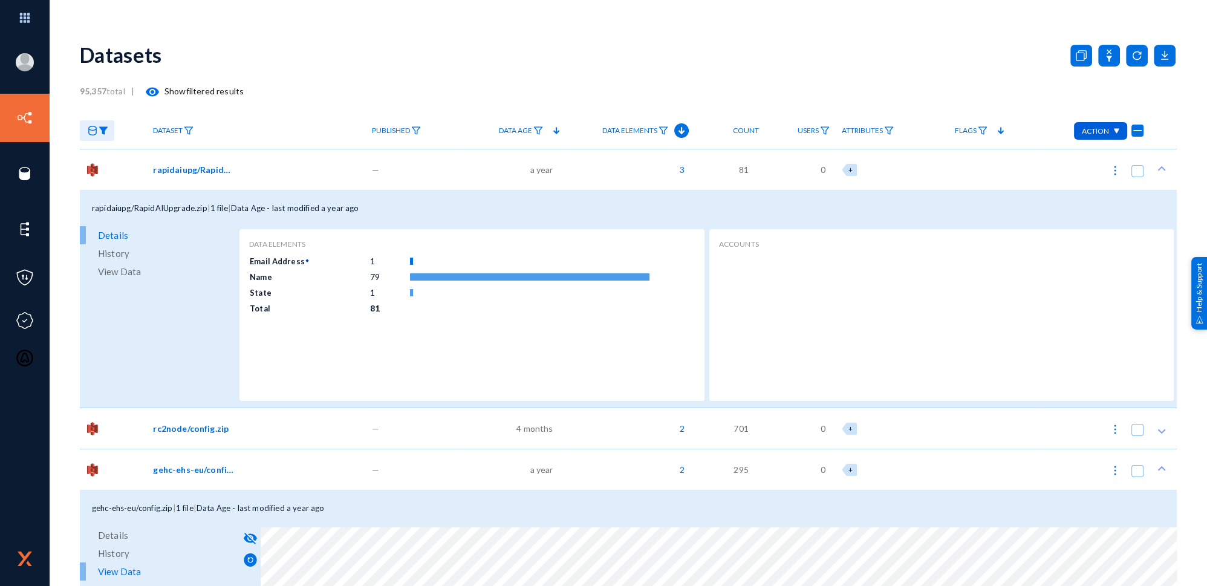
click at [557, 510] on div "gehc-ehs-eu/config.zip | 1 file | Data Age - last modified a year ago" at bounding box center [628, 508] width 1097 height 36
click at [106, 536] on span "Details" at bounding box center [113, 535] width 30 height 18
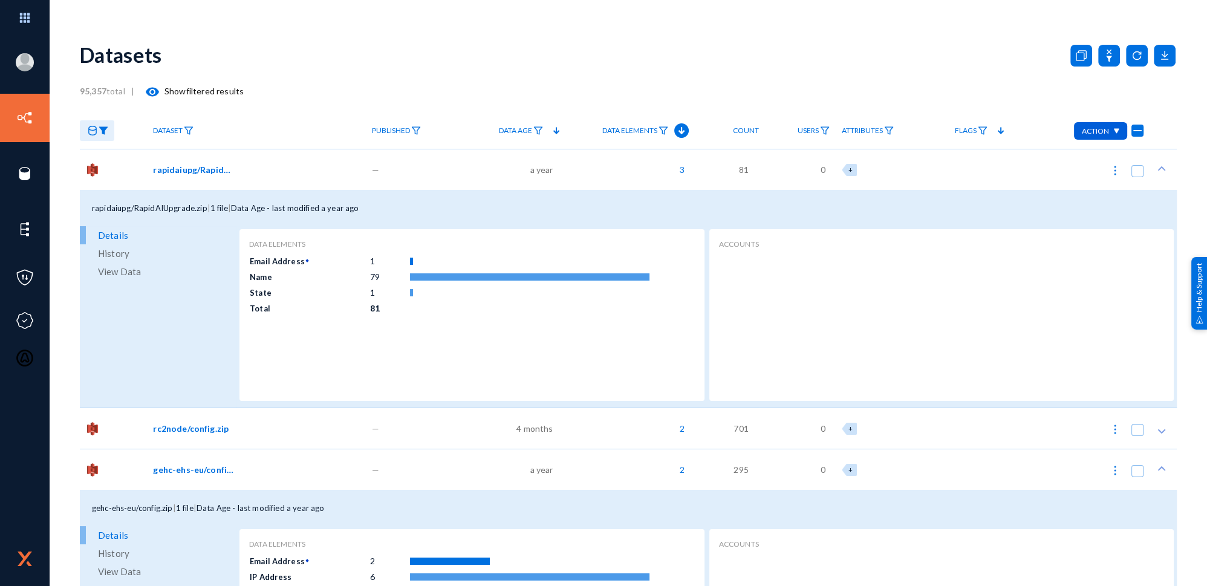
click at [106, 537] on span "Details" at bounding box center [113, 535] width 30 height 18
click at [152, 568] on link "View Data" at bounding box center [158, 571] width 157 height 18
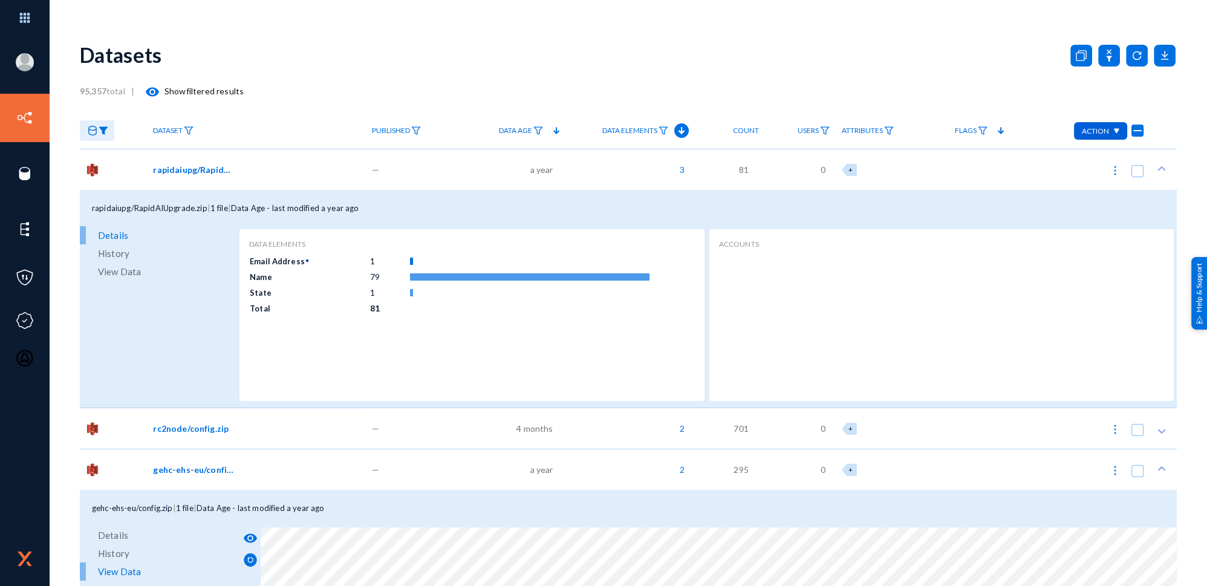
click at [123, 276] on span "View Data" at bounding box center [119, 271] width 43 height 18
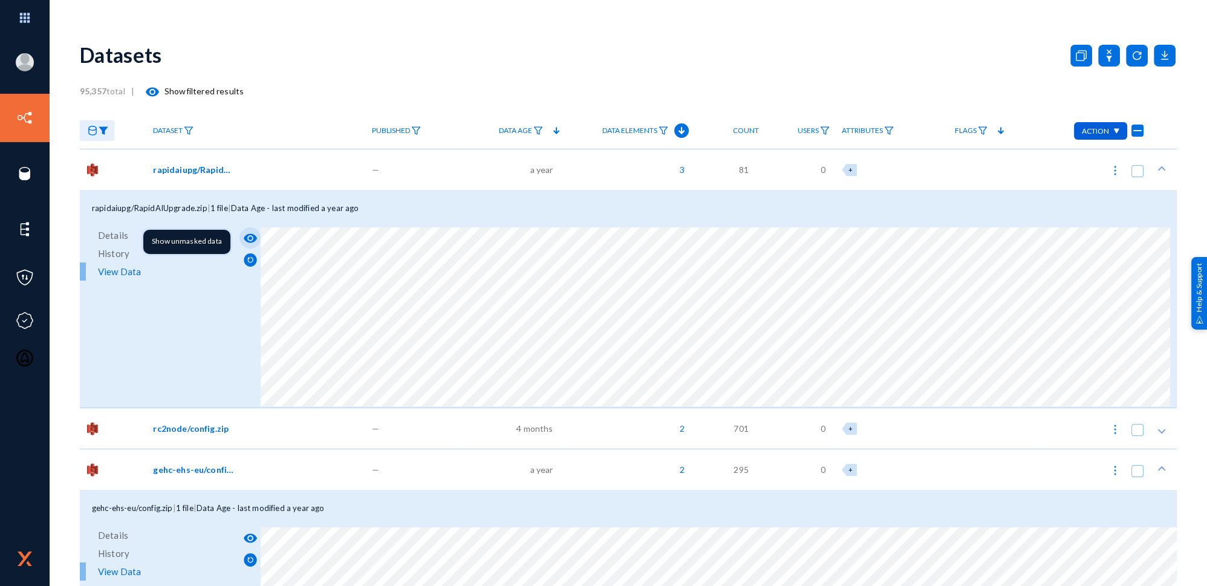
click at [255, 236] on mat-icon "visibility" at bounding box center [250, 238] width 15 height 15
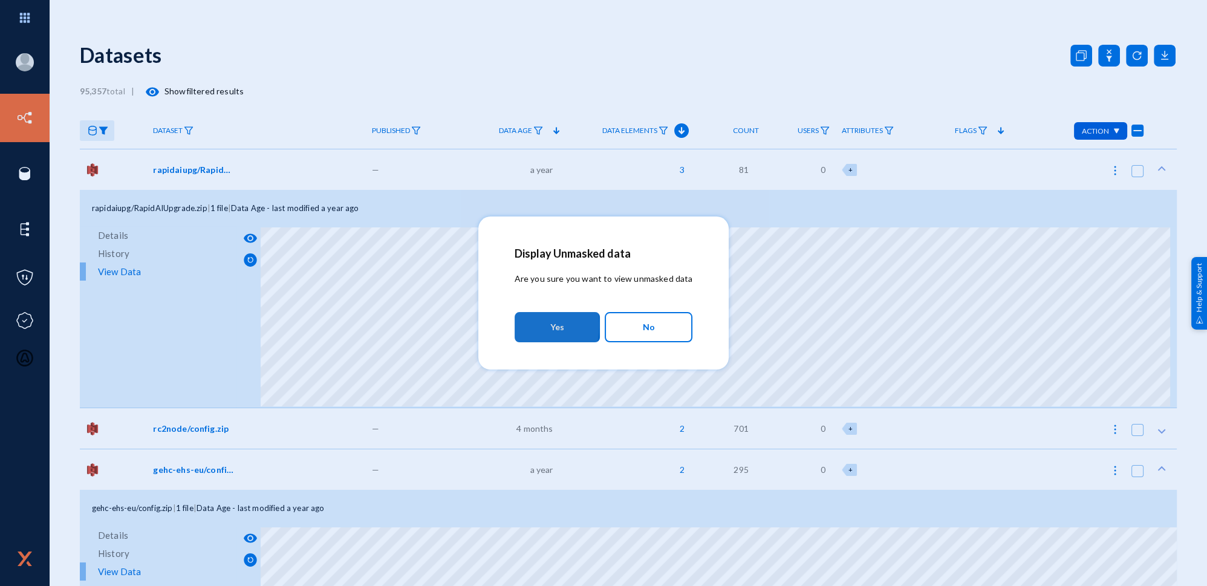
click at [525, 325] on button "Yes" at bounding box center [557, 327] width 85 height 30
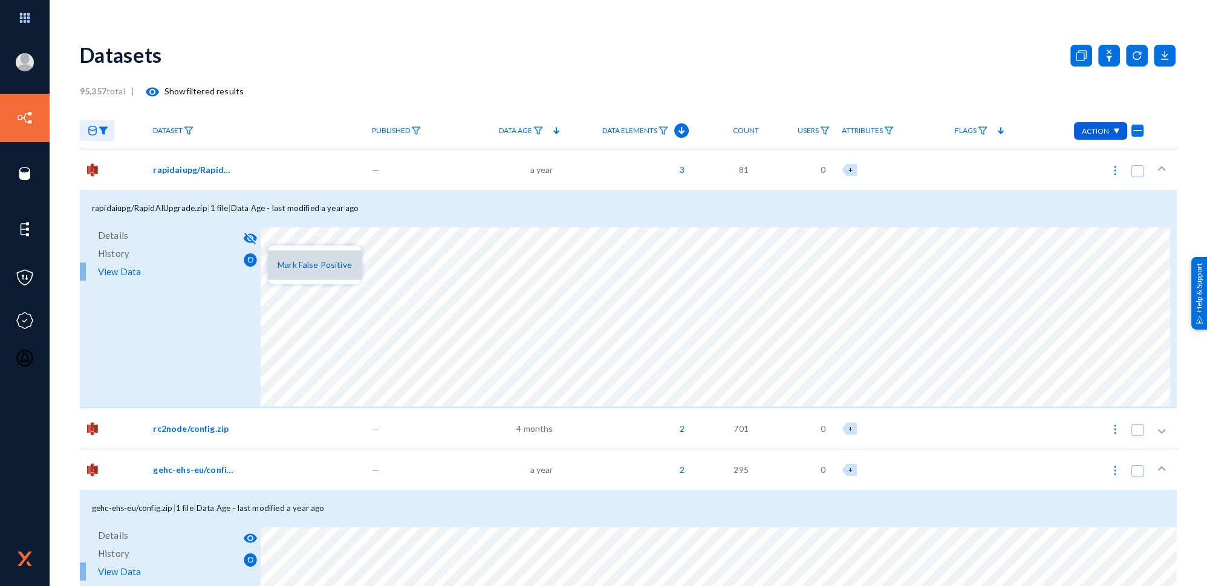
click at [285, 268] on span "Mark False Positive" at bounding box center [315, 264] width 74 height 10
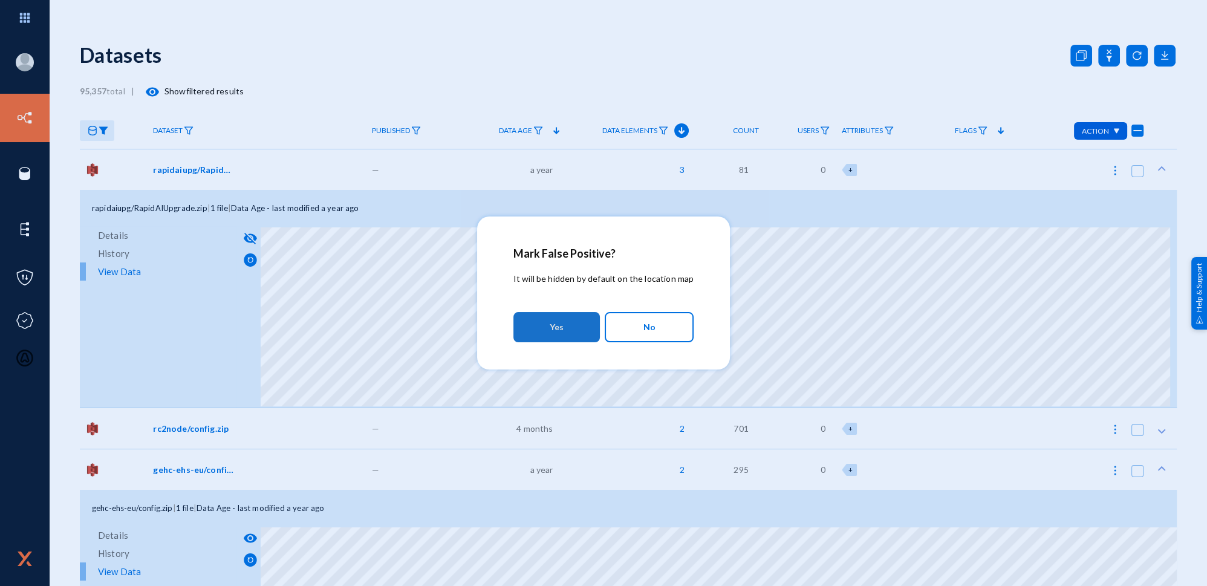
click at [568, 331] on button "Yes" at bounding box center [556, 327] width 86 height 30
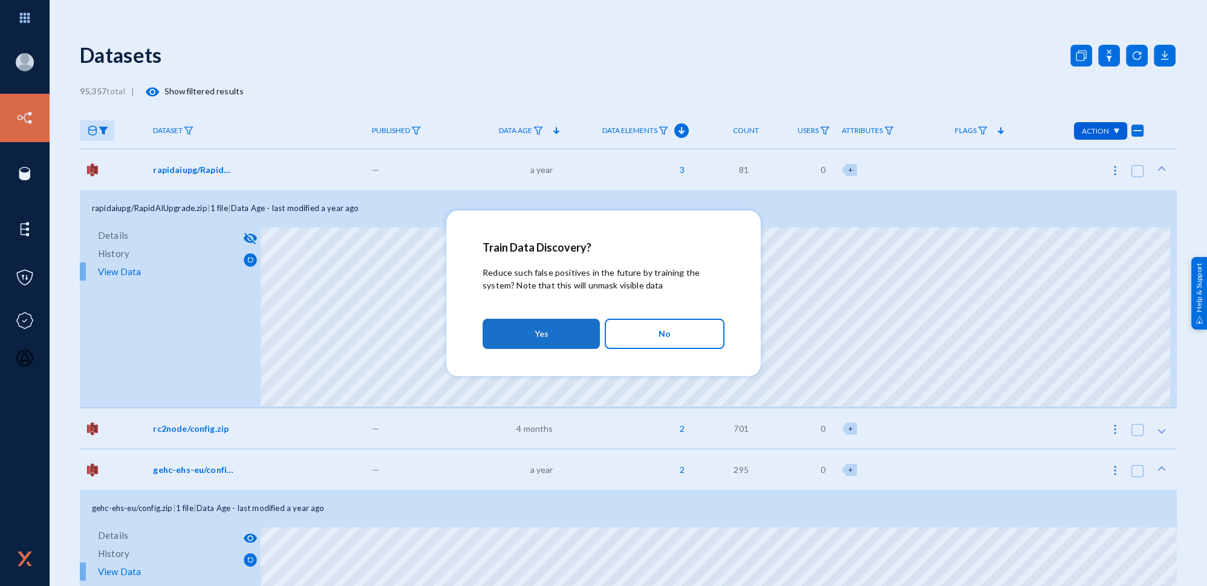
click at [528, 325] on button "Yes" at bounding box center [541, 334] width 117 height 30
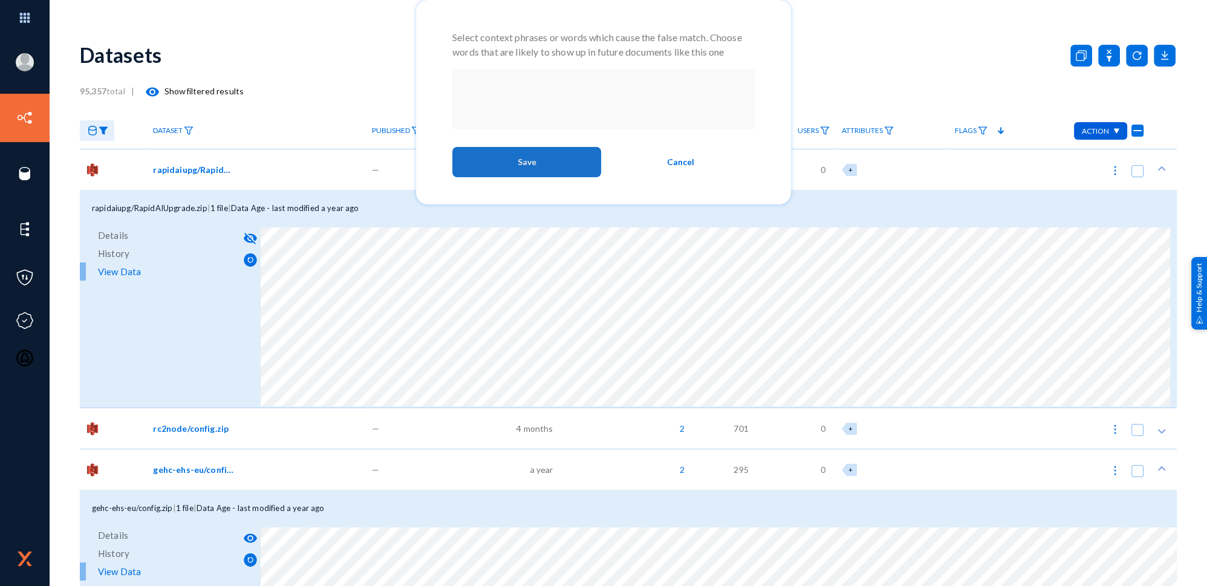
click at [512, 158] on button "Save" at bounding box center [526, 162] width 149 height 30
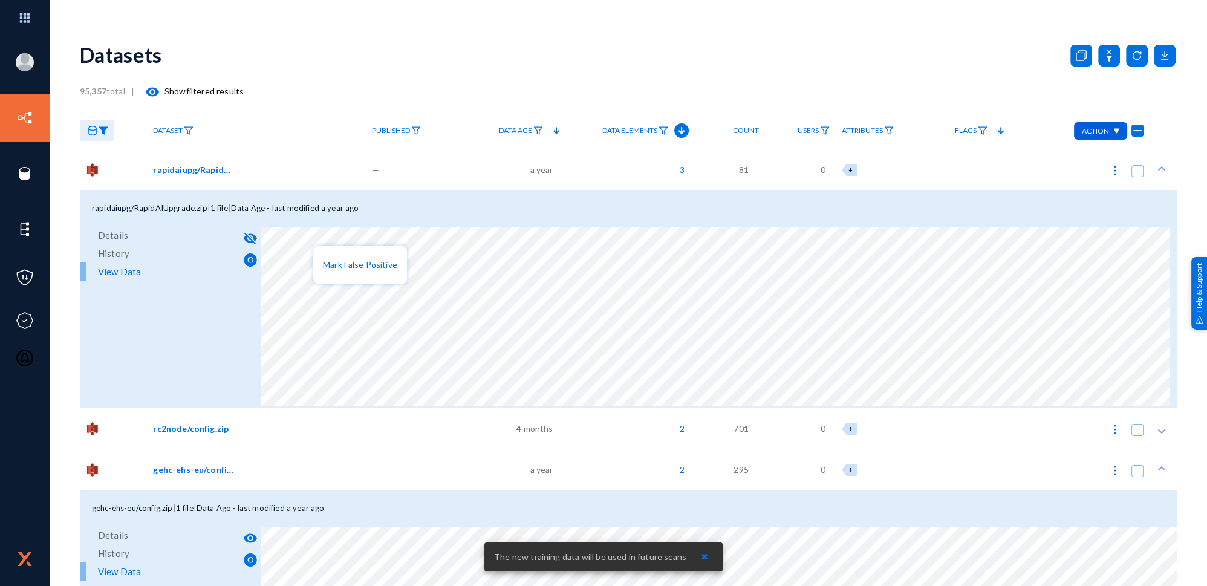
click at [597, 252] on div at bounding box center [603, 293] width 1207 height 586
click at [425, 264] on span "Mark False Positive" at bounding box center [438, 264] width 74 height 10
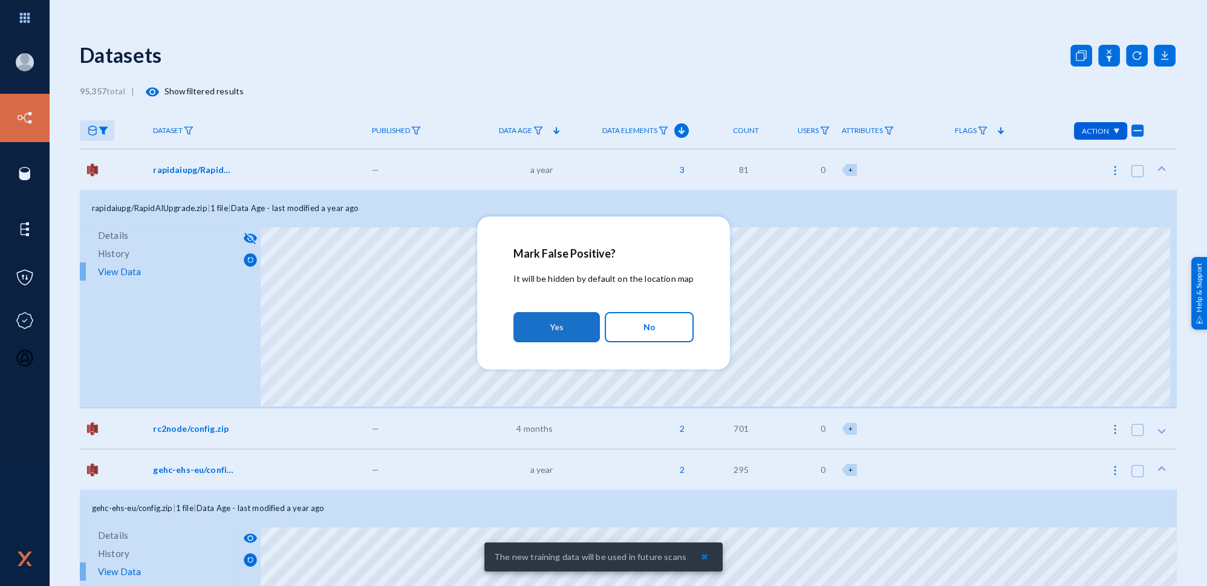
click at [555, 327] on span "Yes" at bounding box center [557, 327] width 14 height 22
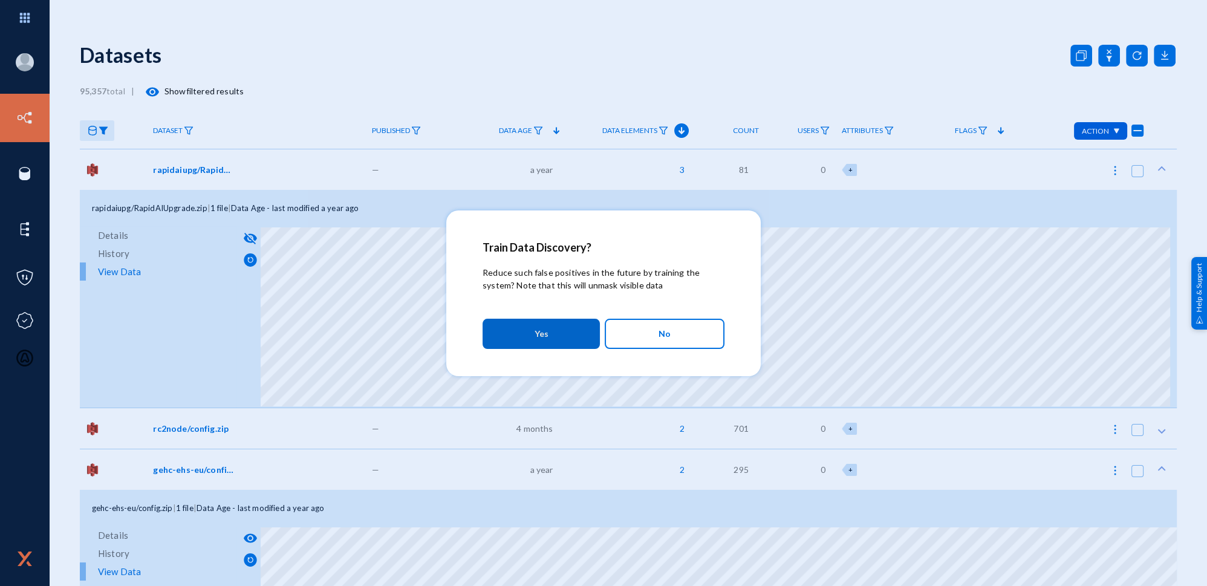
click at [575, 333] on button "Yes" at bounding box center [541, 334] width 117 height 30
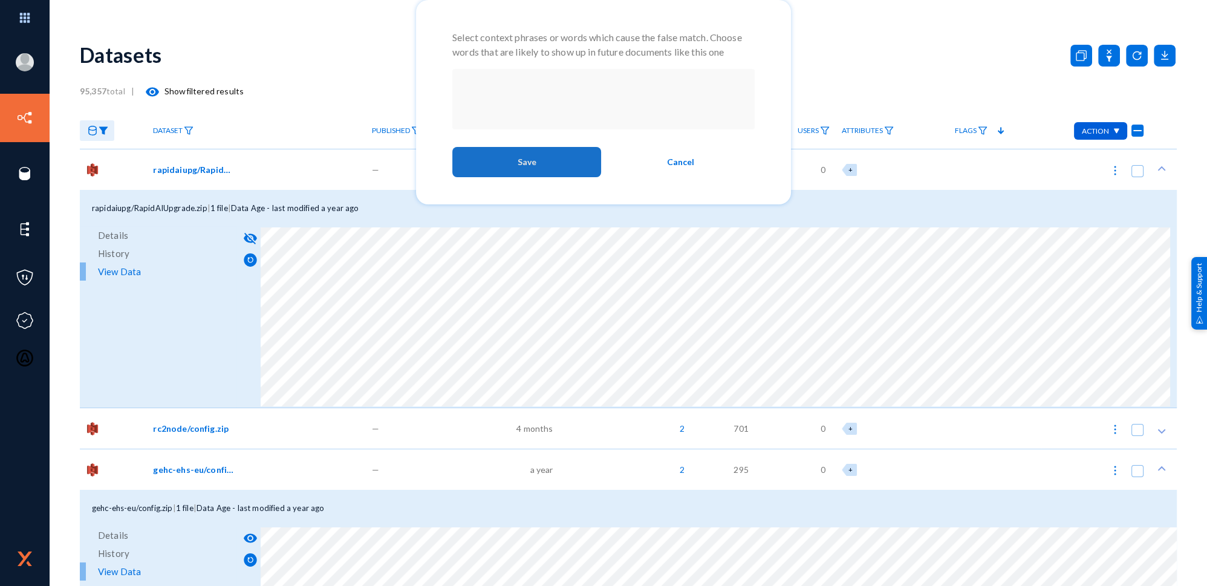
click at [530, 158] on span "Save" at bounding box center [527, 162] width 19 height 22
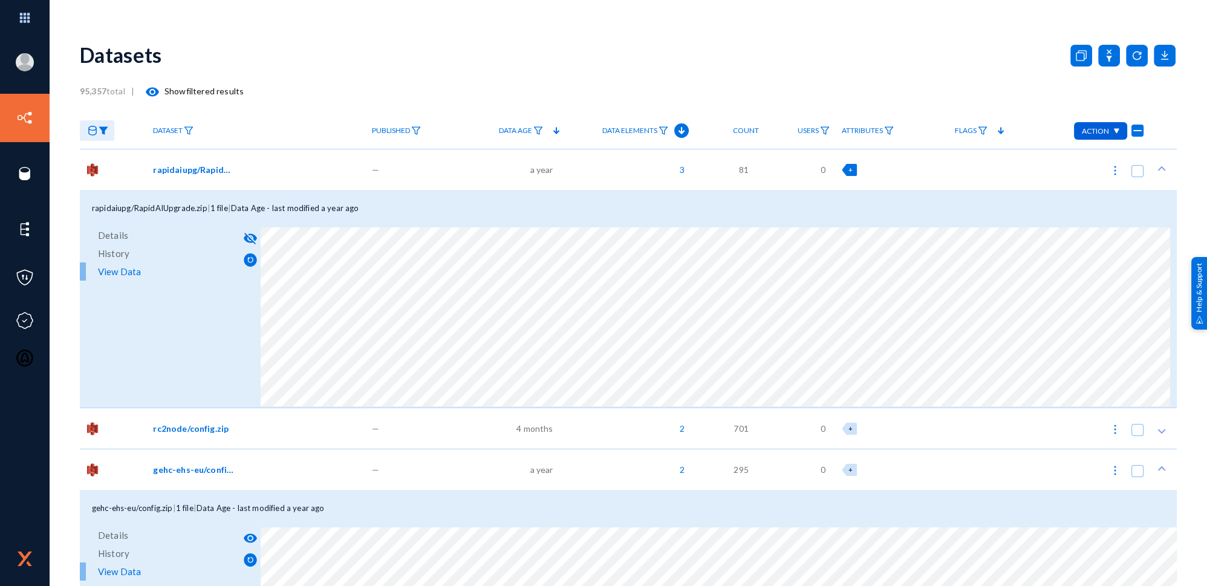
click at [853, 164] on div "+" at bounding box center [849, 170] width 15 height 12
checkbox input "false"
checkbox input "true"
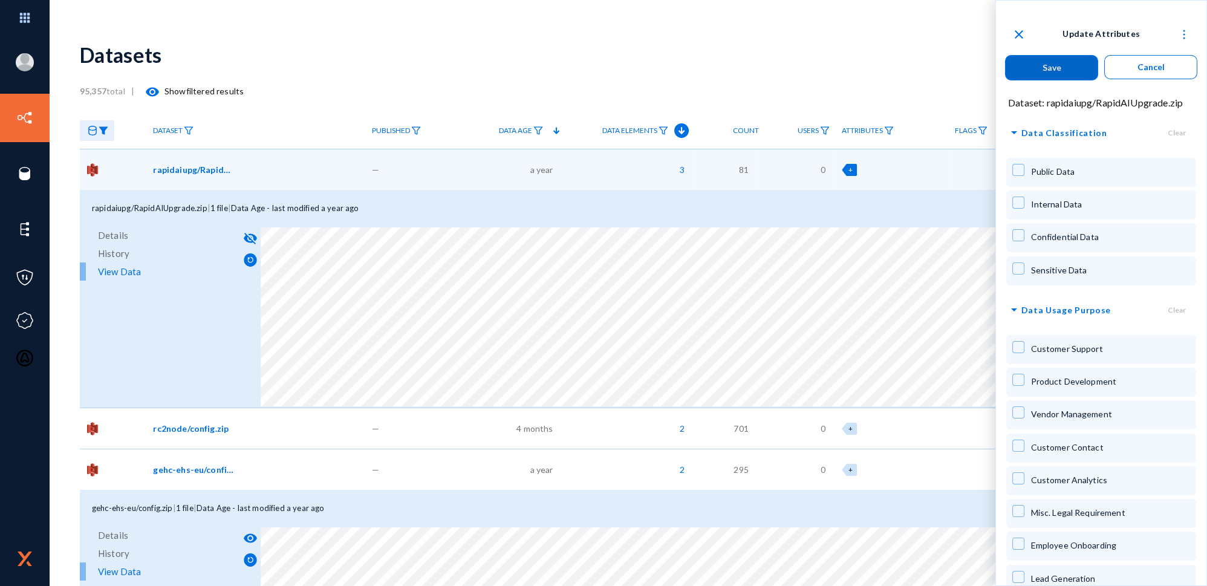
click at [1053, 201] on span "Internal Data" at bounding box center [1055, 204] width 51 height 10
checkbox input "true"
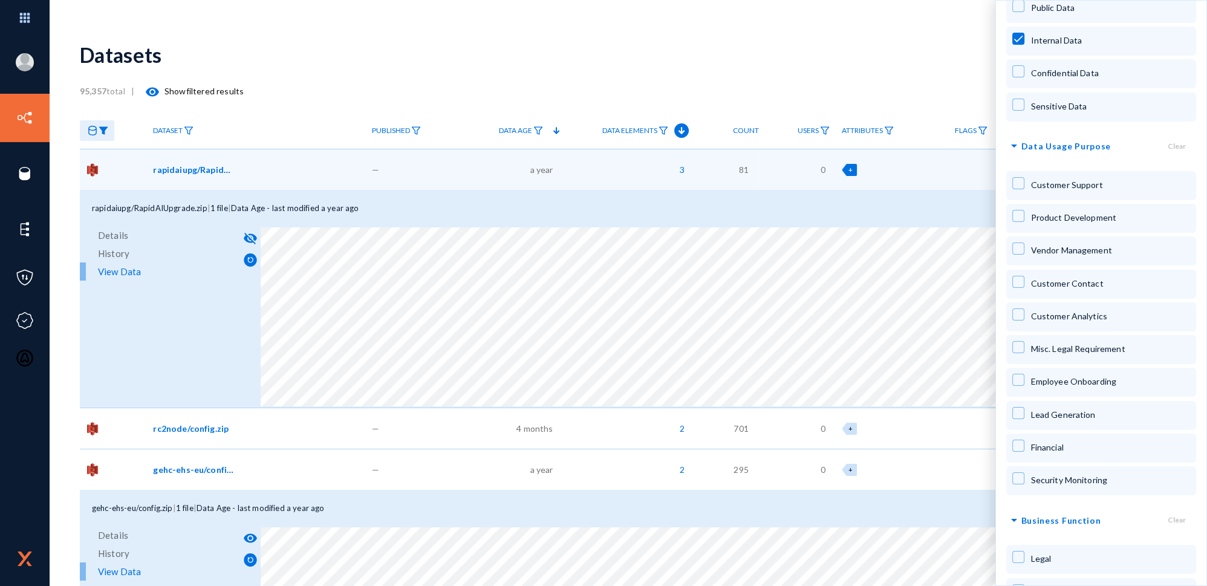
scroll to position [164, 0]
click at [1061, 223] on div "Product Development" at bounding box center [1100, 217] width 189 height 29
checkbox input "true"
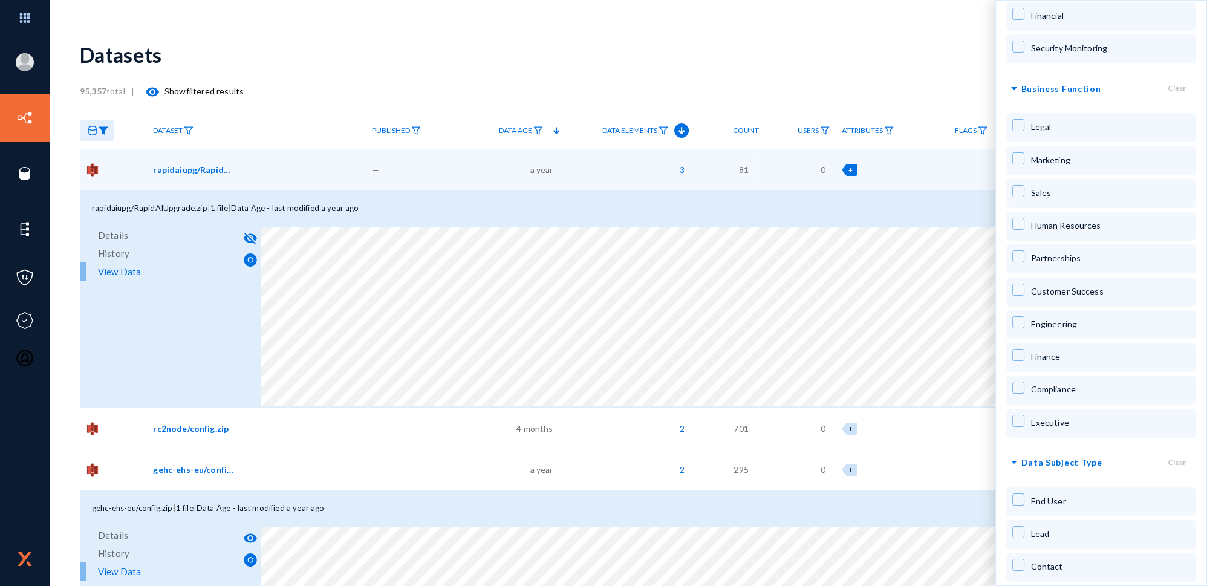
scroll to position [604, 0]
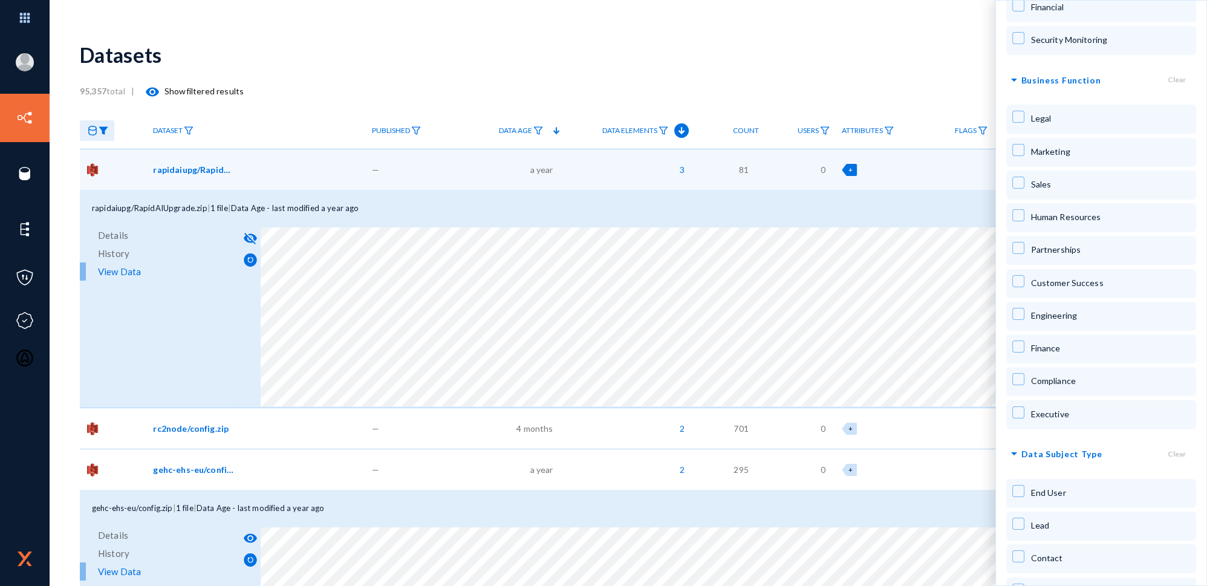
click at [1045, 310] on span "Engineering" at bounding box center [1053, 315] width 47 height 10
checkbox input "true"
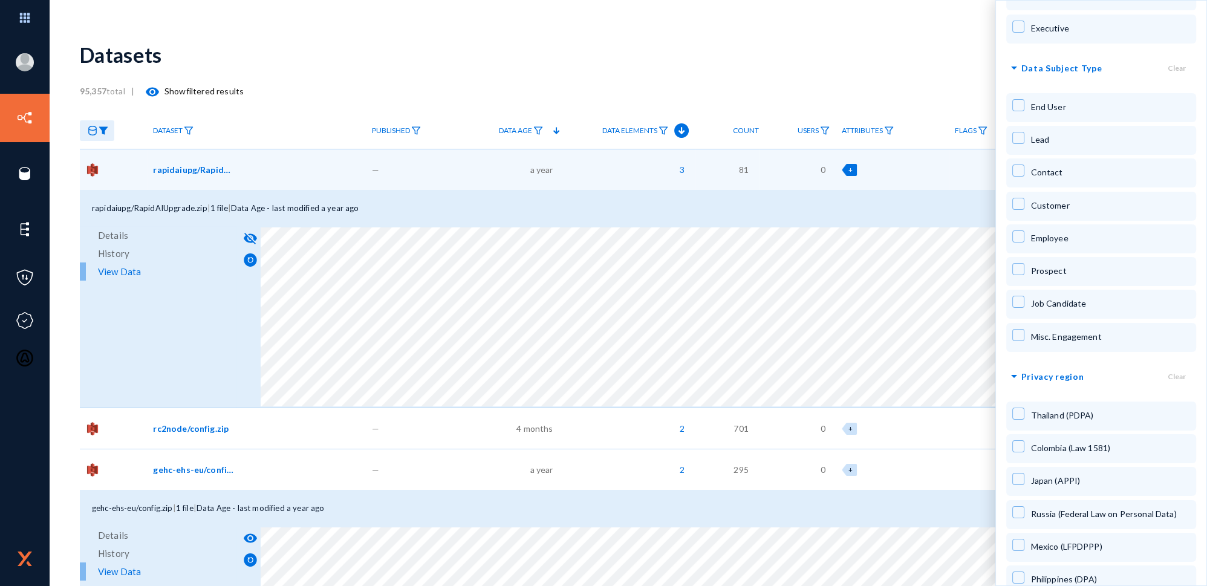
scroll to position [989, 0]
